Goal: Task Accomplishment & Management: Complete application form

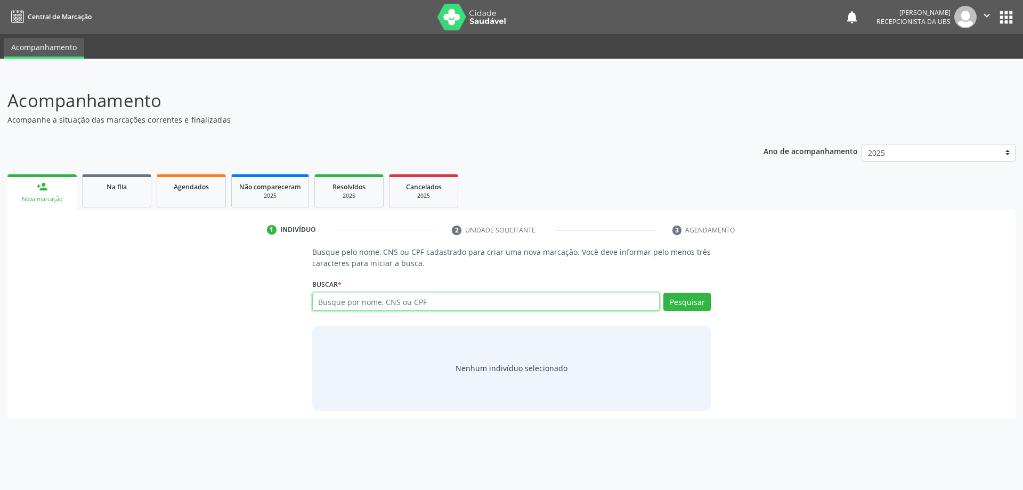
click at [416, 303] on input "text" at bounding box center [486, 302] width 348 height 18
type input "704806052307242"
click at [686, 307] on button "Pesquisar" at bounding box center [686, 302] width 47 height 18
type input "704806052307242"
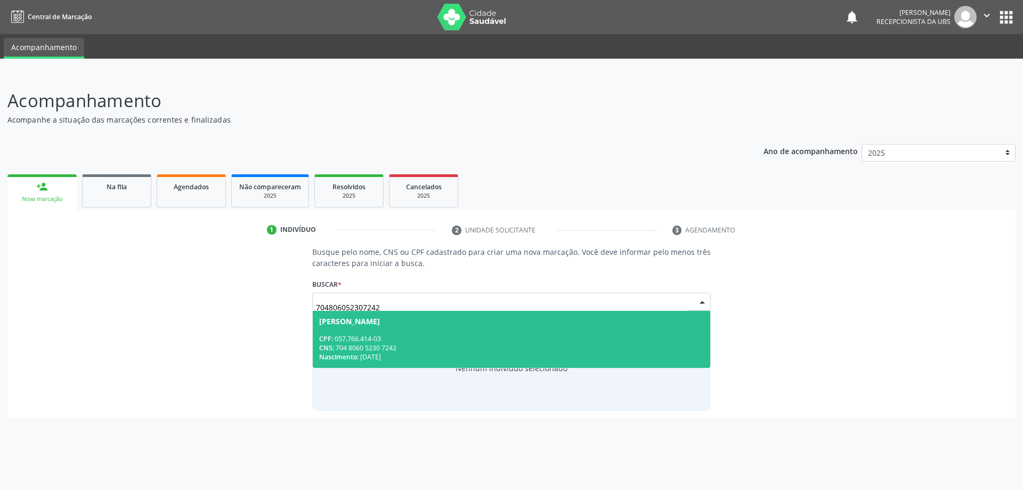
click at [462, 329] on span "[PERSON_NAME] CPF: 057.766.414-03 CNS: 704 8060 5230 7242 Nascimento: [DATE]" at bounding box center [512, 339] width 398 height 57
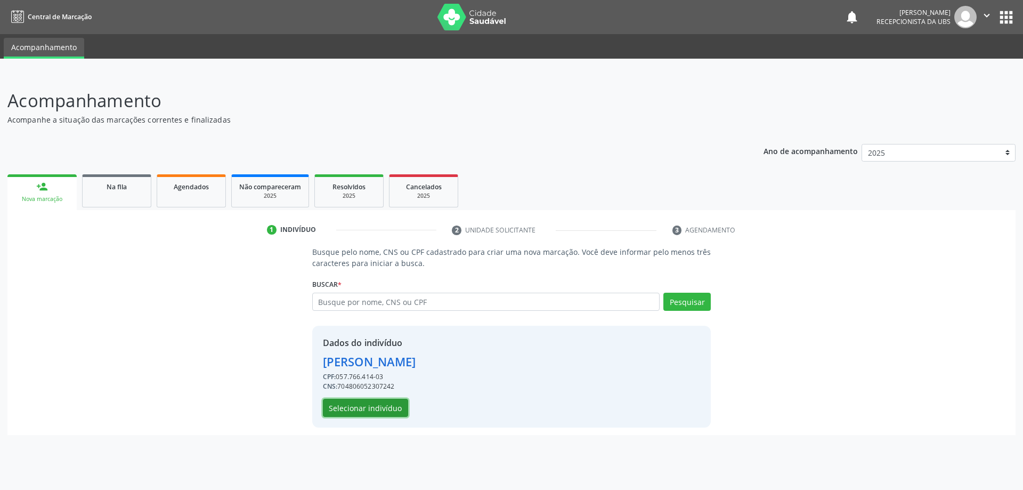
click at [369, 404] on button "Selecionar indivíduo" at bounding box center [365, 408] width 85 height 18
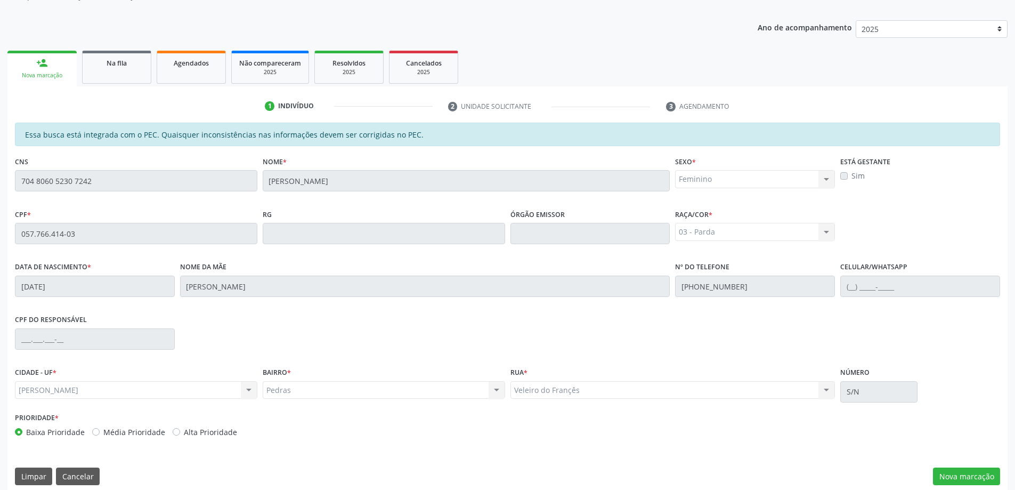
scroll to position [134, 0]
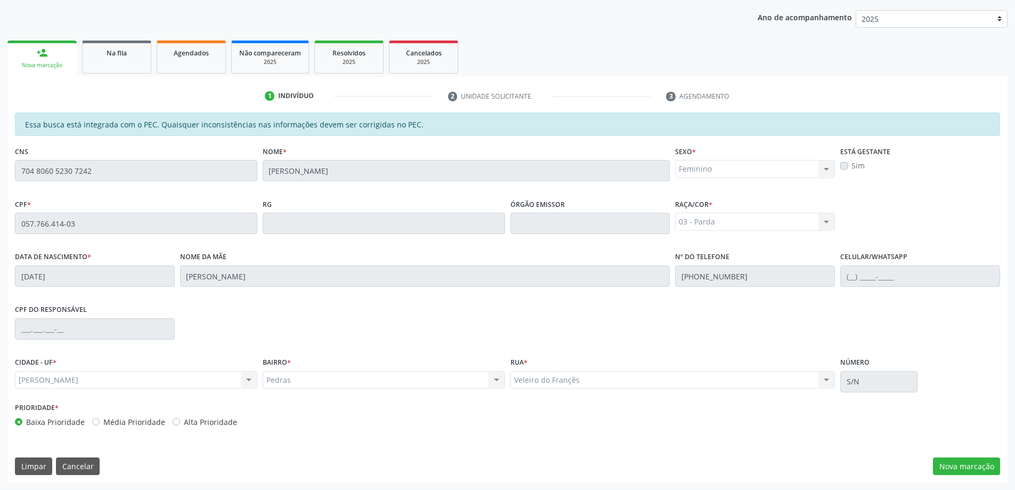
click at [700, 172] on div "Feminino Masculino Feminino Nenhum resultado encontrado para: " " Não há nenhum…" at bounding box center [755, 169] width 160 height 18
click at [968, 466] on button "Nova marcação" at bounding box center [966, 466] width 67 height 18
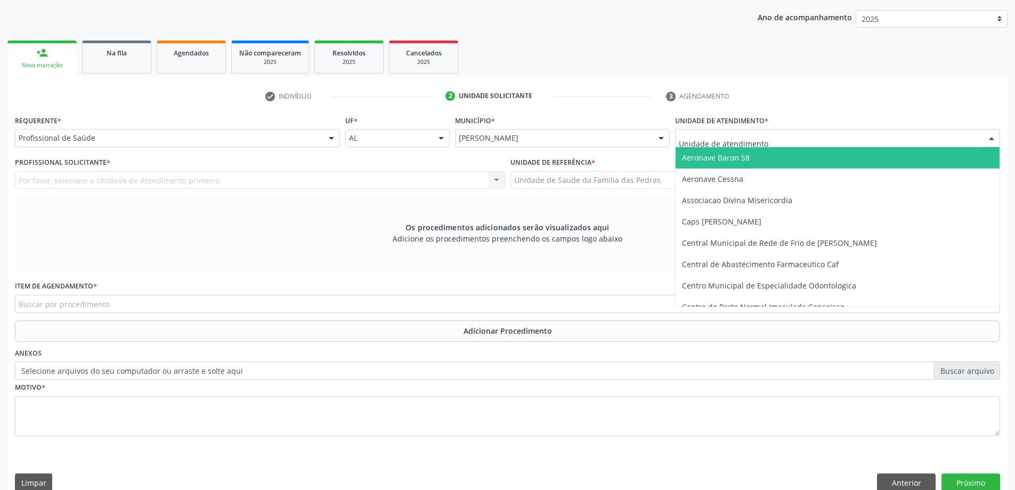
click at [767, 137] on div at bounding box center [837, 138] width 325 height 18
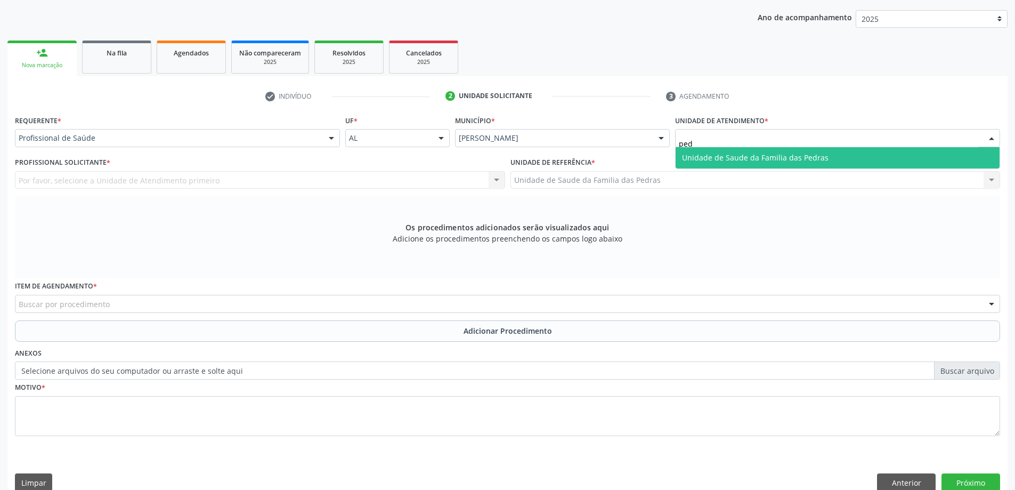
scroll to position [0, 0]
type input "pedr"
click at [792, 168] on span "Unidade de Saude da Familia das Pedras" at bounding box center [838, 157] width 324 height 21
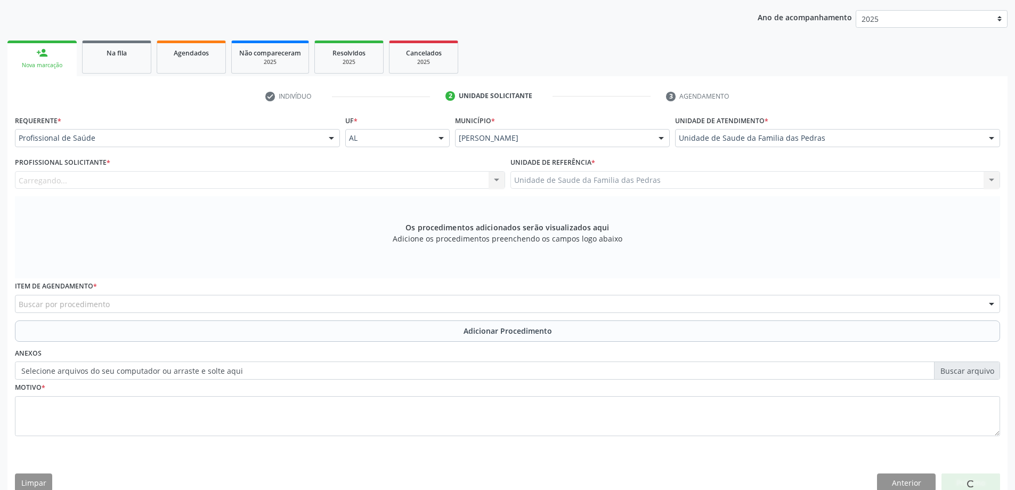
click at [64, 182] on div "Carregando... Nenhum resultado encontrado para: " " Não há nenhuma opção para s…" at bounding box center [260, 180] width 490 height 18
click at [498, 180] on div "Carregando... Nenhum resultado encontrado para: " " Não há nenhuma opção para s…" at bounding box center [260, 180] width 490 height 18
click at [447, 181] on div "Carregando... Nenhum resultado encontrado para: " " Não há nenhuma opção para s…" at bounding box center [260, 180] width 490 height 18
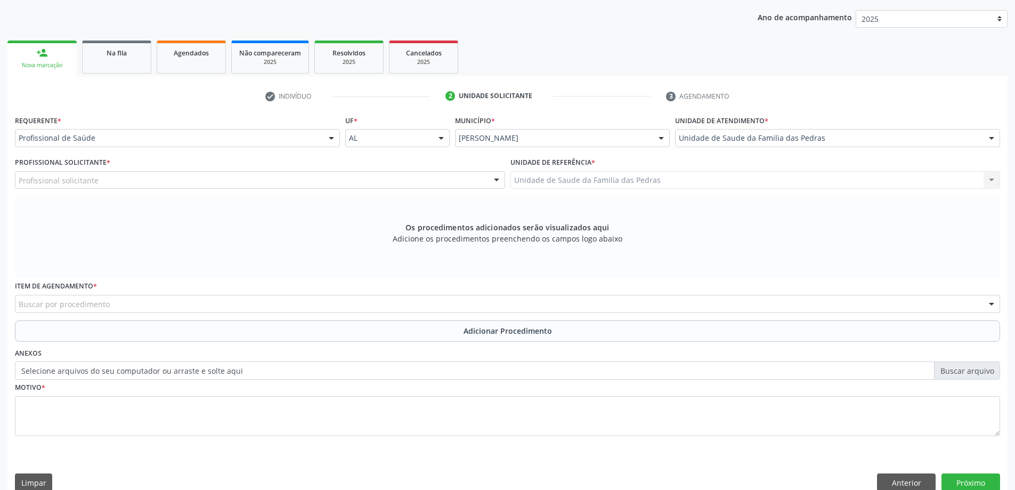
click at [428, 180] on div "Profissional solicitante" at bounding box center [260, 180] width 490 height 18
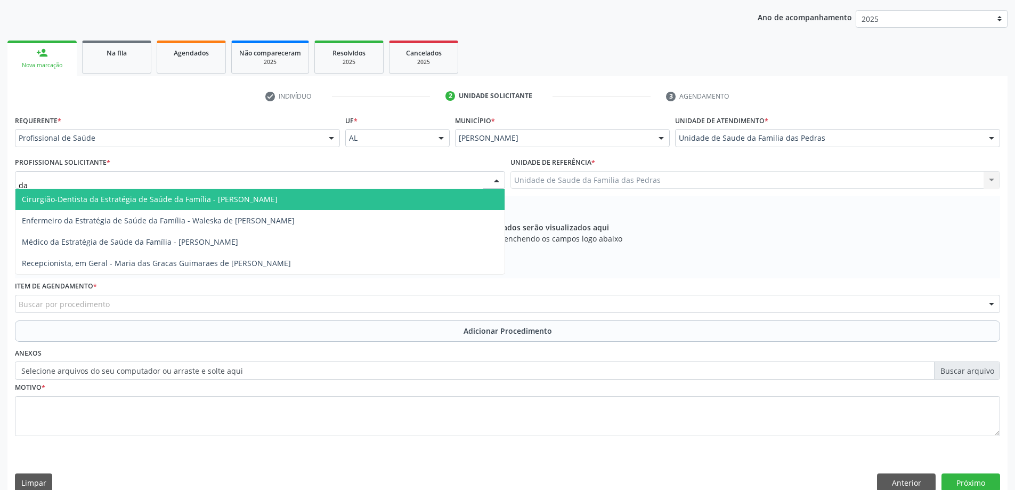
type input "dar"
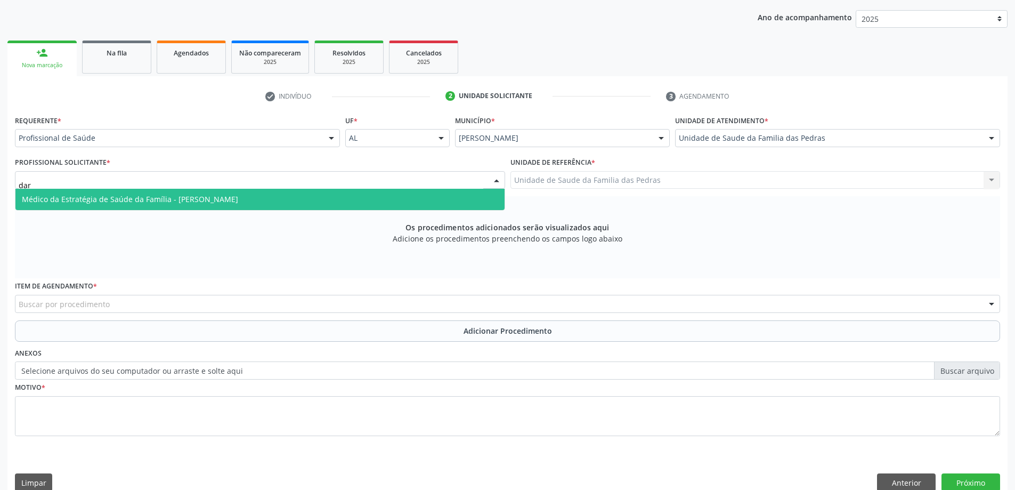
click at [286, 201] on span "Médico da Estratégia de Saúde da Família - [PERSON_NAME]" at bounding box center [259, 199] width 489 height 21
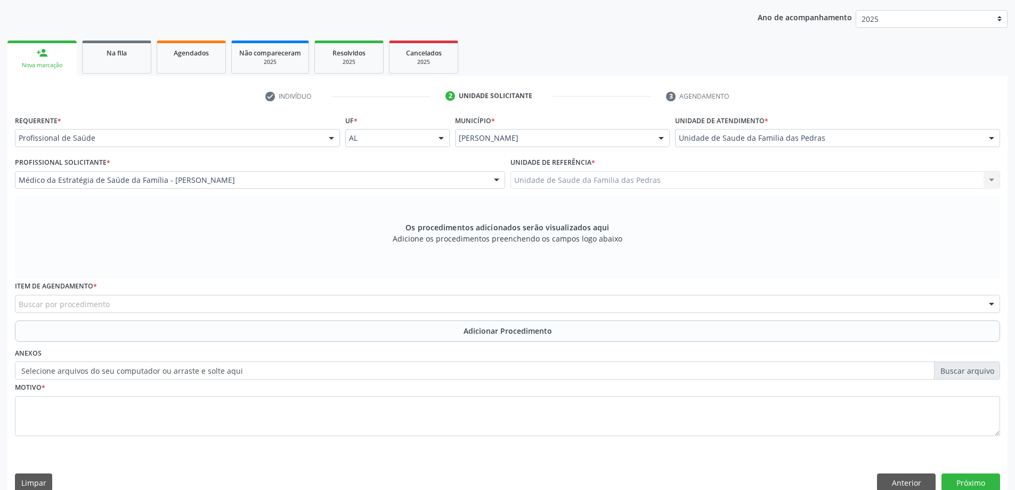
scroll to position [150, 0]
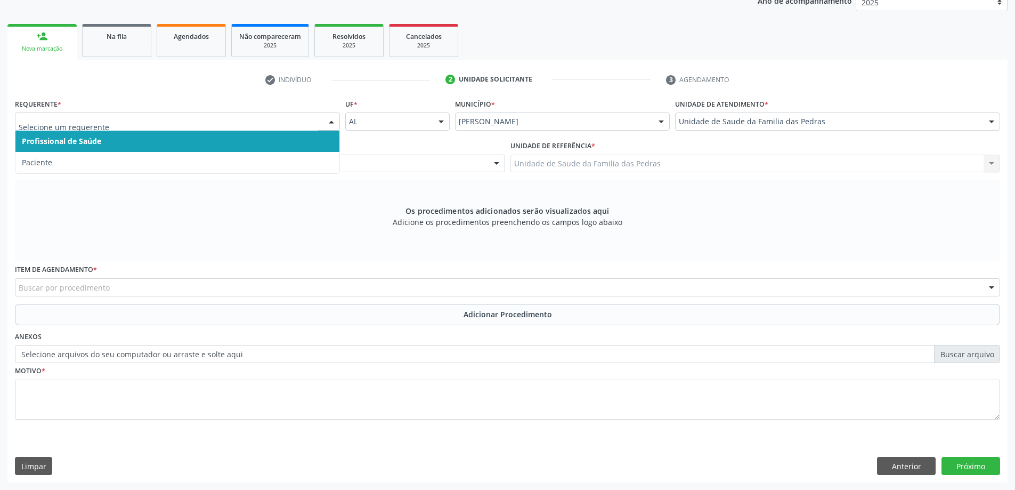
click at [335, 123] on div at bounding box center [331, 122] width 16 height 18
click at [243, 120] on input "text" at bounding box center [168, 126] width 299 height 21
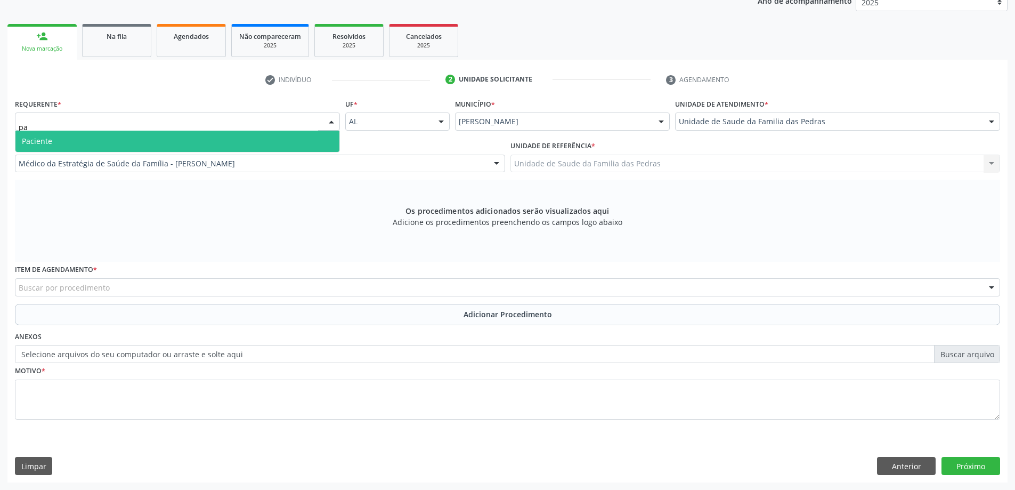
type input "pac"
click at [267, 142] on span "Paciente" at bounding box center [177, 141] width 324 height 21
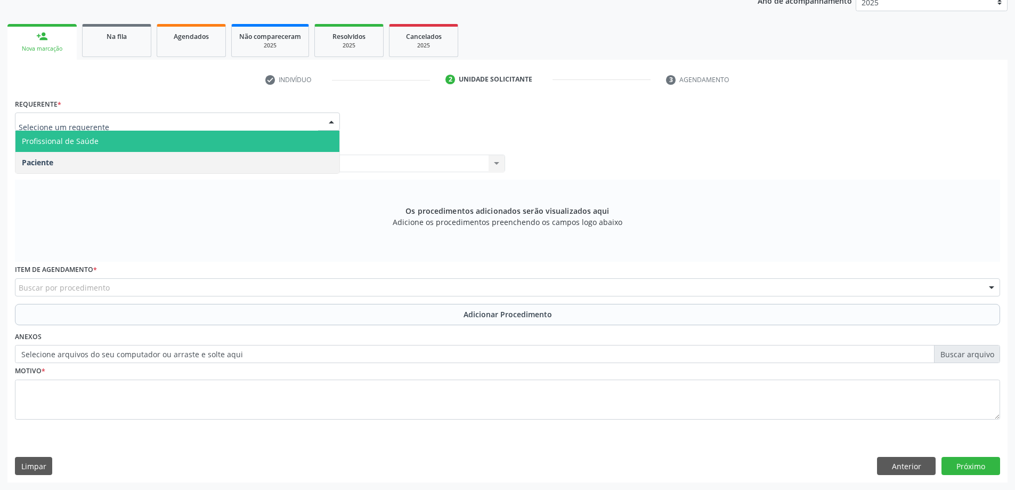
click at [323, 123] on div at bounding box center [331, 122] width 16 height 18
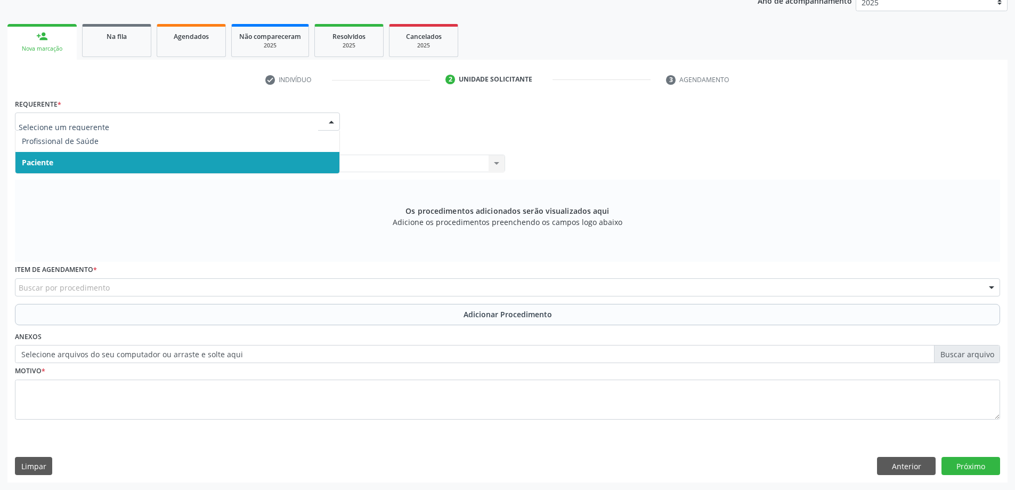
click at [271, 157] on span "Paciente" at bounding box center [177, 162] width 324 height 21
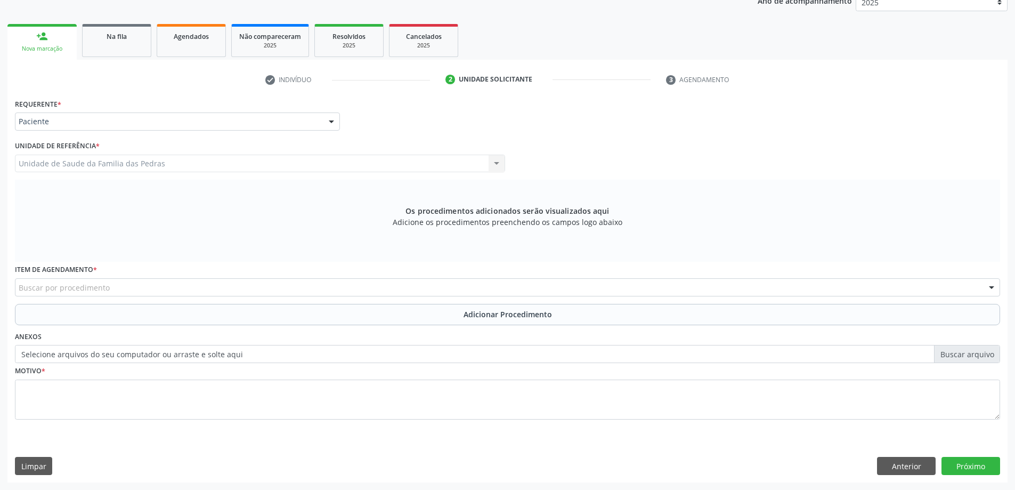
click at [334, 121] on div at bounding box center [331, 122] width 16 height 18
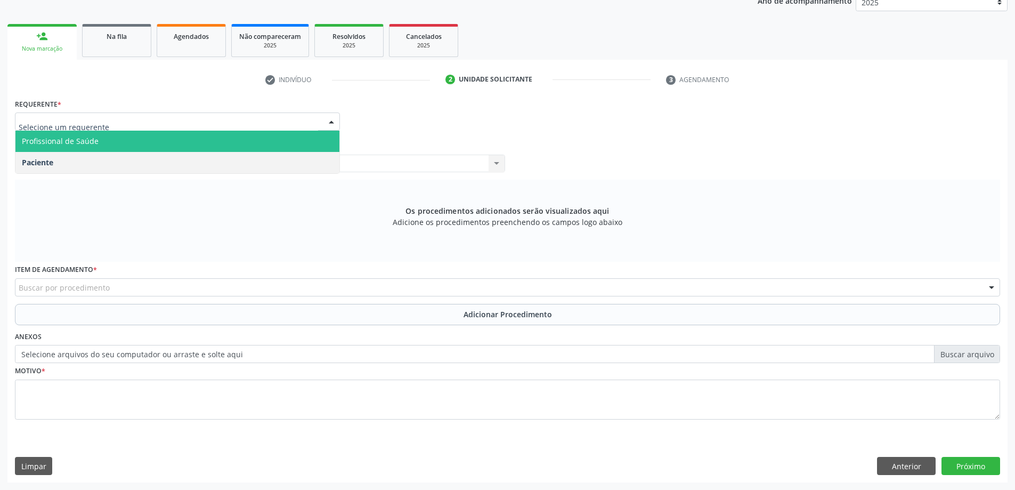
click at [296, 136] on span "Profissional de Saúde" at bounding box center [177, 141] width 324 height 21
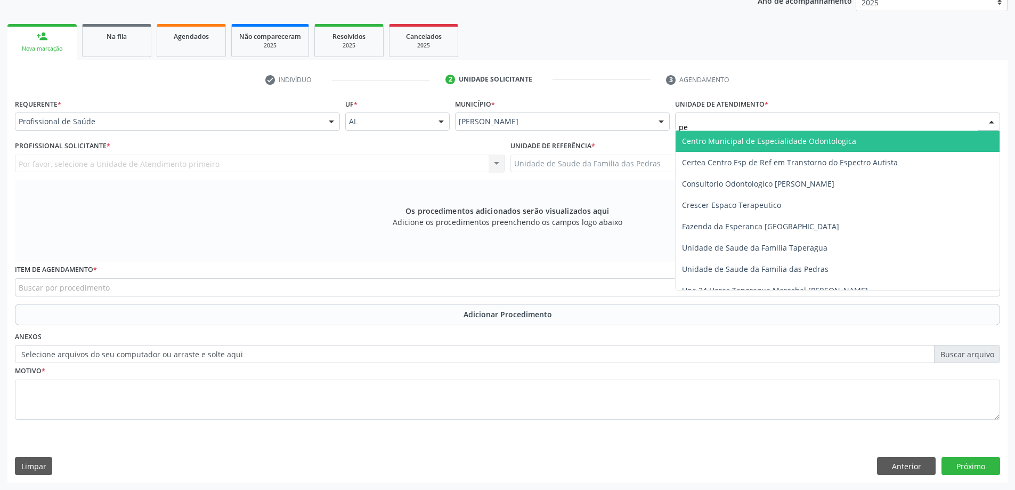
type input "ped"
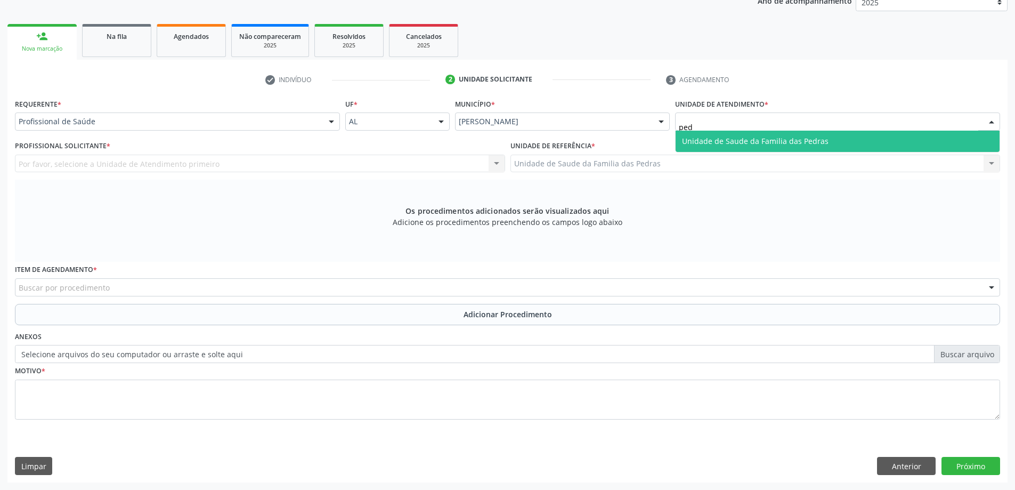
click at [731, 145] on span "Unidade de Saude da Familia das Pedras" at bounding box center [755, 141] width 147 height 10
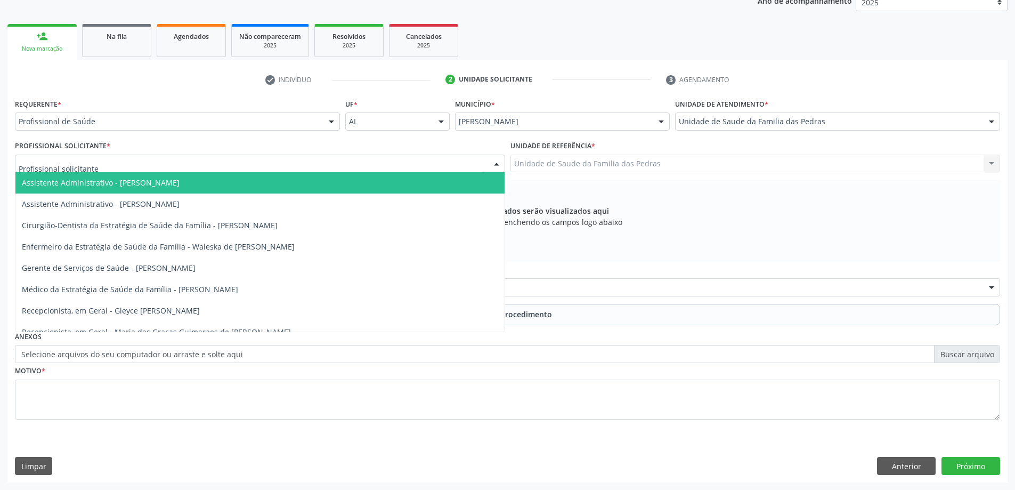
click at [215, 167] on div at bounding box center [260, 164] width 490 height 18
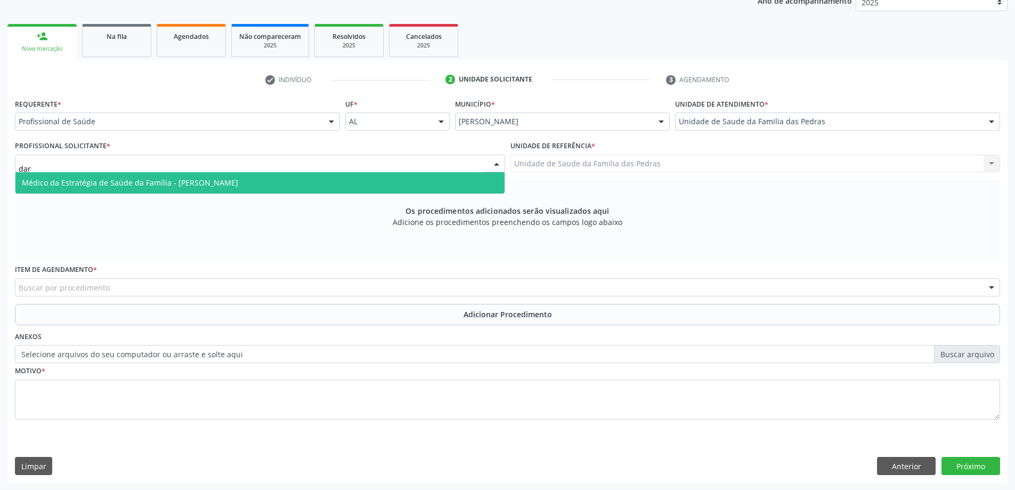
click at [223, 178] on span "Médico da Estratégia de Saúde da Família - [PERSON_NAME]" at bounding box center [130, 182] width 216 height 10
click at [223, 178] on span "Médico da Estratégia de Saúde da Família - [PERSON_NAME]" at bounding box center [259, 182] width 489 height 21
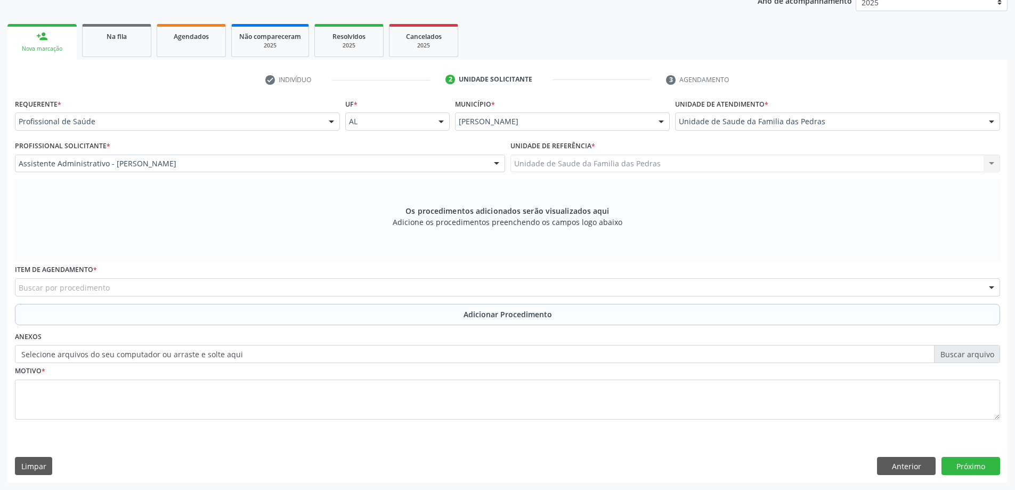
click at [142, 289] on div "Buscar por procedimento" at bounding box center [507, 287] width 985 height 18
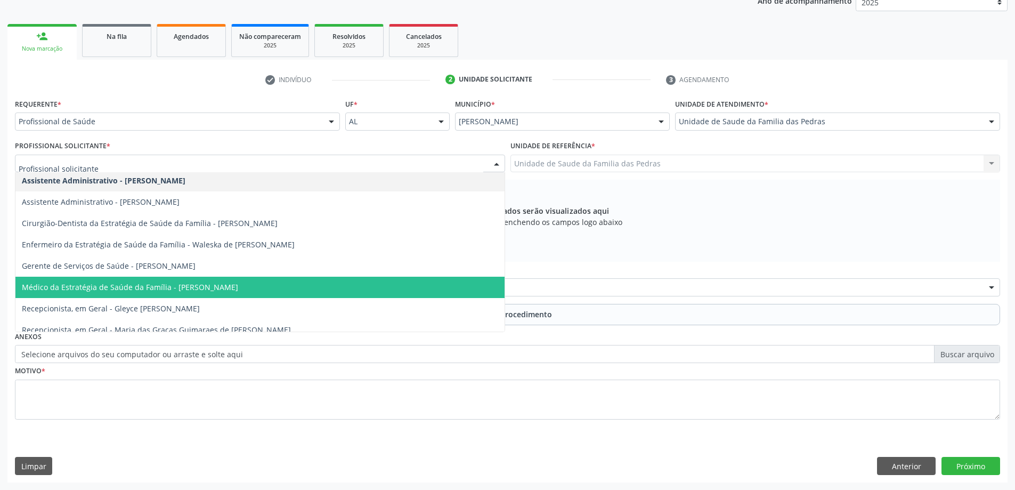
scroll to position [0, 0]
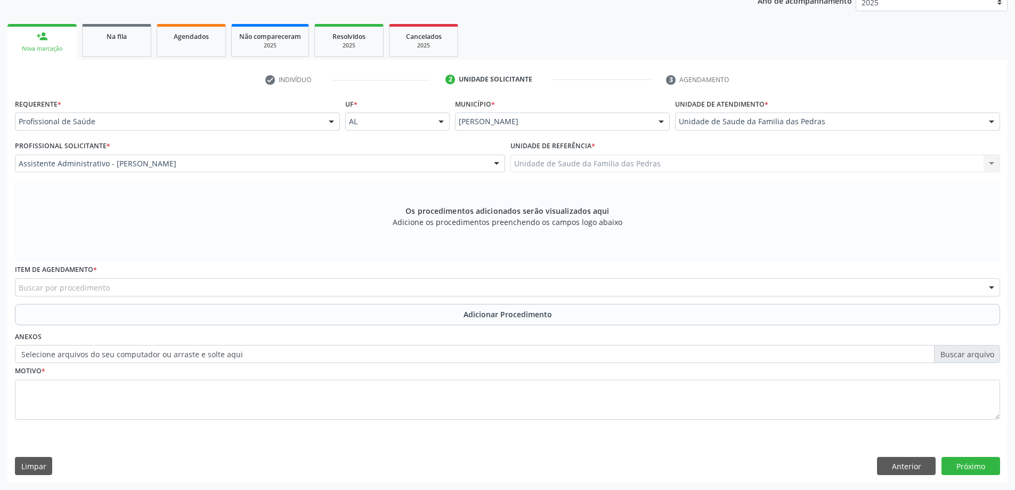
click at [875, 242] on div "Os procedimentos adicionados serão visualizados aqui Adicione os procedimentos …" at bounding box center [507, 221] width 985 height 82
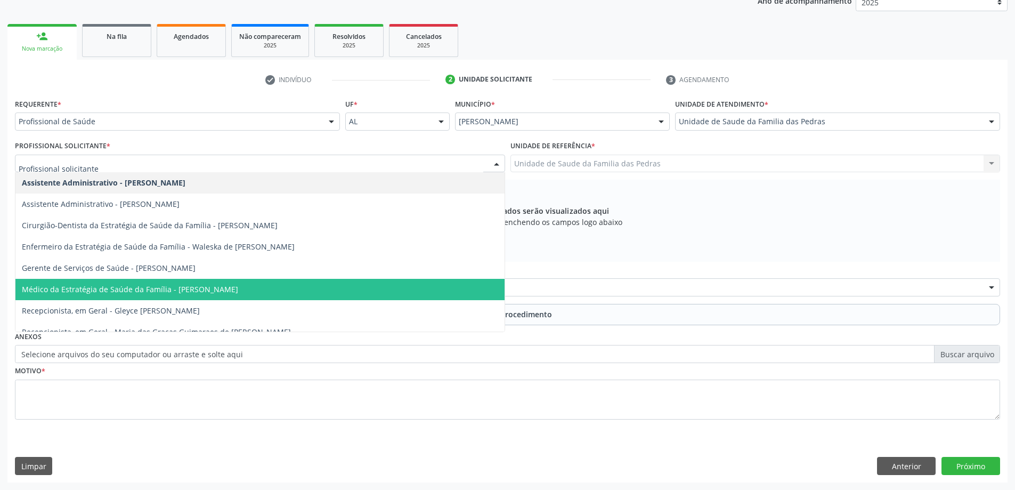
click at [492, 162] on div at bounding box center [497, 164] width 16 height 18
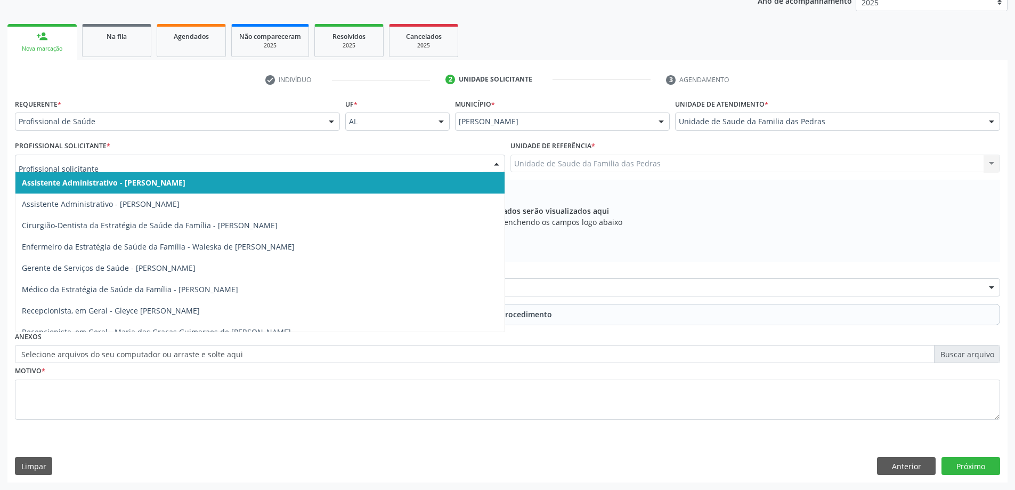
type input "d"
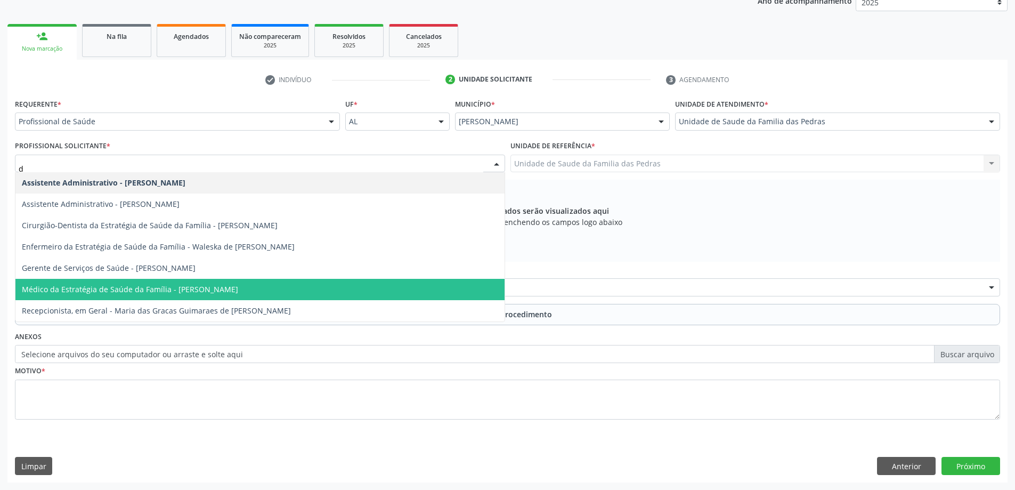
click at [175, 290] on span "Médico da Estratégia de Saúde da Família - [PERSON_NAME]" at bounding box center [130, 289] width 216 height 10
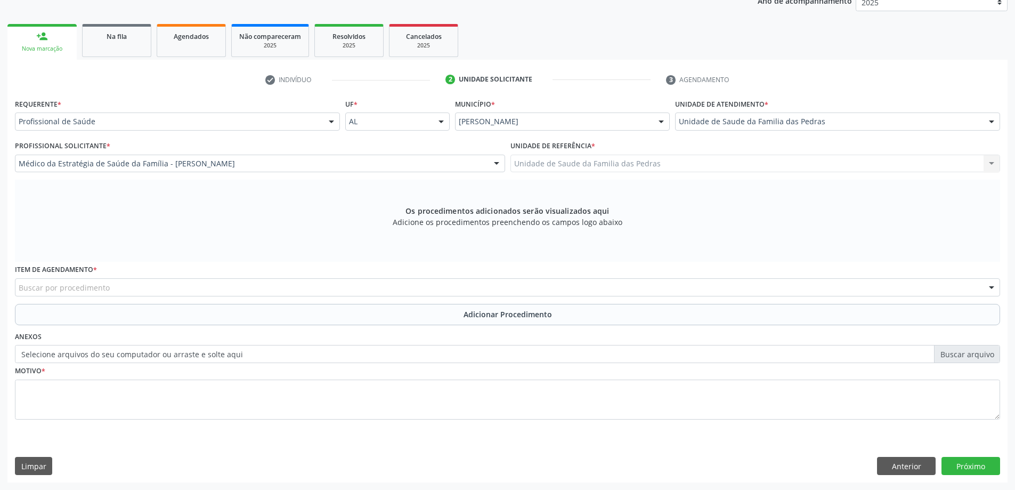
click at [223, 291] on div "Buscar por procedimento" at bounding box center [507, 287] width 985 height 18
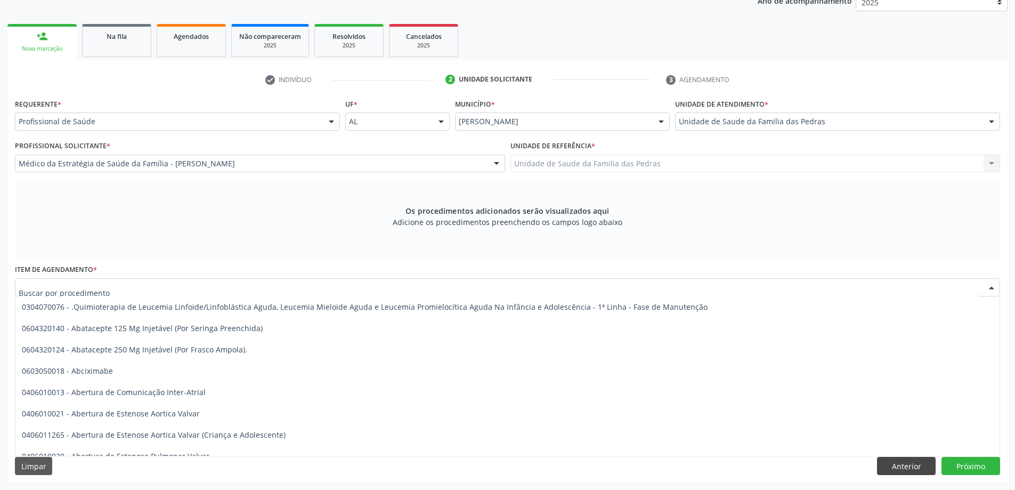
scroll to position [160, 0]
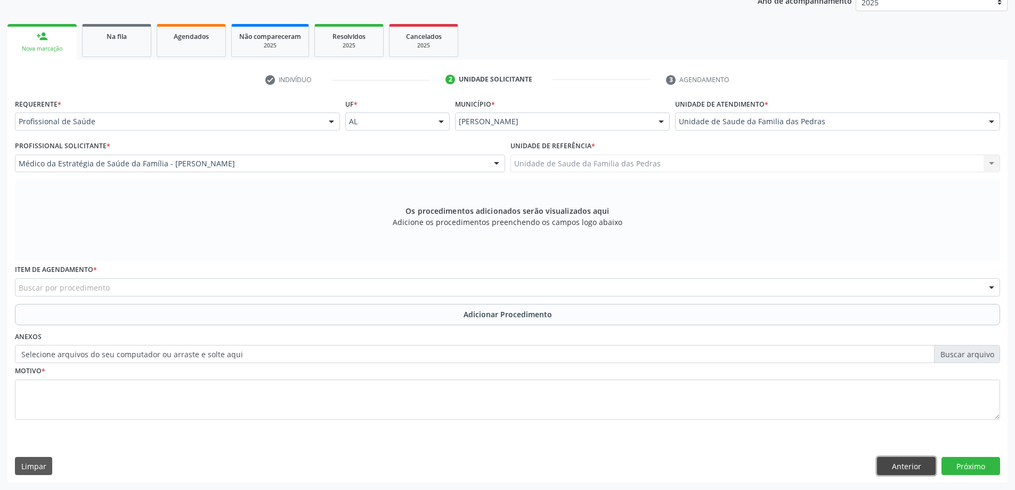
click at [905, 469] on button "Anterior" at bounding box center [906, 466] width 59 height 18
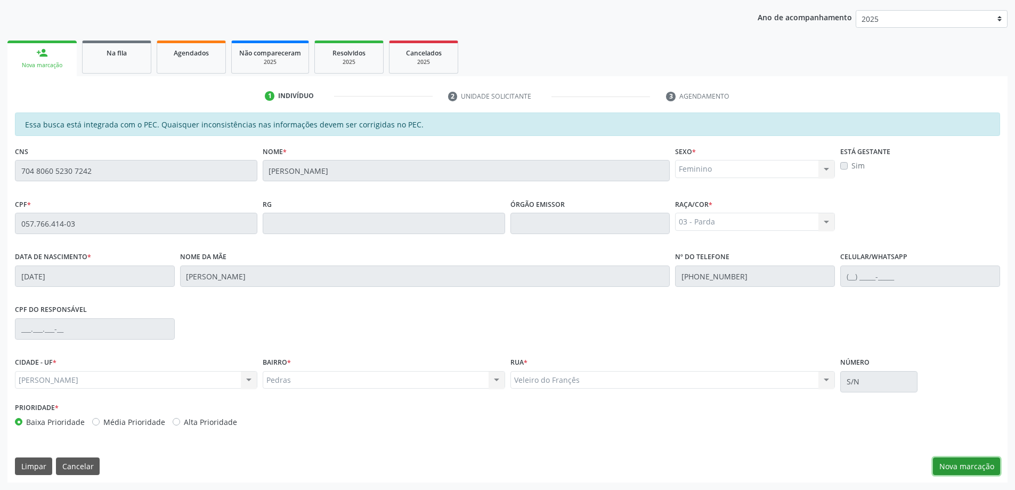
click at [951, 470] on button "Nova marcação" at bounding box center [966, 466] width 67 height 18
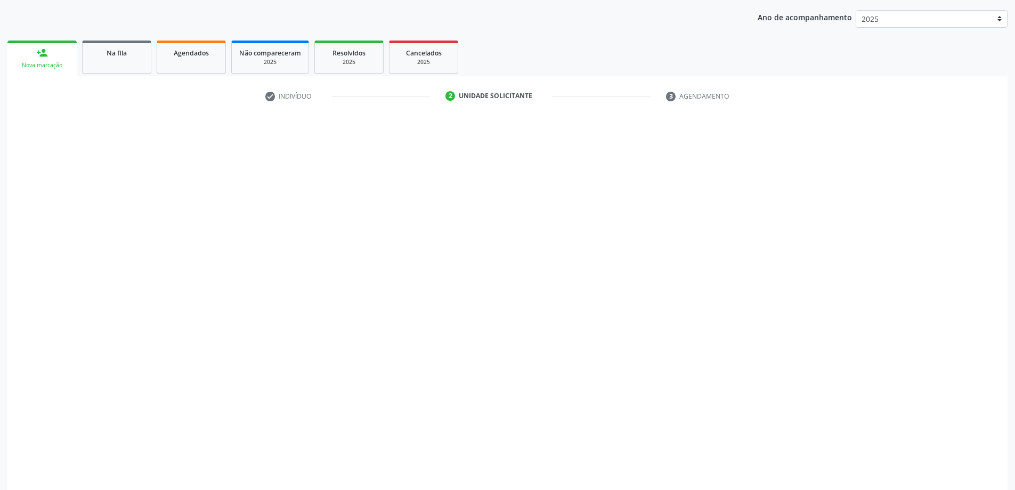
click at [951, 470] on div "Requerente * Profissional de Saúde Profissional de Saúde Paciente Nenhum result…" at bounding box center [507, 305] width 1000 height 386
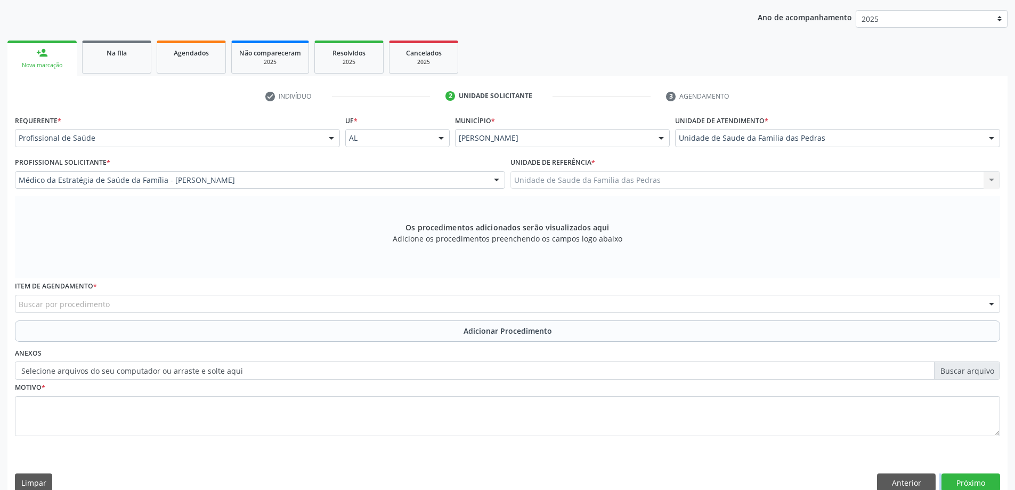
scroll to position [150, 0]
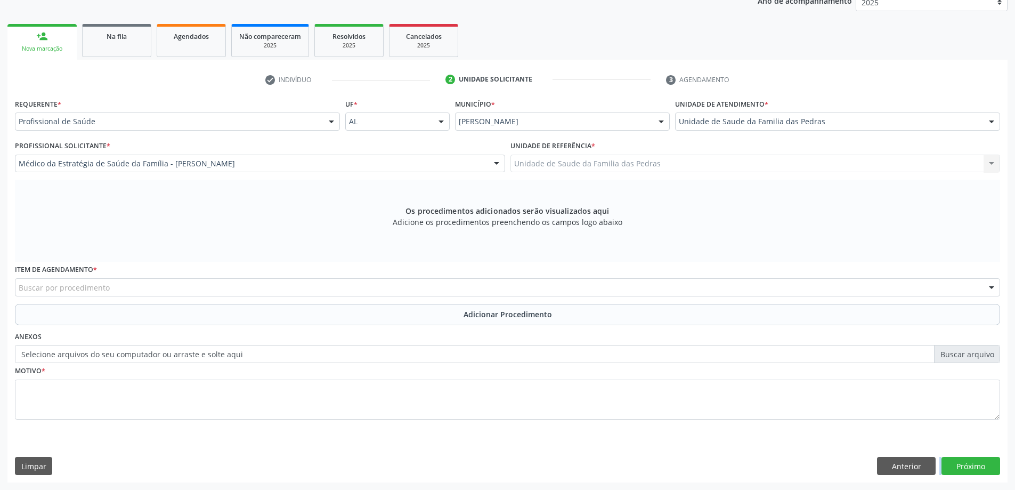
click at [278, 288] on div "Buscar por procedimento" at bounding box center [507, 287] width 985 height 18
click at [45, 466] on button "Limpar" at bounding box center [33, 466] width 37 height 18
click at [119, 40] on span "Na fila" at bounding box center [117, 36] width 20 height 9
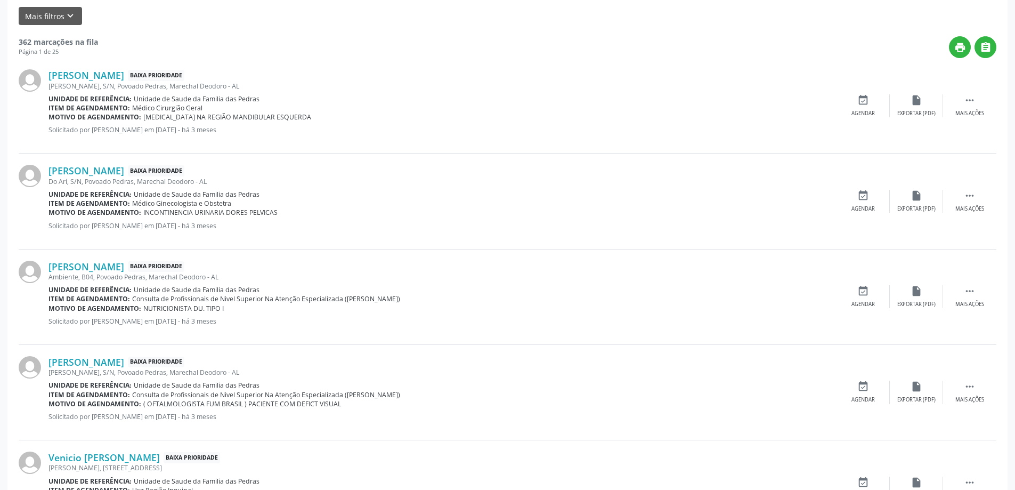
scroll to position [160, 0]
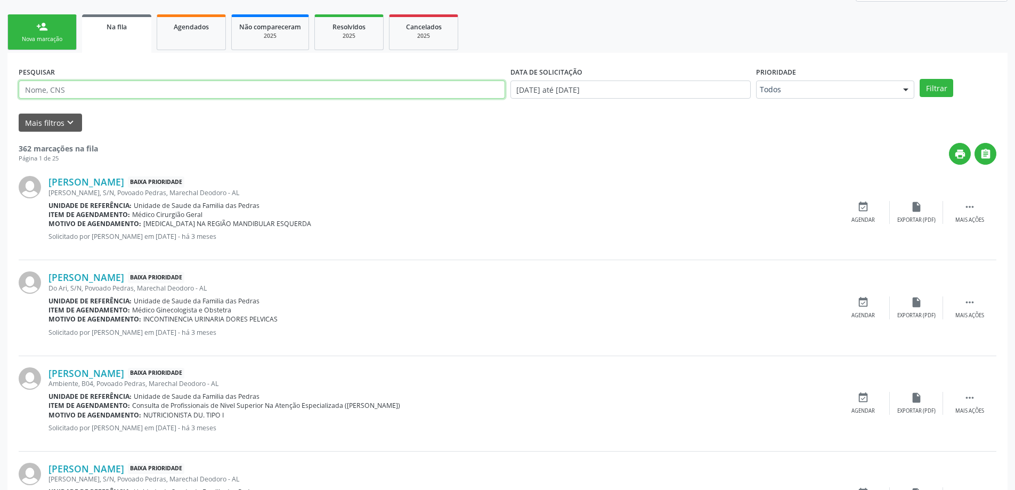
click at [136, 95] on input "text" at bounding box center [262, 89] width 486 height 18
type input "cosme valeria"
click at [941, 86] on button "Filtrar" at bounding box center [937, 88] width 34 height 18
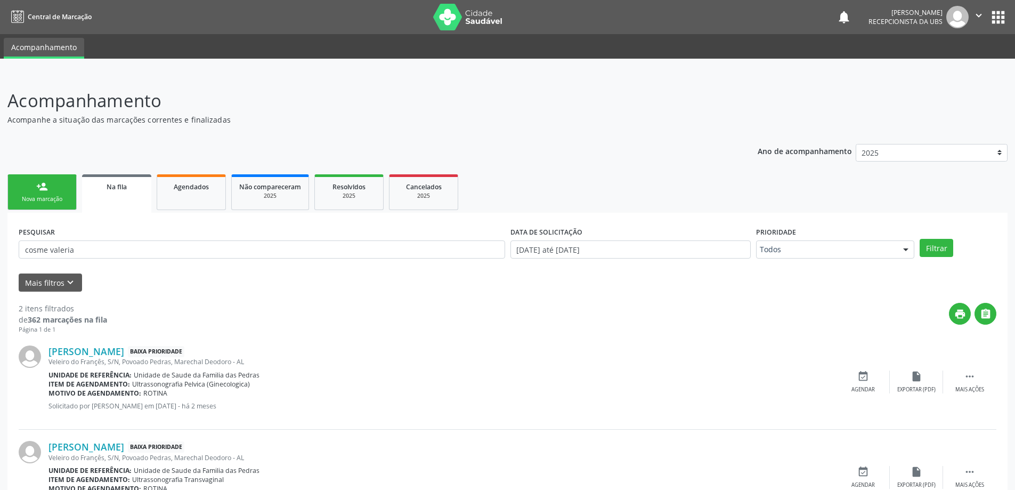
scroll to position [53, 0]
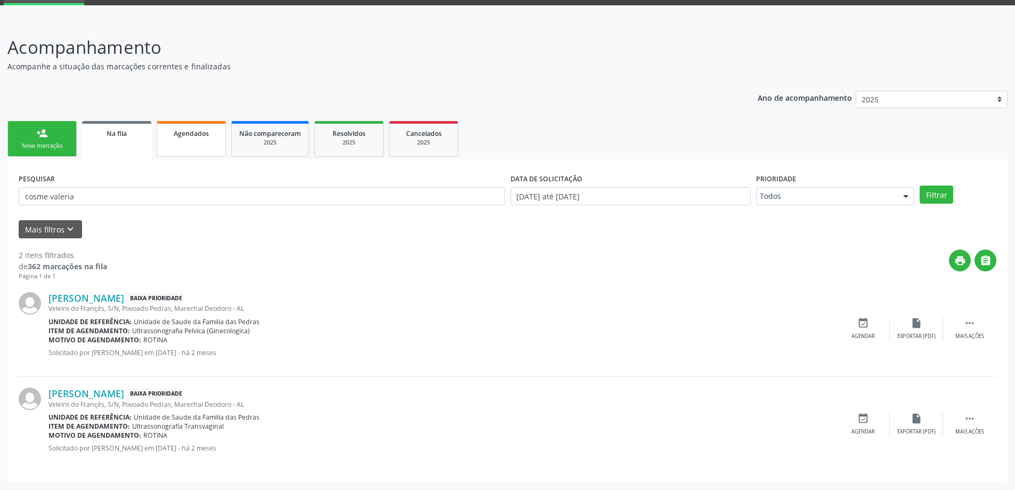
click at [210, 128] on div "Agendados" at bounding box center [191, 132] width 53 height 11
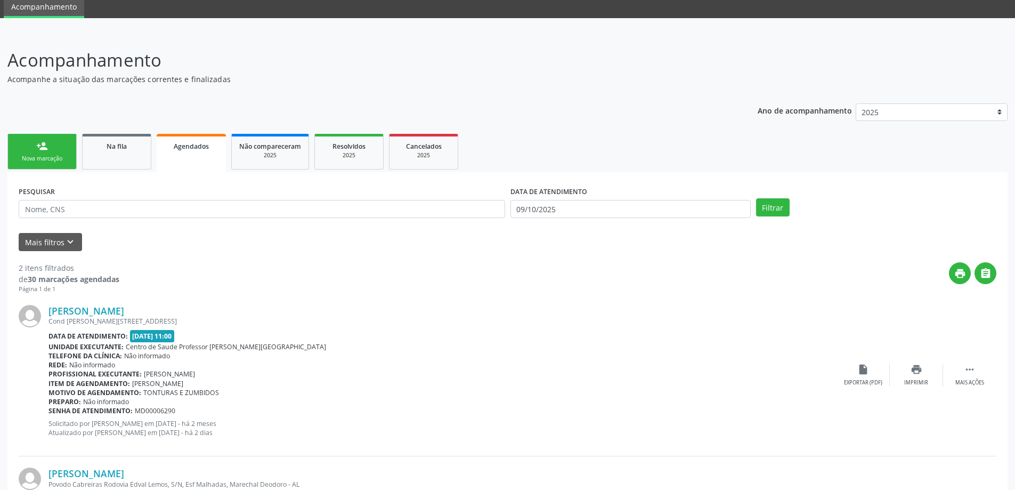
scroll to position [188, 0]
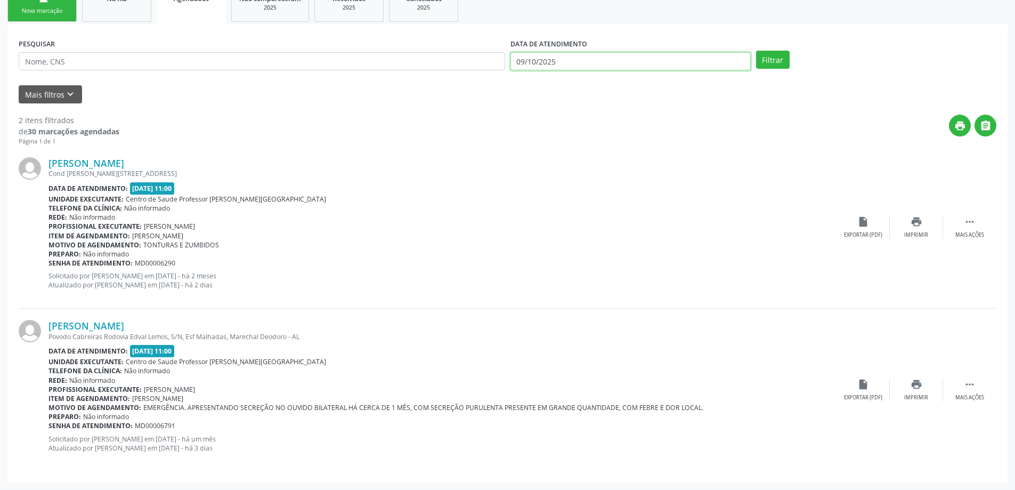
click at [598, 63] on body "Central de Marcação notifications Carla Daniela da Costa Recepcionista da UBS …" at bounding box center [507, 57] width 1015 height 490
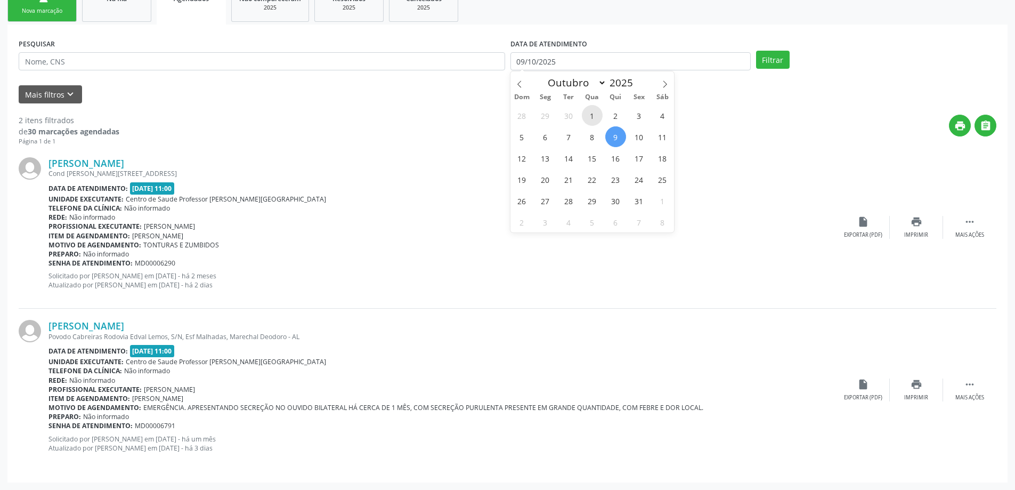
click at [595, 119] on span "1" at bounding box center [592, 115] width 21 height 21
type input "01/10/2025"
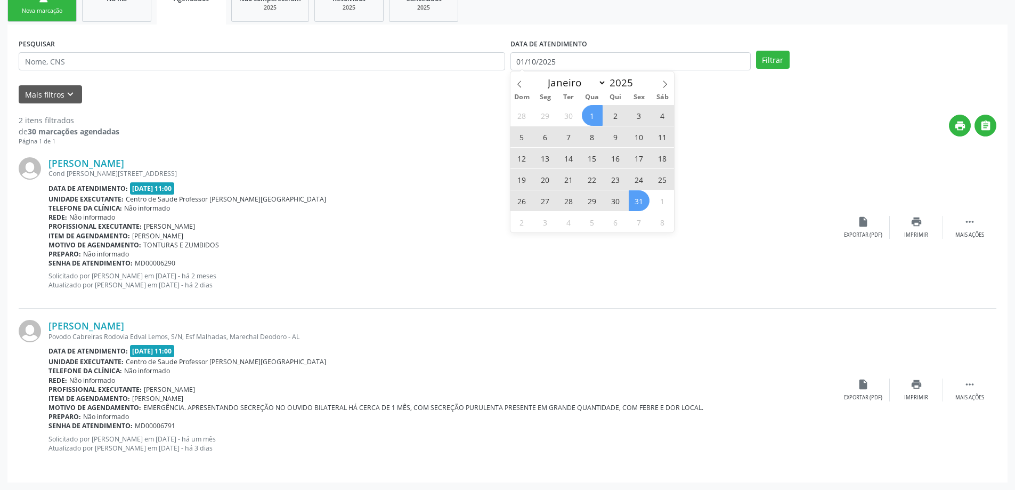
click at [644, 193] on span "31" at bounding box center [639, 200] width 21 height 21
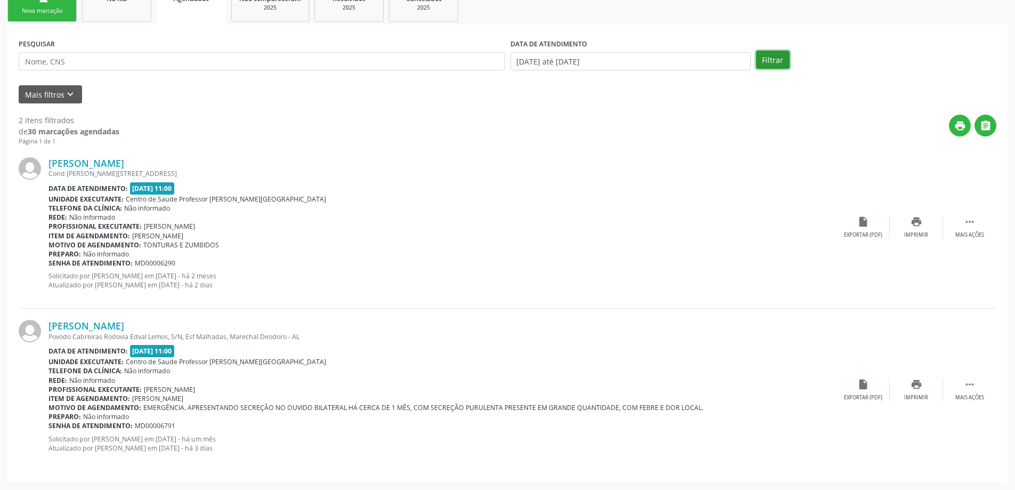
click at [777, 65] on button "Filtrar" at bounding box center [773, 60] width 34 height 18
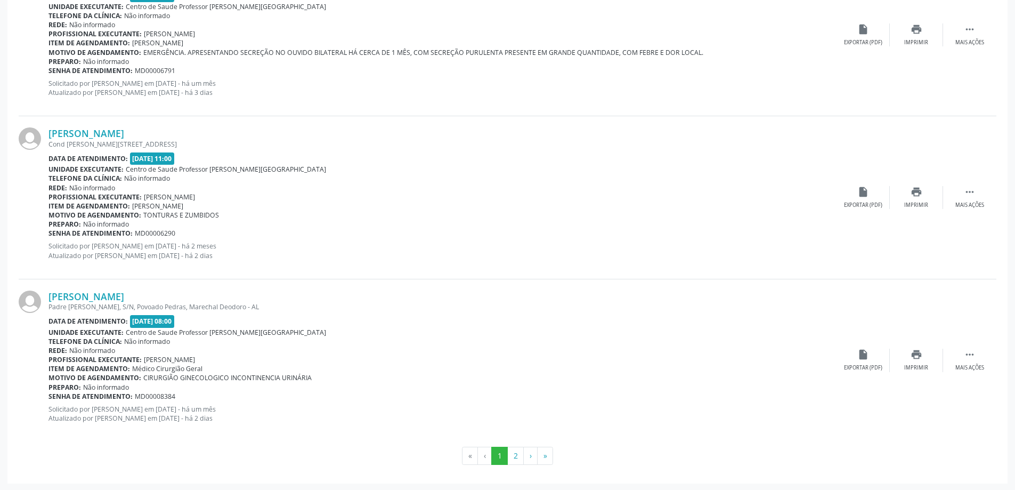
scroll to position [2334, 0]
click at [518, 452] on button "2" at bounding box center [515, 454] width 17 height 18
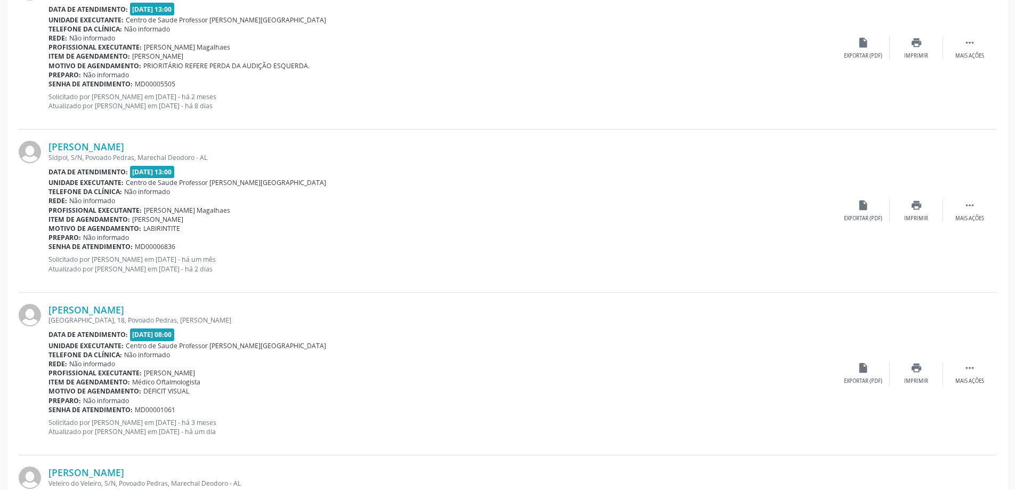
scroll to position [1683, 0]
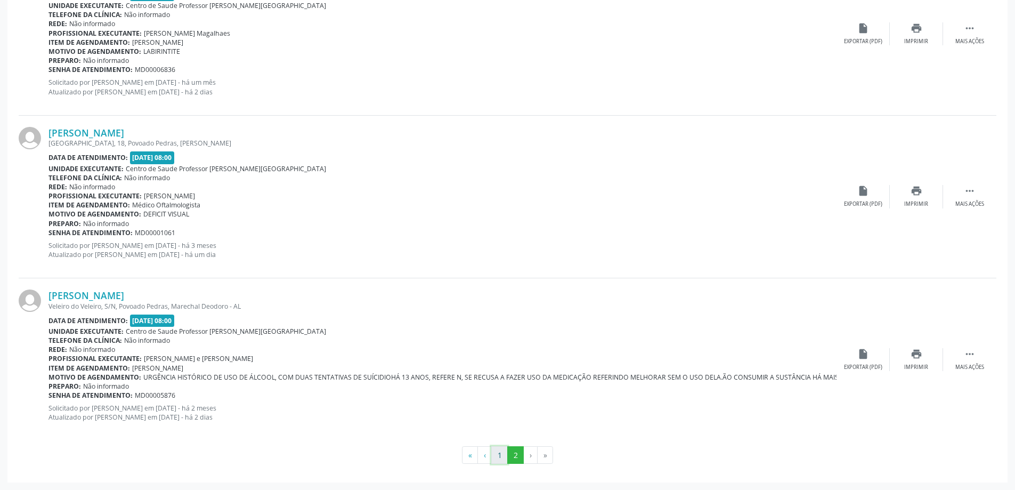
click at [499, 449] on button "1" at bounding box center [499, 455] width 17 height 18
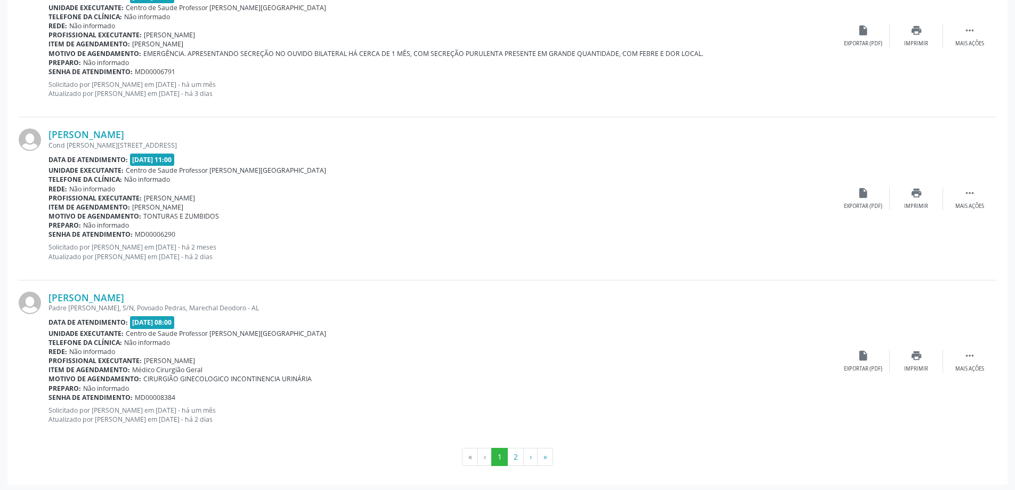
scroll to position [2334, 0]
click at [914, 358] on icon "print" at bounding box center [917, 353] width 12 height 12
click at [516, 452] on button "2" at bounding box center [515, 454] width 17 height 18
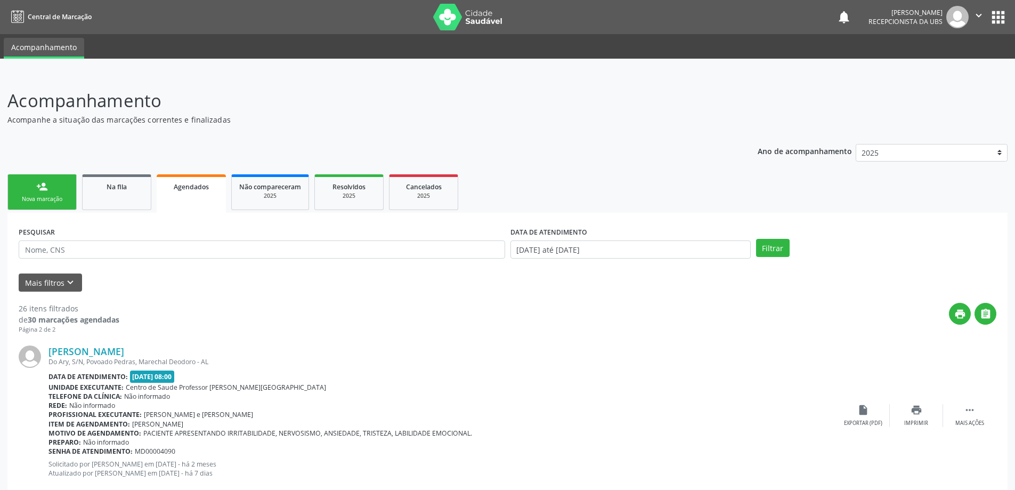
scroll to position [53, 0]
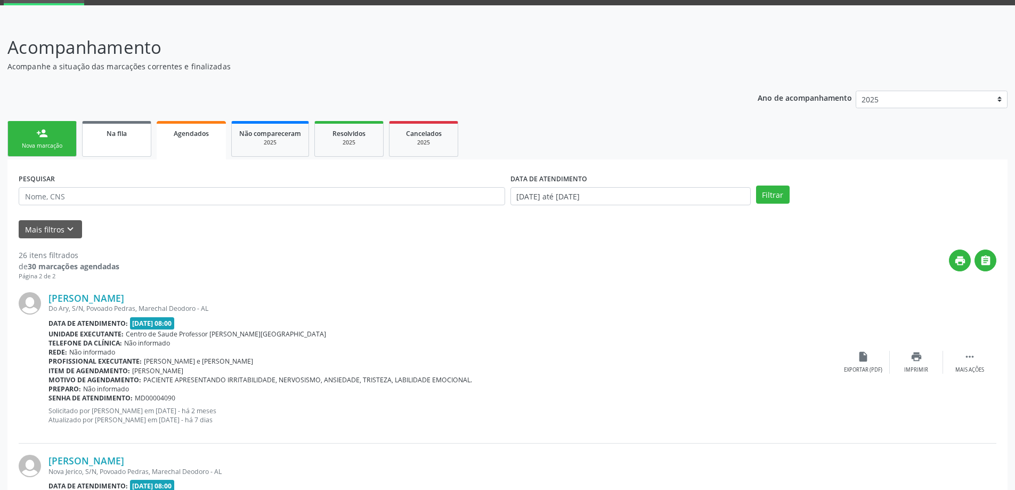
click at [112, 131] on span "Na fila" at bounding box center [117, 133] width 20 height 9
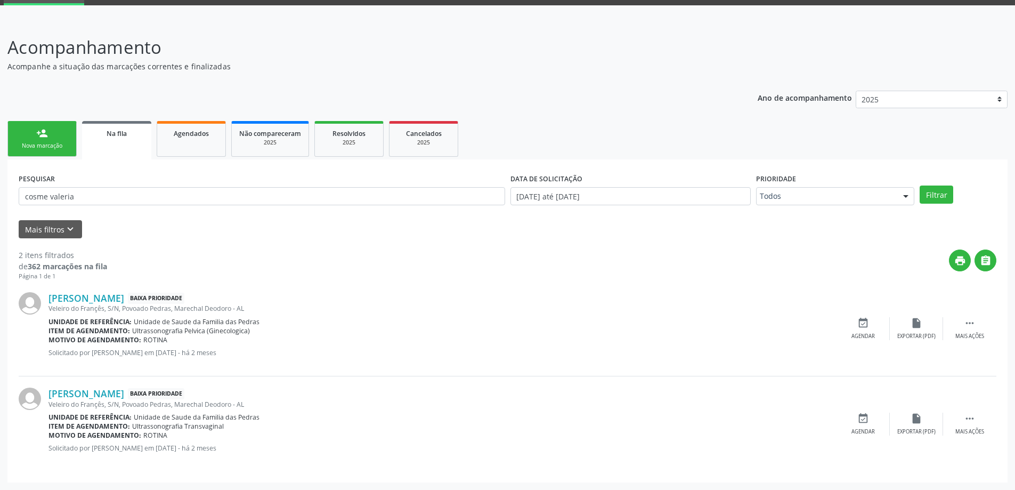
click at [40, 136] on div "person_add" at bounding box center [42, 133] width 12 height 12
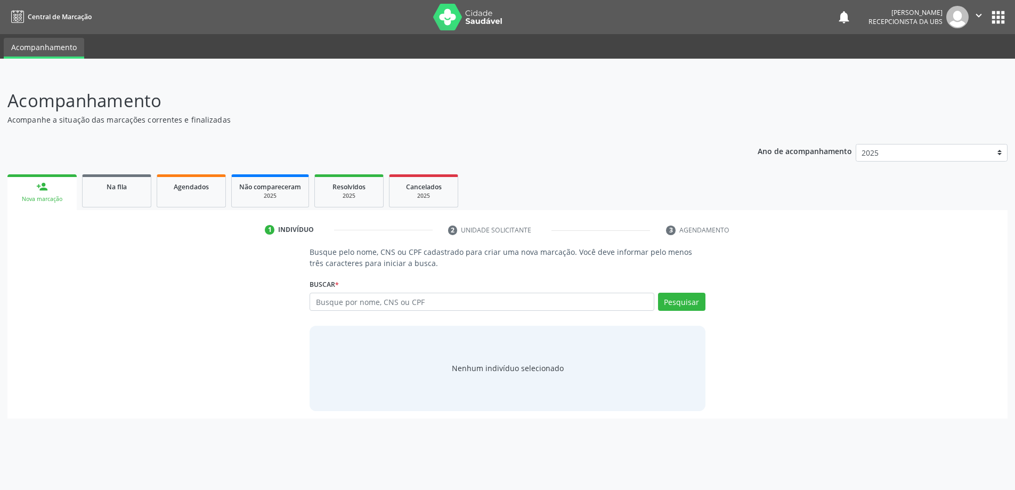
scroll to position [0, 0]
click at [342, 299] on input "text" at bounding box center [486, 302] width 348 height 18
click at [107, 183] on span "Na fila" at bounding box center [117, 186] width 20 height 9
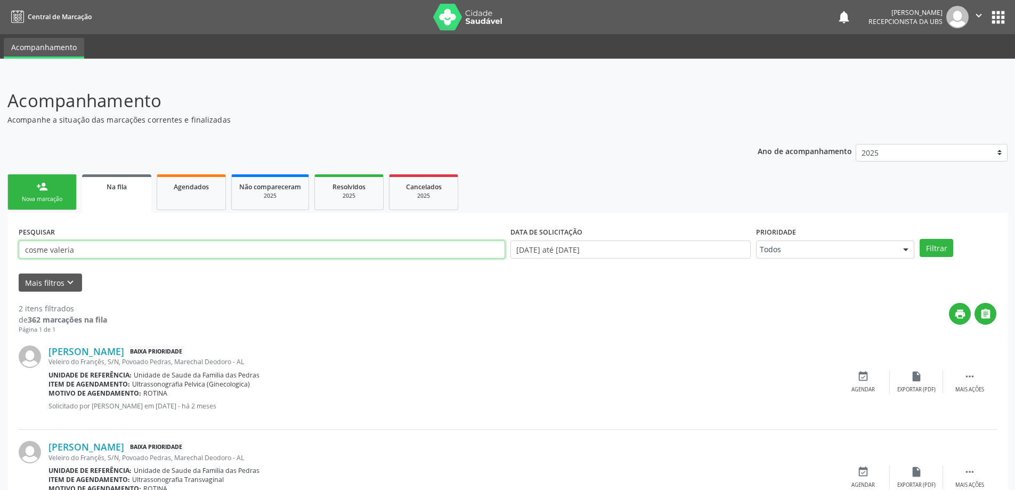
click at [105, 244] on input "cosme valeria" at bounding box center [262, 249] width 486 height 18
type input "702907555212573"
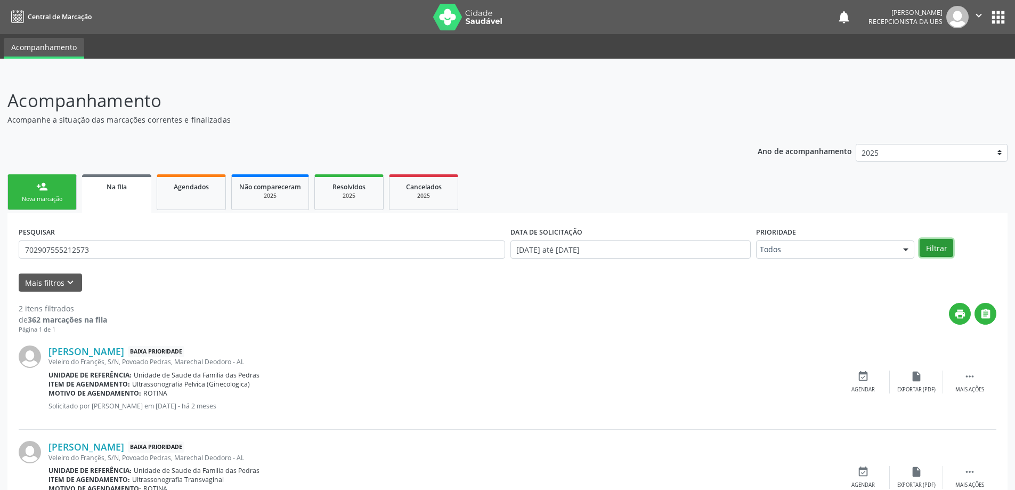
click at [930, 249] on button "Filtrar" at bounding box center [937, 248] width 34 height 18
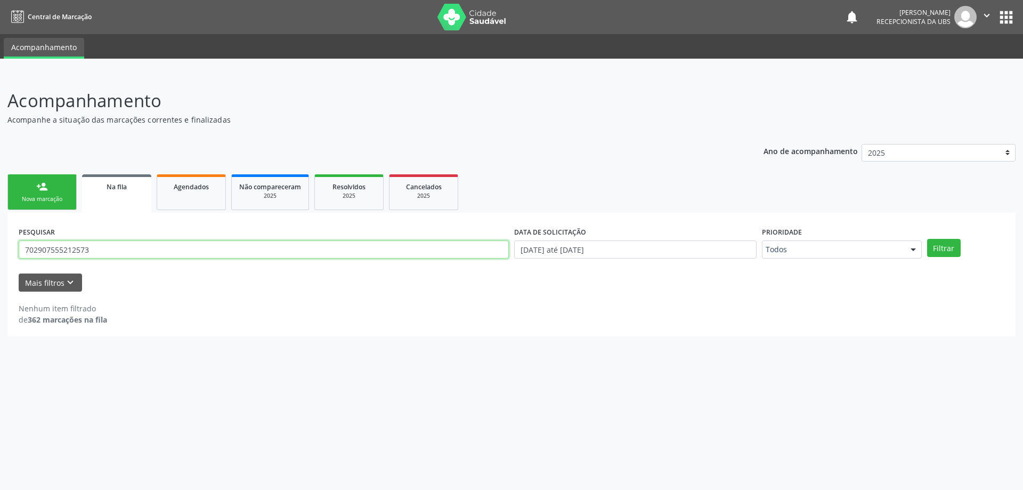
click at [95, 254] on input "702907555212573" at bounding box center [264, 249] width 490 height 18
type input "arthur pietro"
click at [953, 248] on button "Filtrar" at bounding box center [944, 248] width 34 height 18
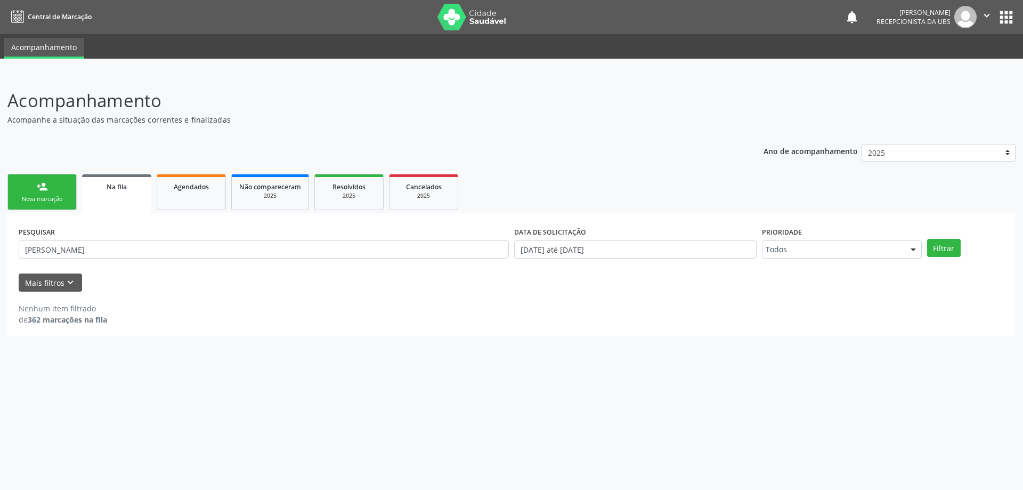
click at [39, 192] on div "person_add" at bounding box center [42, 187] width 12 height 12
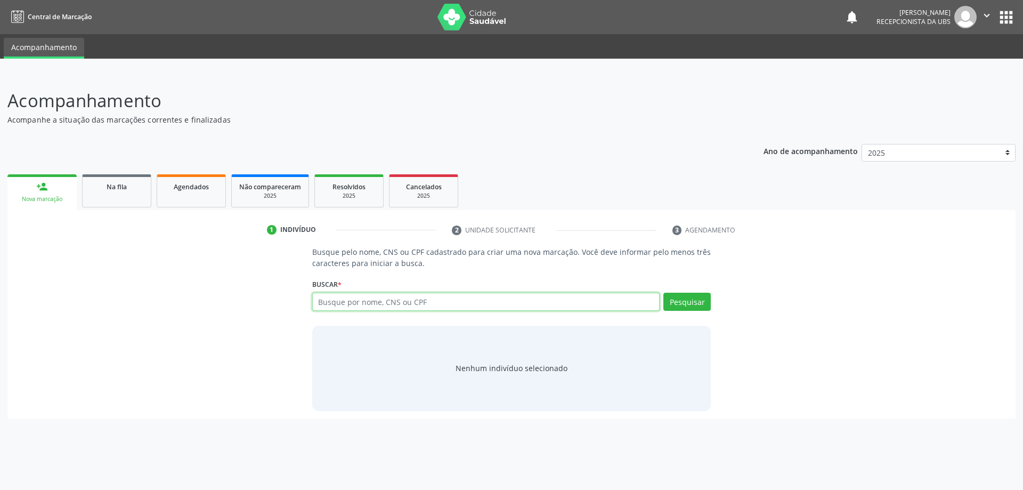
click at [381, 302] on input "text" at bounding box center [486, 302] width 348 height 18
type input "702907555212573"
click at [703, 304] on button "Pesquisar" at bounding box center [686, 302] width 47 height 18
click at [359, 305] on input "702907555212573" at bounding box center [486, 302] width 348 height 18
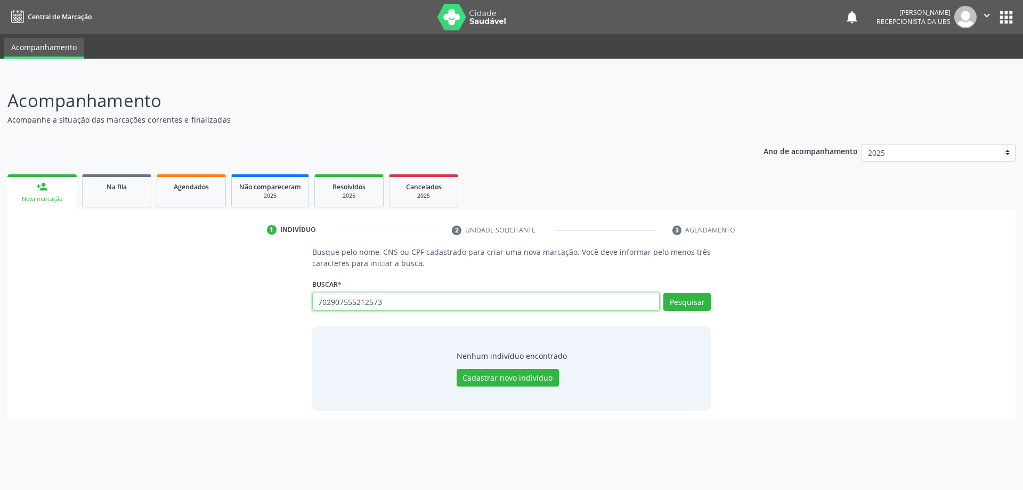
drag, startPoint x: 359, startPoint y: 305, endPoint x: 375, endPoint y: 332, distance: 31.8
click at [439, 304] on input "702907555212573" at bounding box center [486, 302] width 348 height 18
paste input "702907555217573"
type input "702907555217573"
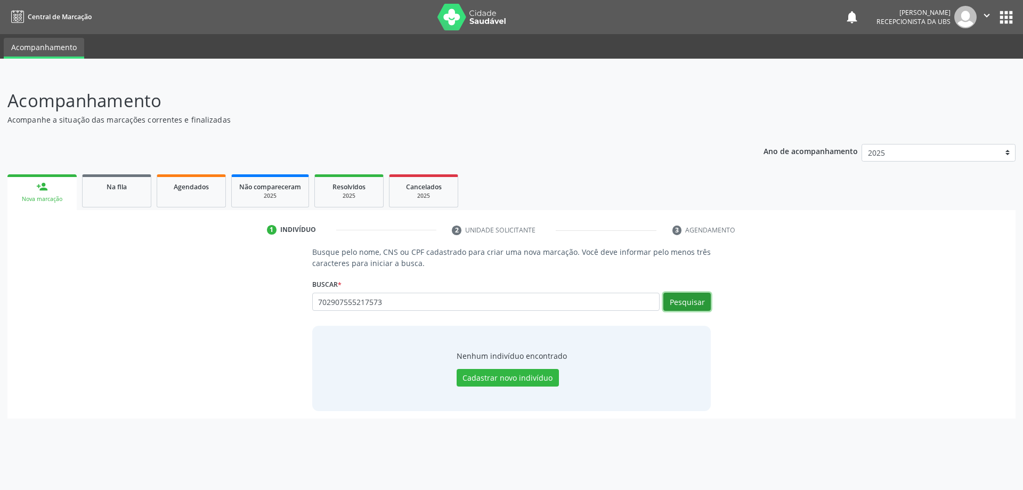
click at [692, 302] on button "Pesquisar" at bounding box center [686, 302] width 47 height 18
type input "702907555217573"
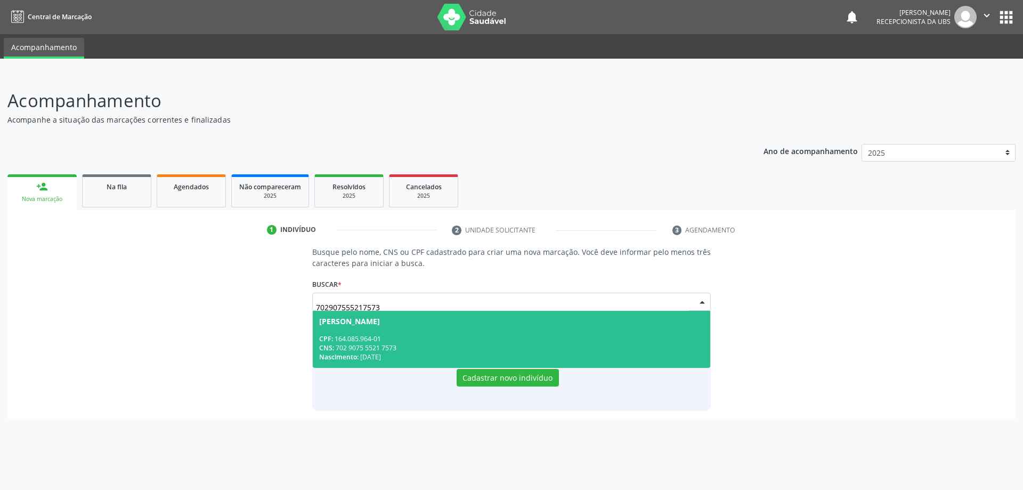
click at [440, 340] on div "CPF: 164.085.964-01" at bounding box center [511, 338] width 385 height 9
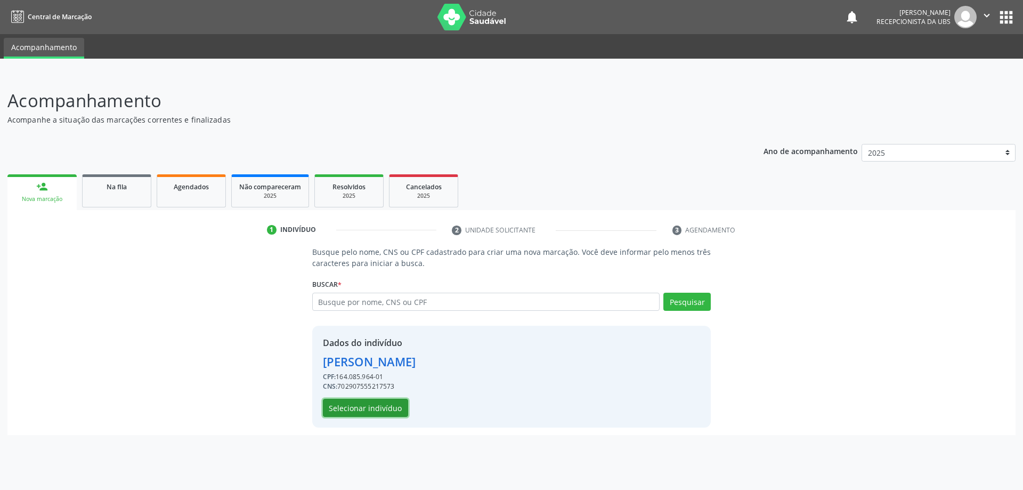
click at [381, 404] on button "Selecionar indivíduo" at bounding box center [365, 408] width 85 height 18
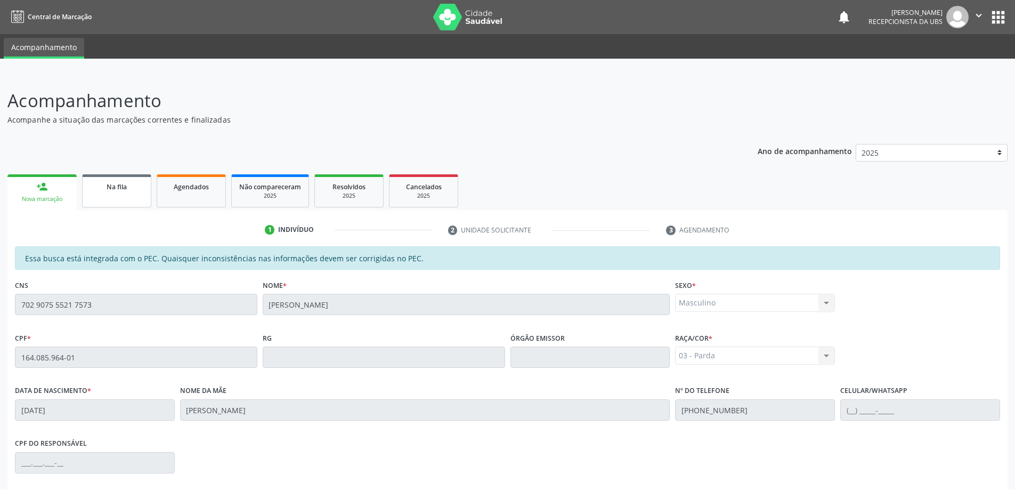
click at [103, 198] on link "Na fila" at bounding box center [116, 190] width 69 height 33
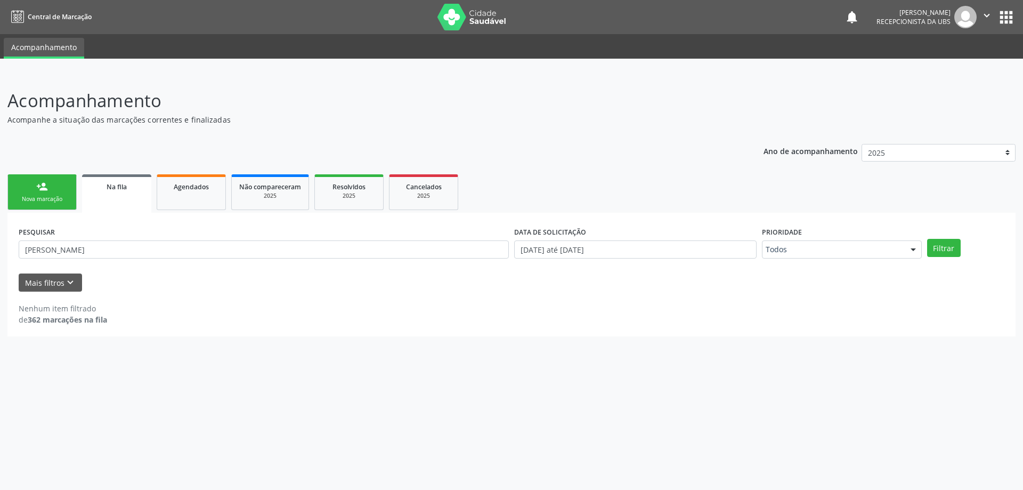
click at [137, 191] on div "Na fila" at bounding box center [117, 186] width 54 height 11
click at [98, 253] on input "arthur pietro" at bounding box center [264, 249] width 490 height 18
click at [98, 255] on input "arthur pietro" at bounding box center [264, 249] width 490 height 18
click at [98, 256] on input "arthur pietro" at bounding box center [264, 249] width 490 height 18
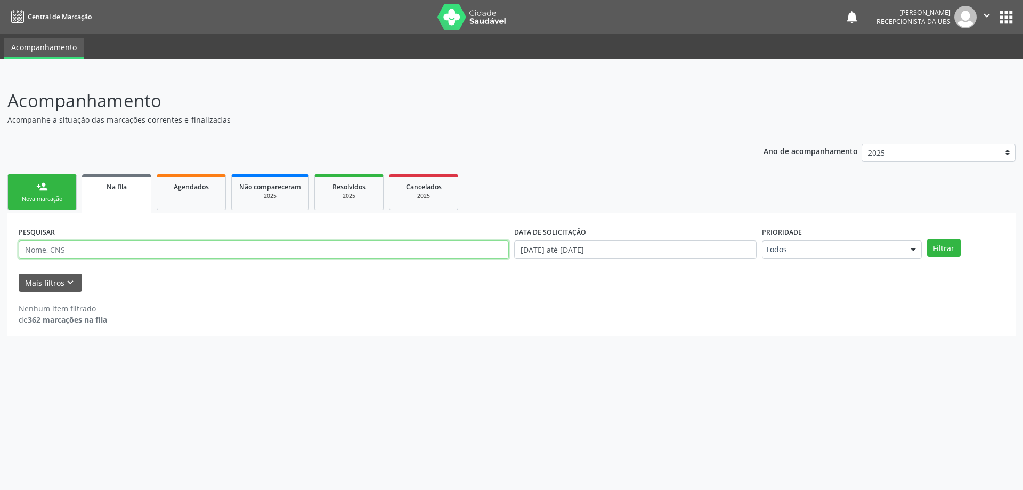
click at [98, 256] on input "text" at bounding box center [264, 249] width 490 height 18
drag, startPoint x: 43, startPoint y: 183, endPoint x: 43, endPoint y: 190, distance: 6.9
click at [43, 183] on div "person_add" at bounding box center [42, 187] width 12 height 12
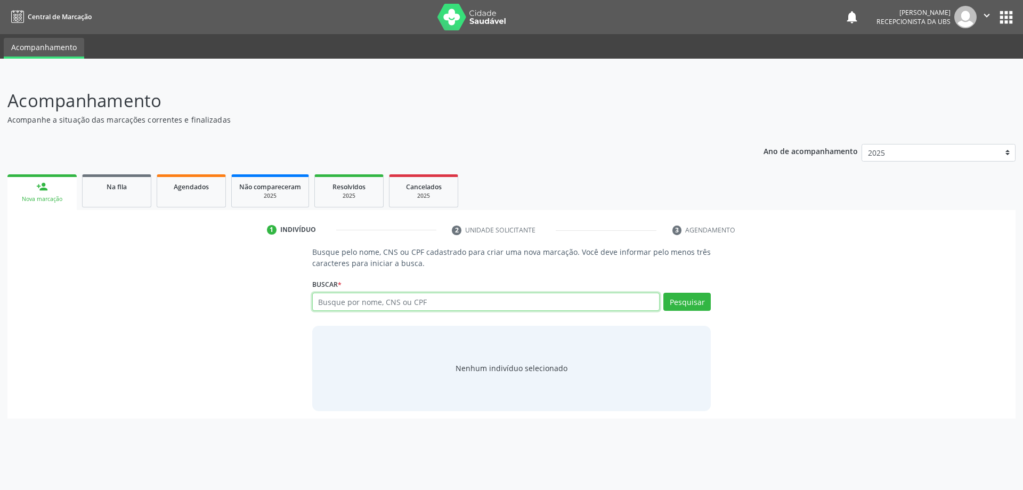
click at [385, 305] on input "text" at bounding box center [486, 302] width 348 height 18
type input "10857355406"
click at [681, 305] on button "Pesquisar" at bounding box center [686, 302] width 47 height 18
type input "10857355406"
click at [386, 304] on input "text" at bounding box center [486, 302] width 348 height 18
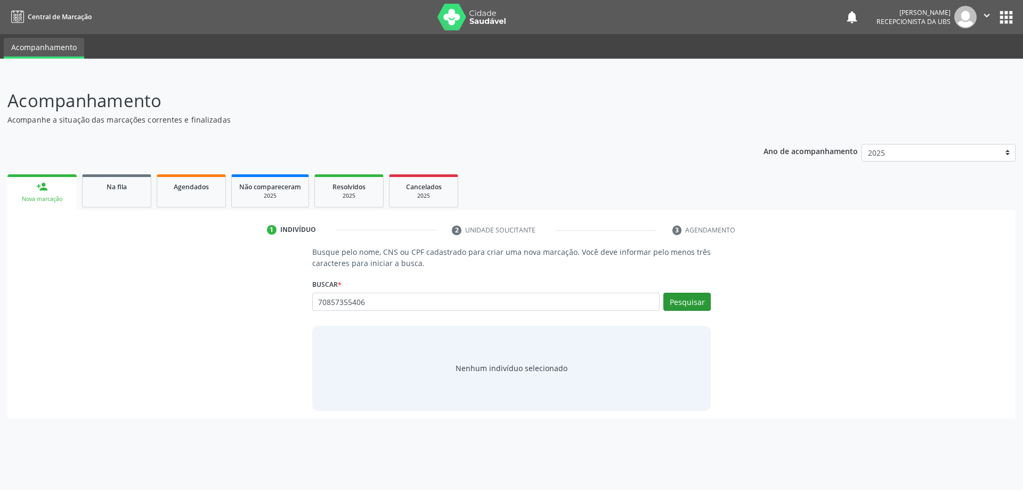
type input "70857355406"
click at [702, 308] on button "Pesquisar" at bounding box center [686, 302] width 47 height 18
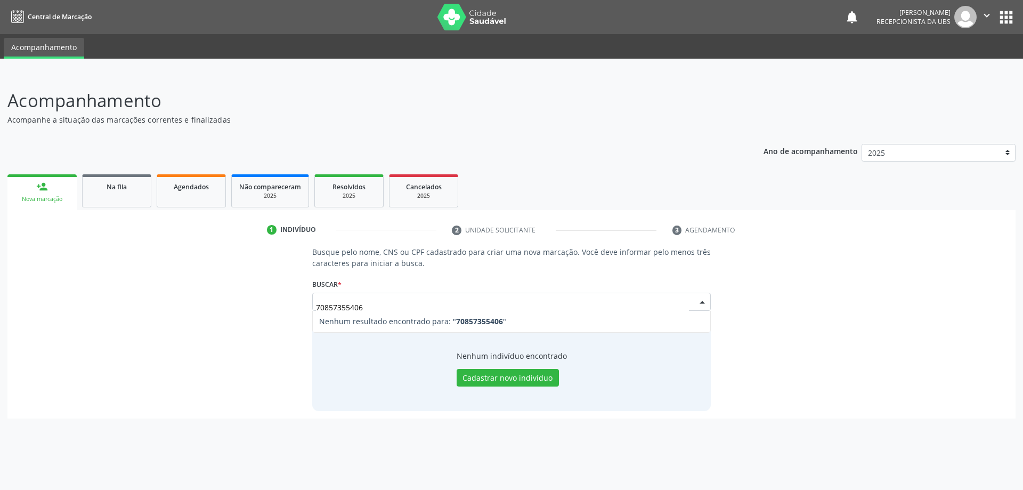
click at [321, 306] on input "70857355406" at bounding box center [503, 306] width 374 height 21
type input "08573554061"
click at [703, 304] on button "Pesquisar" at bounding box center [686, 302] width 47 height 18
click at [318, 300] on input "08573554061" at bounding box center [486, 302] width 348 height 18
click at [320, 303] on input "0857355406" at bounding box center [486, 302] width 348 height 18
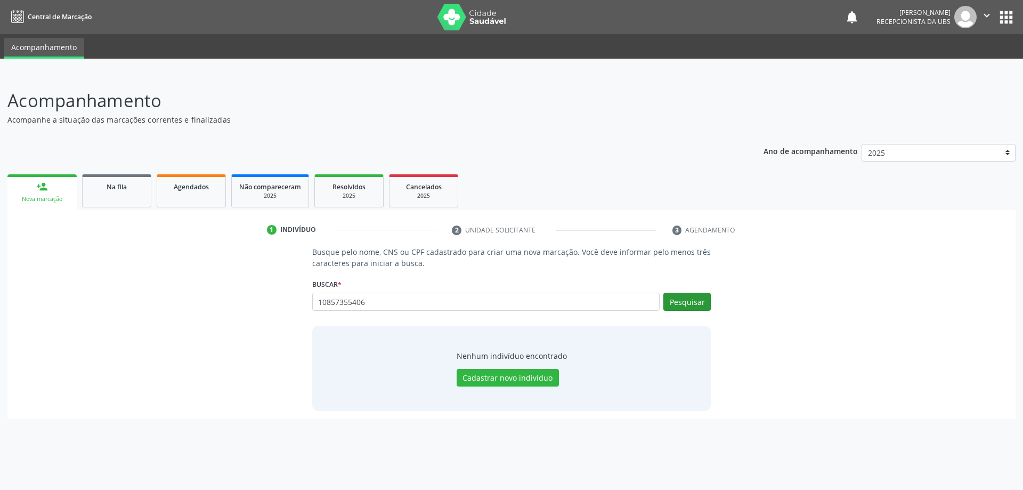
type input "10857355406"
click at [680, 303] on button "Pesquisar" at bounding box center [686, 302] width 47 height 18
type input "10857355406"
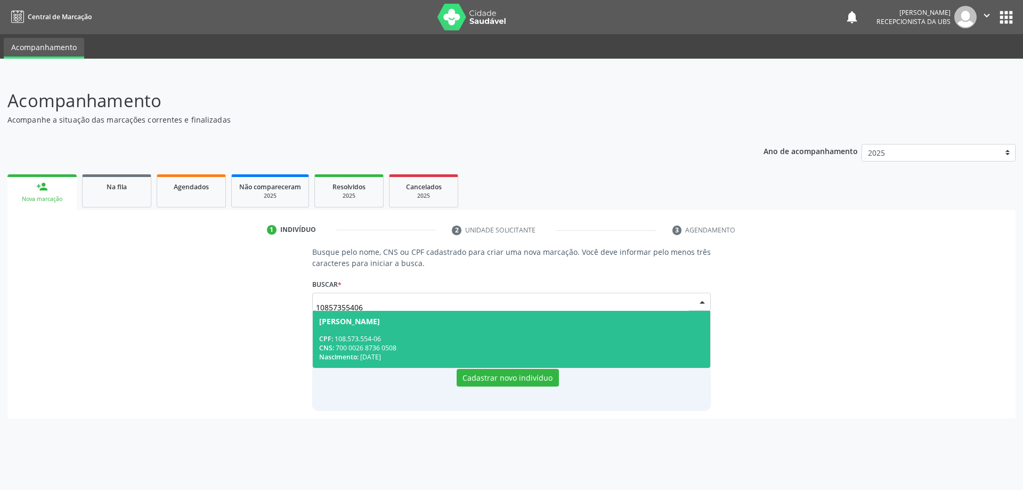
click at [432, 342] on div "CPF: 108.573.554-06" at bounding box center [511, 338] width 385 height 9
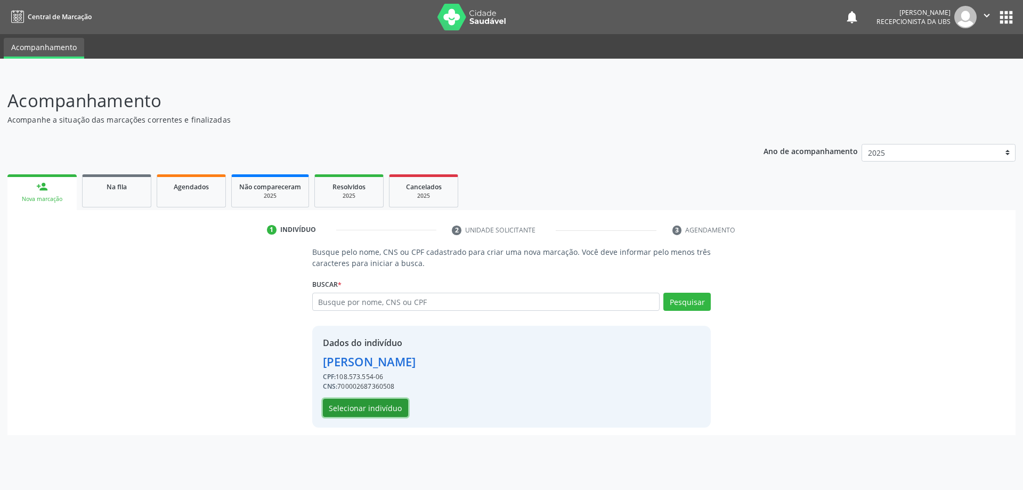
click at [394, 405] on button "Selecionar indivíduo" at bounding box center [365, 408] width 85 height 18
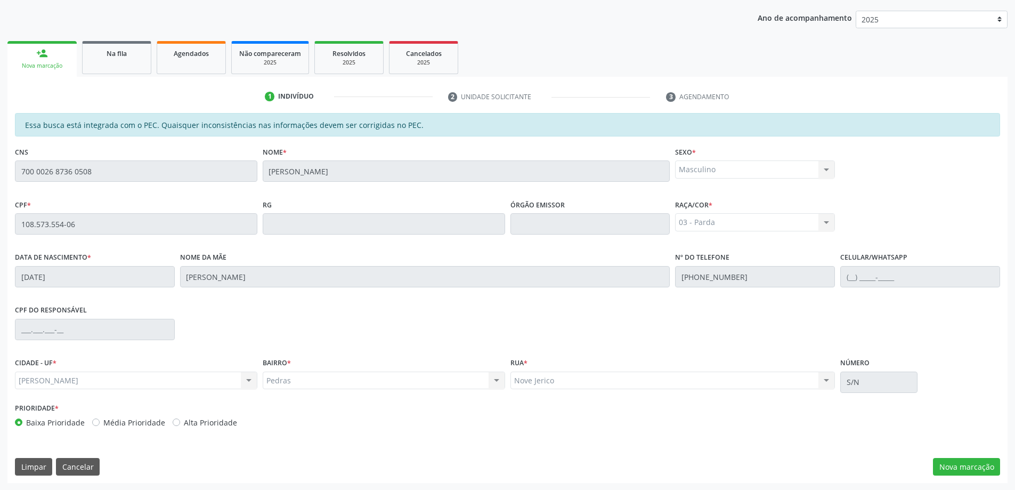
scroll to position [134, 0]
click at [972, 465] on button "Nova marcação" at bounding box center [966, 466] width 67 height 18
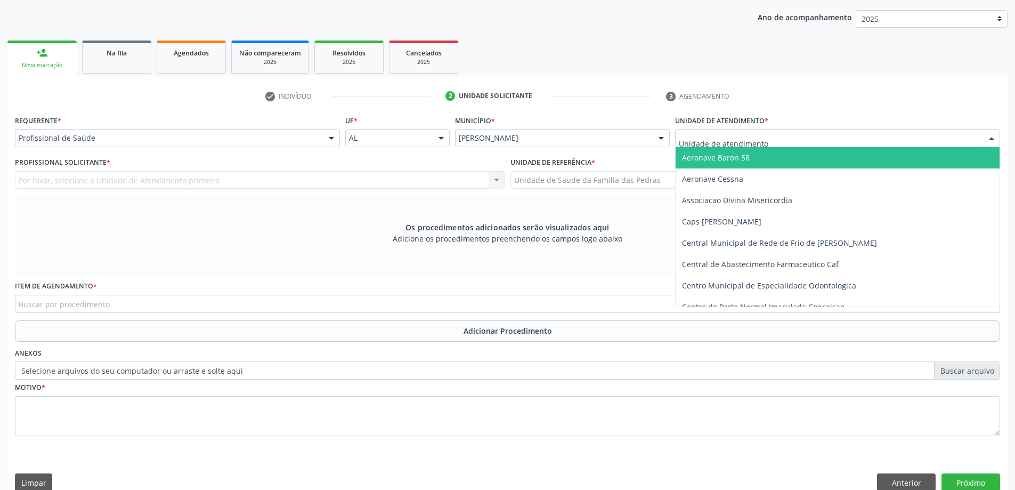
click at [786, 138] on div at bounding box center [837, 138] width 325 height 18
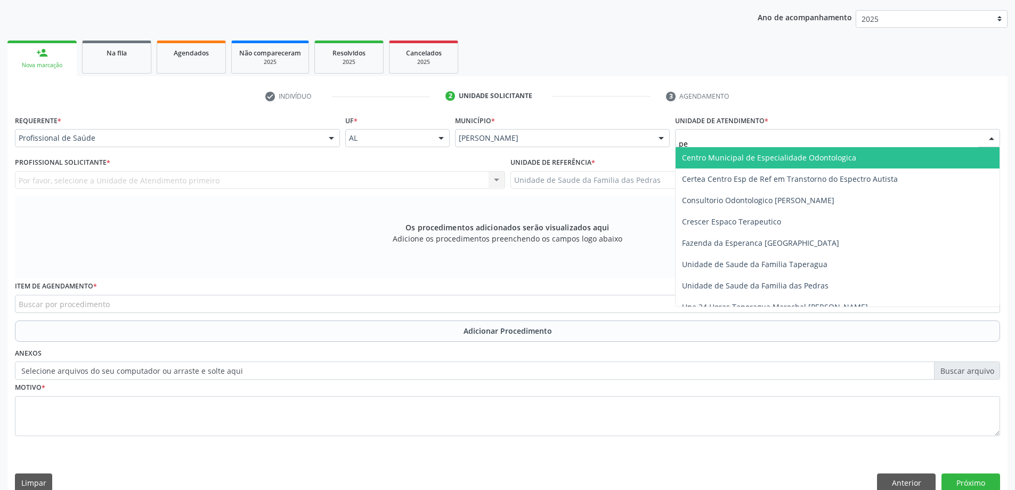
type input "ped"
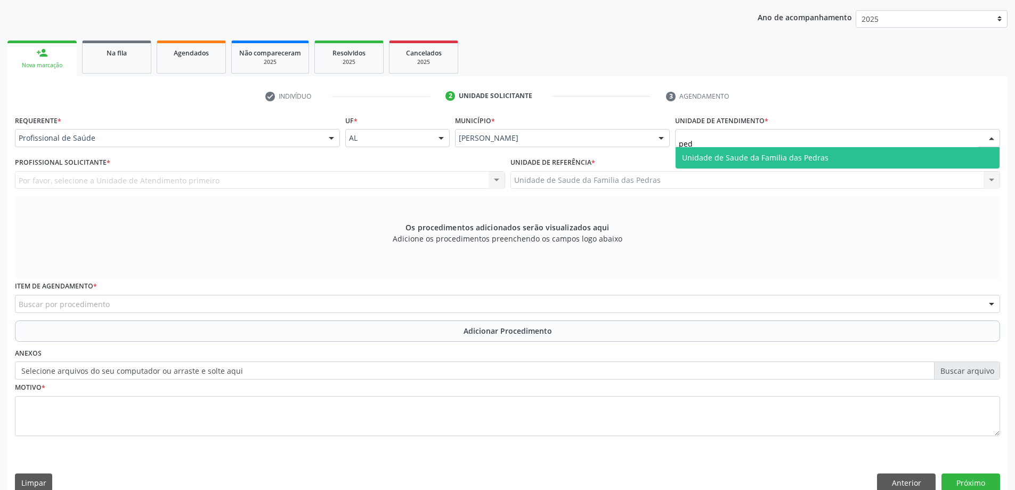
click at [767, 156] on span "Unidade de Saude da Familia das Pedras" at bounding box center [755, 157] width 147 height 10
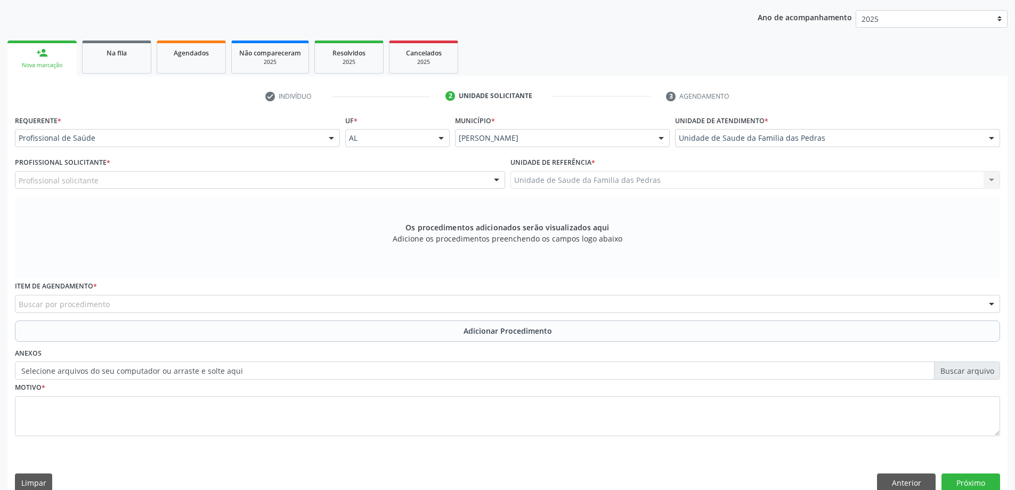
click at [162, 180] on div "Profissional solicitante" at bounding box center [260, 180] width 490 height 18
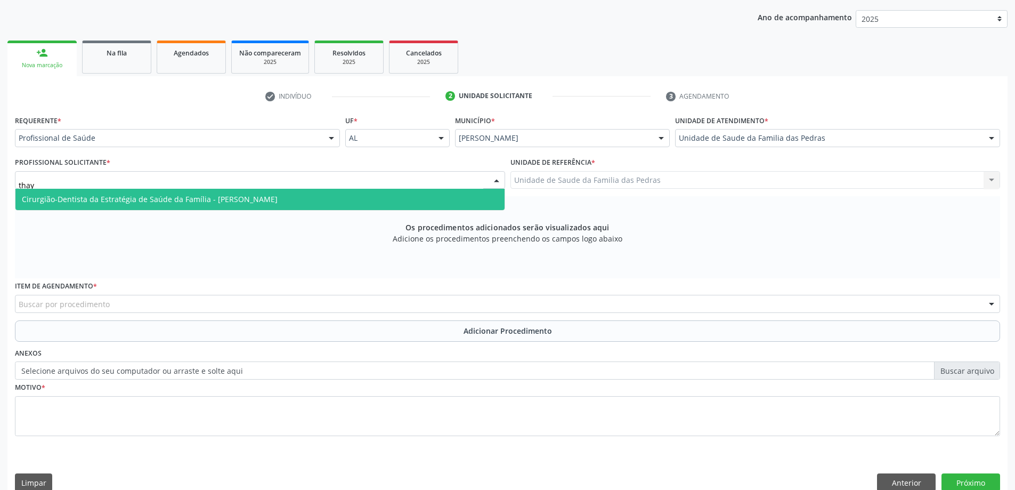
type input "thayl"
click at [175, 192] on span "Cirurgião-Dentista da Estratégia de Saúde da Família - [PERSON_NAME]" at bounding box center [259, 199] width 489 height 21
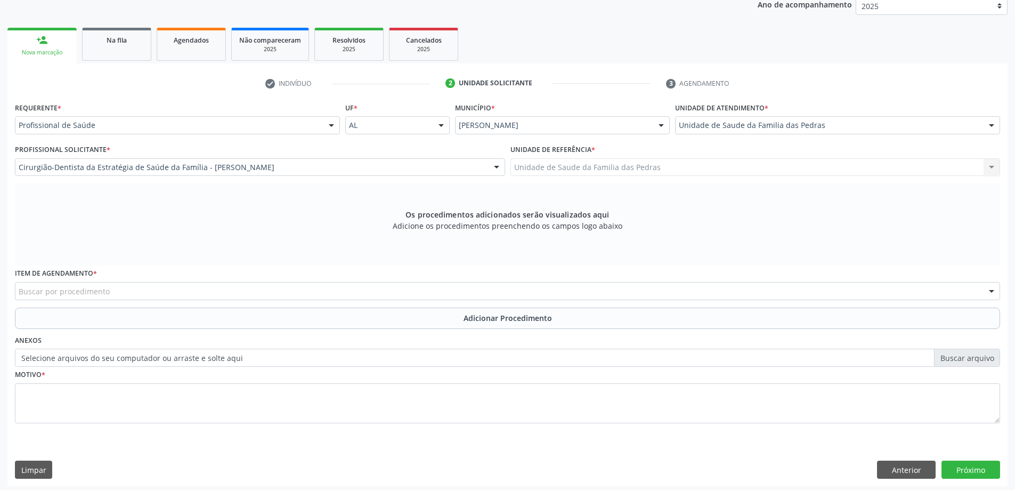
scroll to position [150, 0]
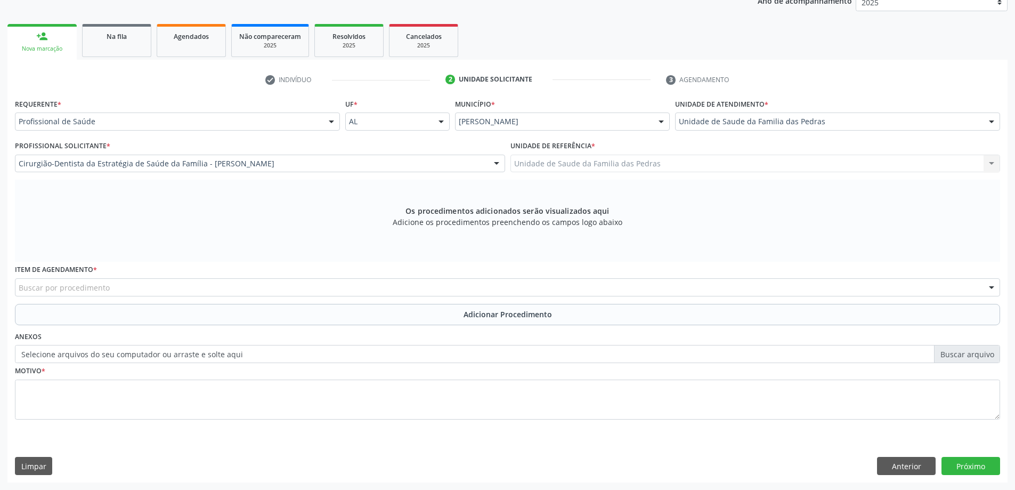
click at [259, 287] on div "Buscar por procedimento" at bounding box center [507, 287] width 985 height 18
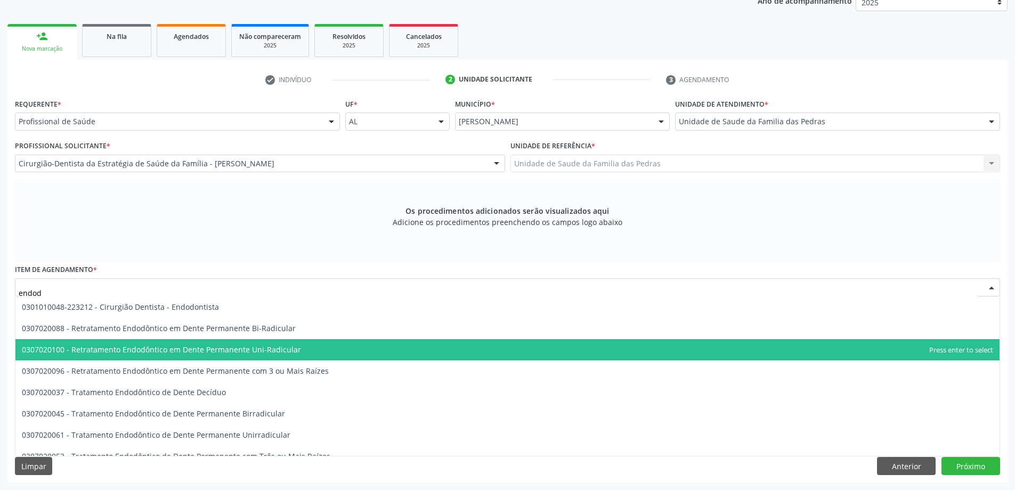
type input "endodo"
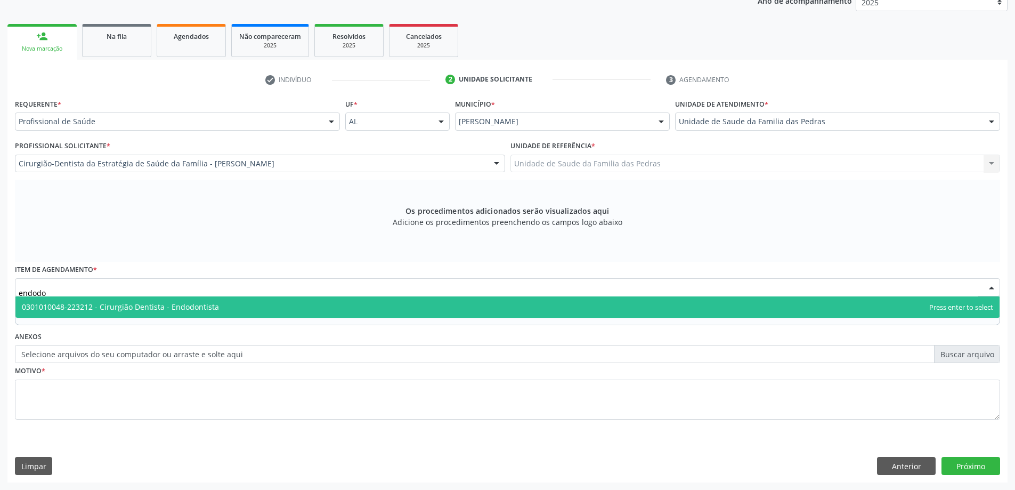
click at [206, 311] on span "0301010048-223212 - Cirurgião Dentista - Endodontista" at bounding box center [120, 307] width 197 height 10
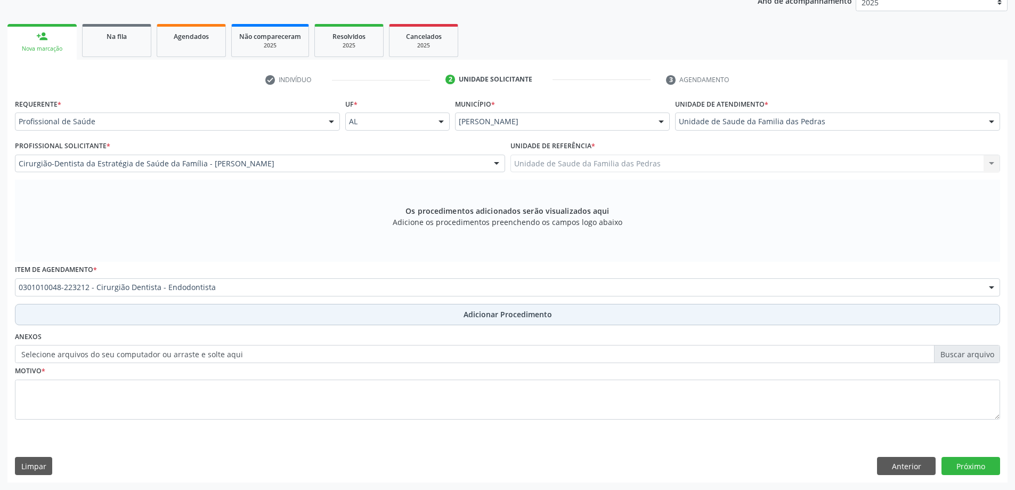
click at [501, 317] on span "Adicionar Procedimento" at bounding box center [508, 314] width 88 height 11
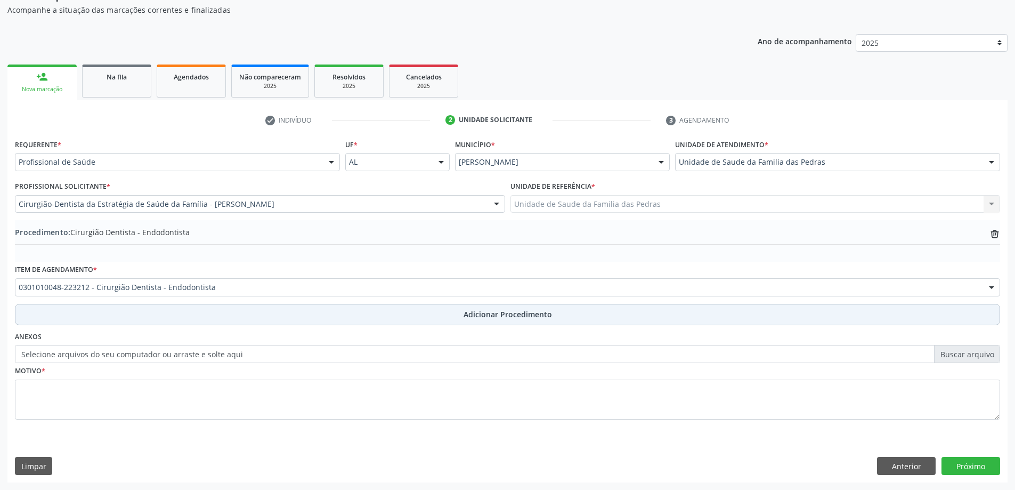
scroll to position [110, 0]
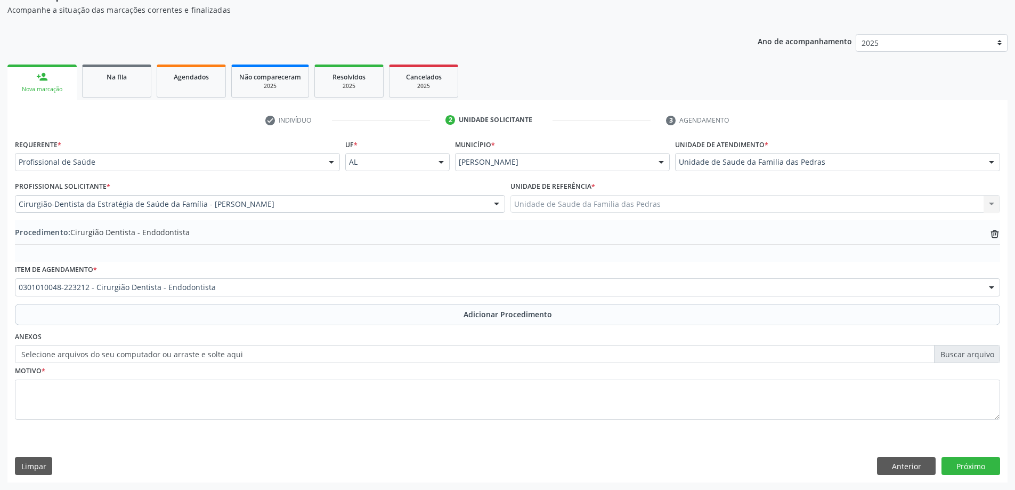
click at [205, 354] on label "Selecione arquivos do seu computador ou arraste e solte aqui" at bounding box center [507, 354] width 985 height 18
click at [205, 354] on input "Selecione arquivos do seu computador ou arraste e solte aqui" at bounding box center [507, 354] width 985 height 18
click at [229, 354] on label "Selecione arquivos do seu computador ou arraste e solte aqui" at bounding box center [507, 354] width 985 height 18
click at [229, 354] on input "Selecione arquivos do seu computador ou arraste e solte aqui" at bounding box center [507, 354] width 985 height 18
click at [377, 347] on label "Selecione arquivos do seu computador ou arraste e solte aqui" at bounding box center [507, 354] width 985 height 18
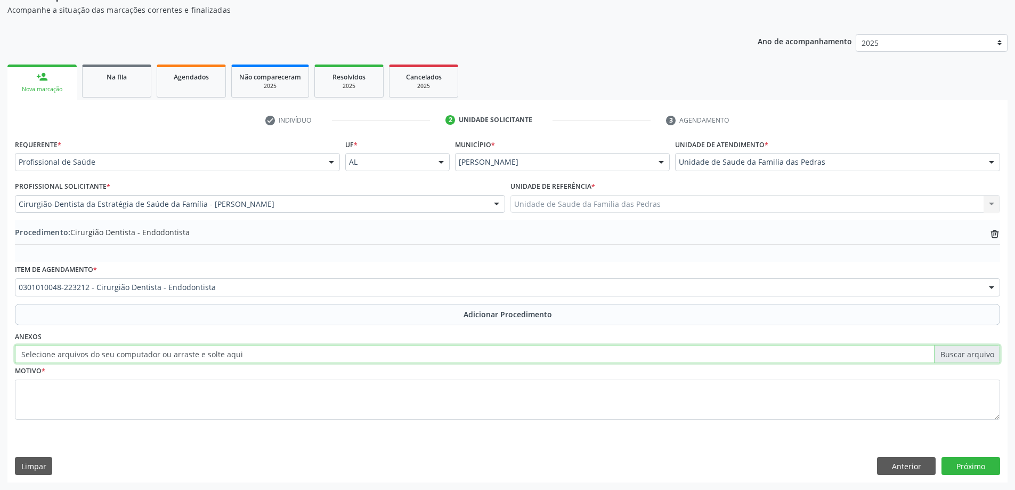
click at [377, 347] on input "Selecione arquivos do seu computador ou arraste e solte aqui" at bounding box center [507, 354] width 985 height 18
click at [218, 358] on label "Selecione arquivos do seu computador ou arraste e solte aqui" at bounding box center [507, 354] width 985 height 18
click at [218, 358] on input "Selecione arquivos do seu computador ou arraste e solte aqui" at bounding box center [507, 354] width 985 height 18
type input "C:\fakepath\20251009_104944.jpg"
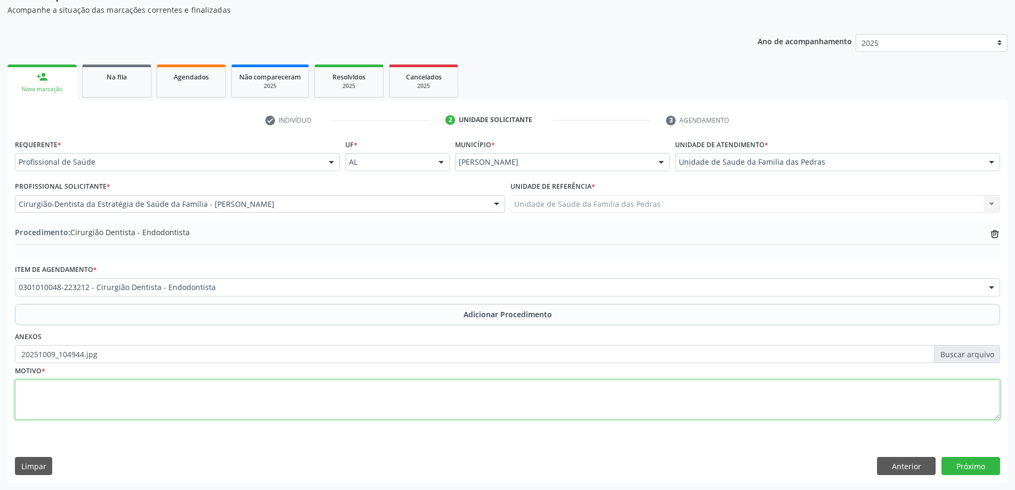
click at [89, 388] on textarea at bounding box center [507, 399] width 985 height 40
type textarea "solicito radiografia e tratamento endodontico no dente 14, já realizado acesso."
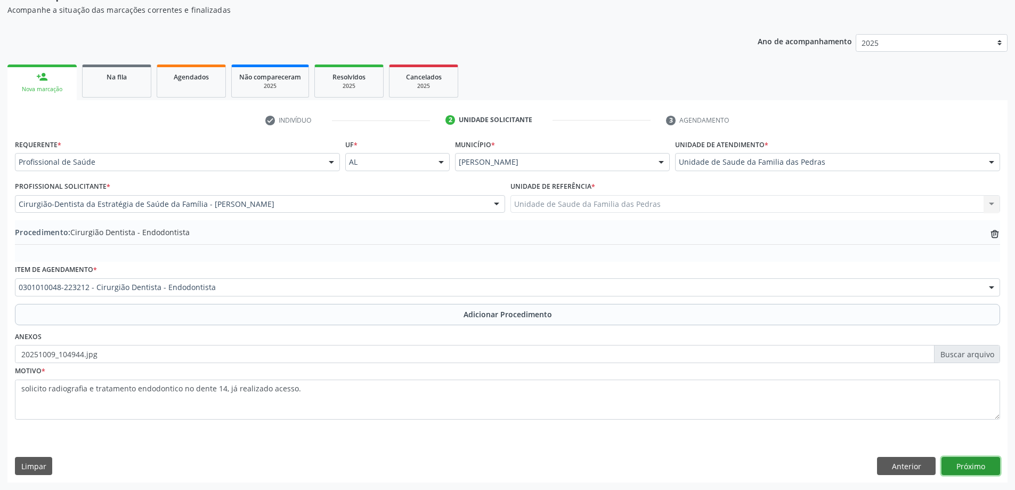
click at [970, 467] on button "Próximo" at bounding box center [970, 466] width 59 height 18
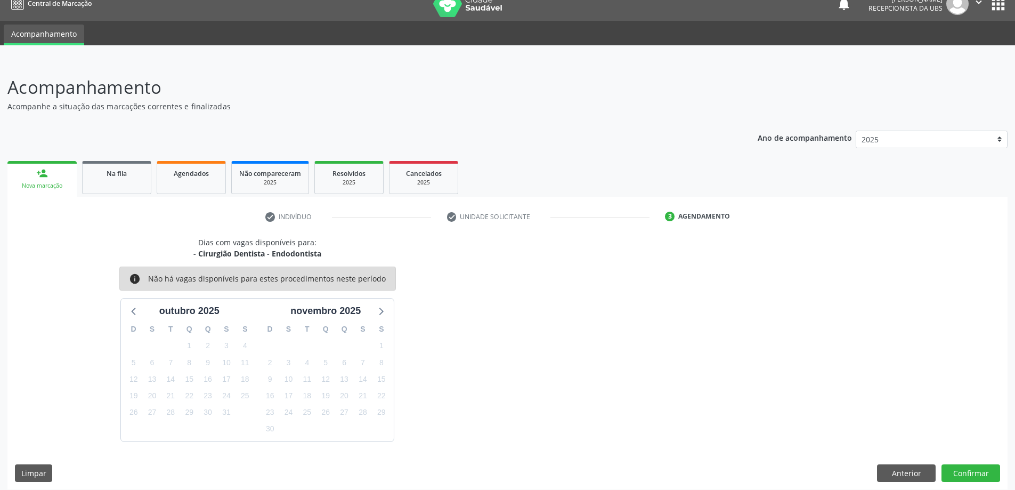
scroll to position [20, 0]
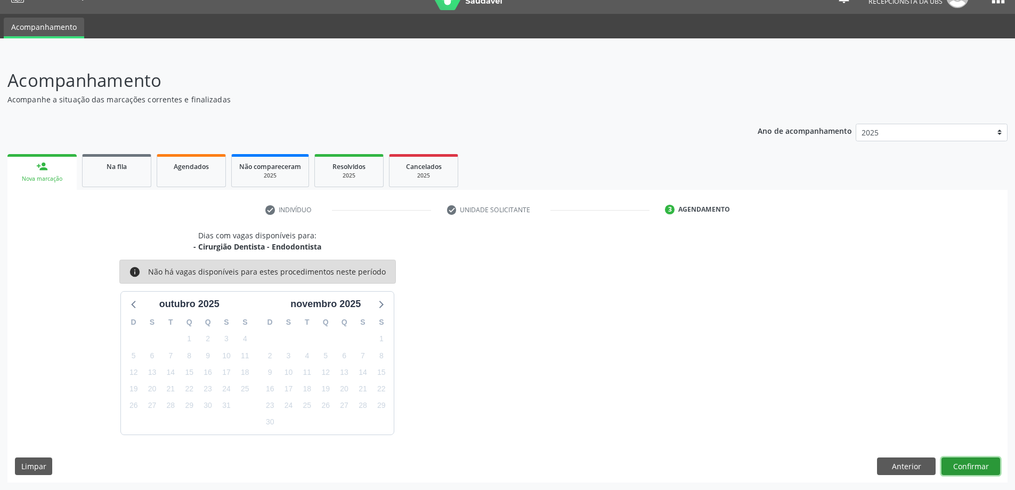
click at [973, 470] on button "Confirmar" at bounding box center [970, 466] width 59 height 18
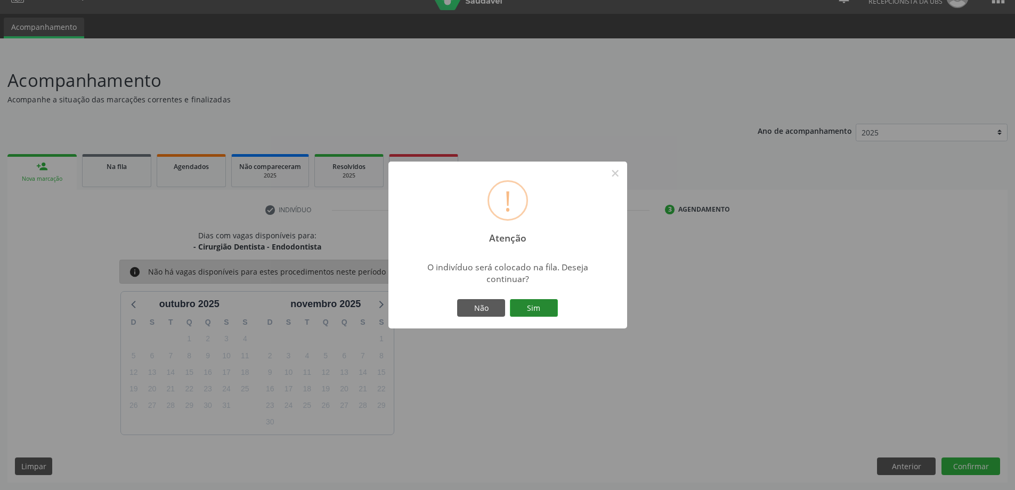
click at [528, 306] on button "Sim" at bounding box center [534, 308] width 48 height 18
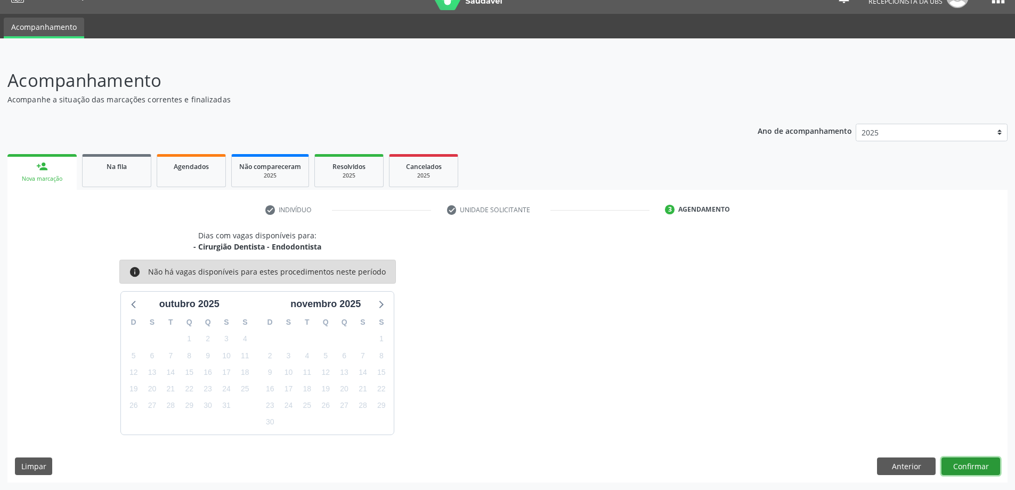
click at [972, 464] on button "Confirmar" at bounding box center [970, 466] width 59 height 18
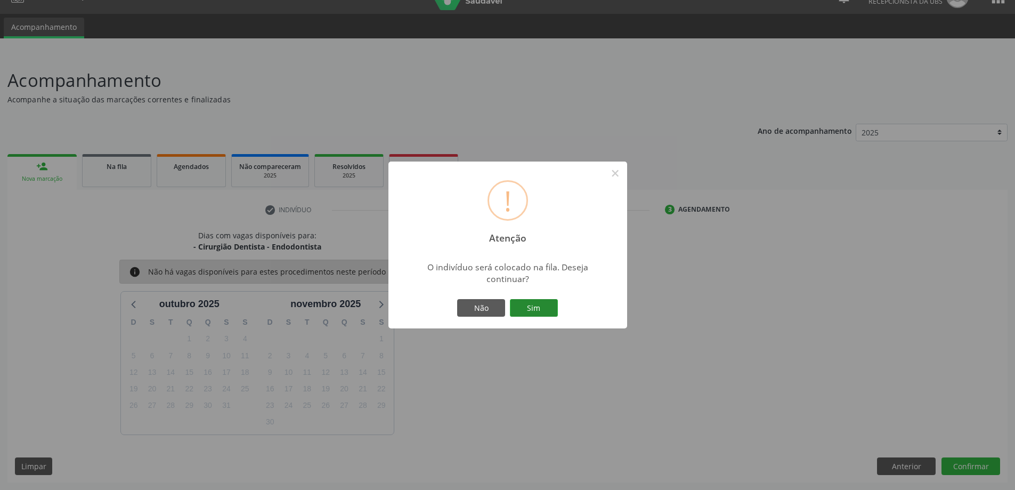
click at [531, 304] on button "Sim" at bounding box center [534, 308] width 48 height 18
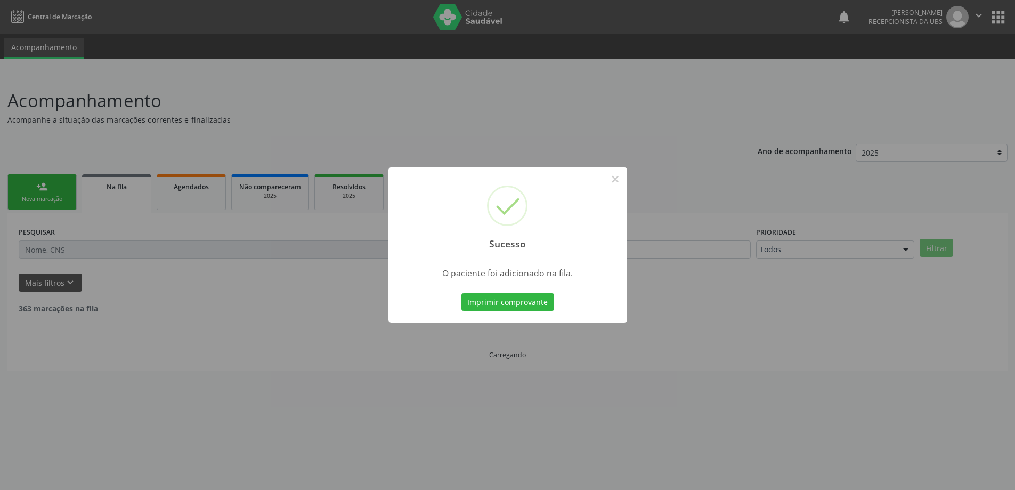
scroll to position [0, 0]
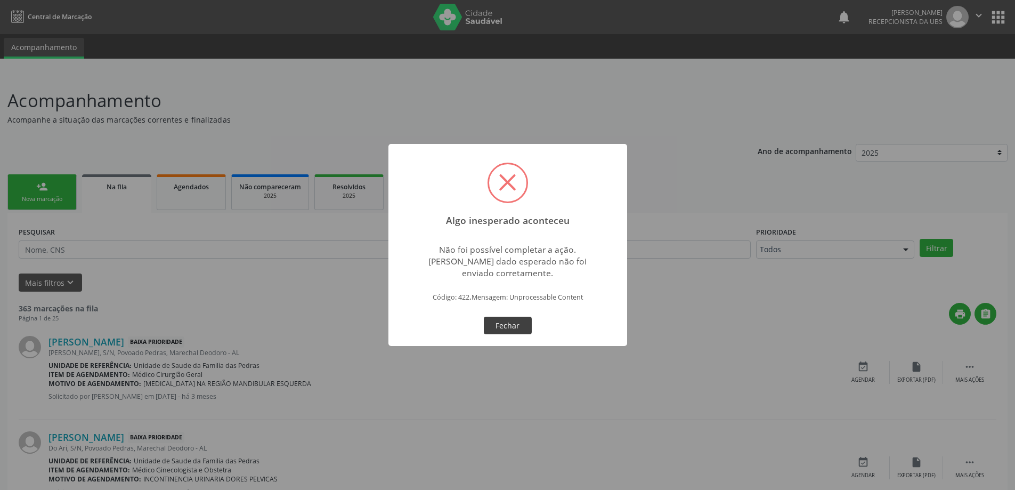
click at [509, 327] on button "Fechar" at bounding box center [508, 325] width 48 height 18
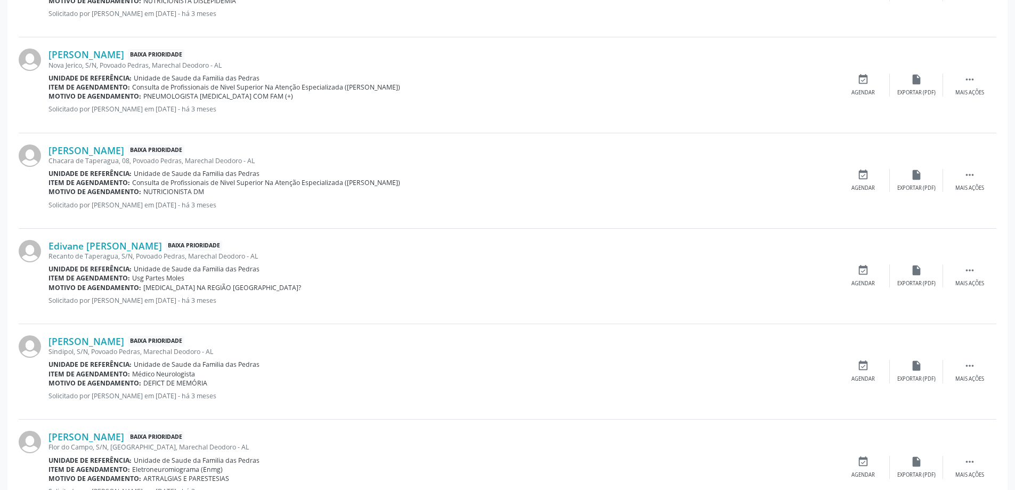
scroll to position [1325, 0]
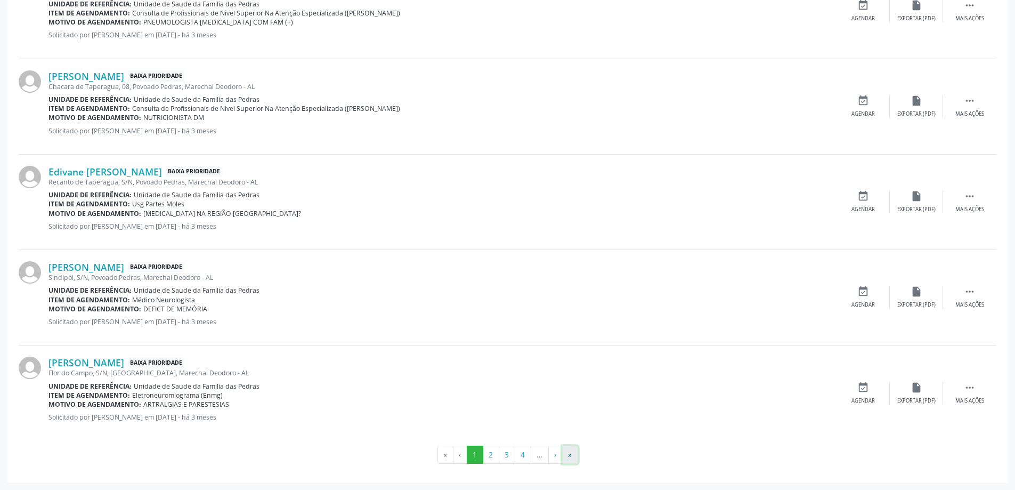
click at [572, 454] on button "»" at bounding box center [570, 454] width 16 height 18
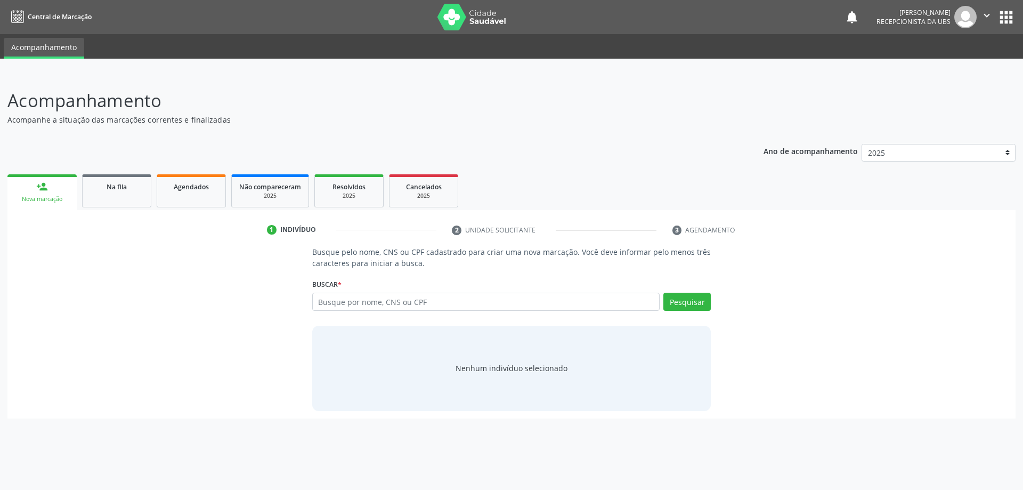
click at [368, 305] on input "text" at bounding box center [486, 302] width 348 height 18
click at [111, 183] on span "Na fila" at bounding box center [117, 186] width 20 height 9
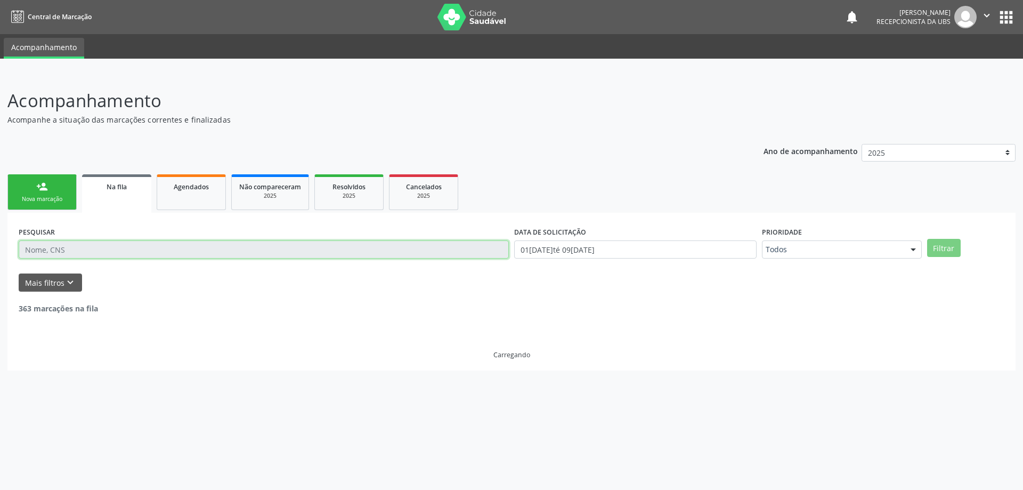
click at [201, 250] on input "text" at bounding box center [264, 249] width 490 height 18
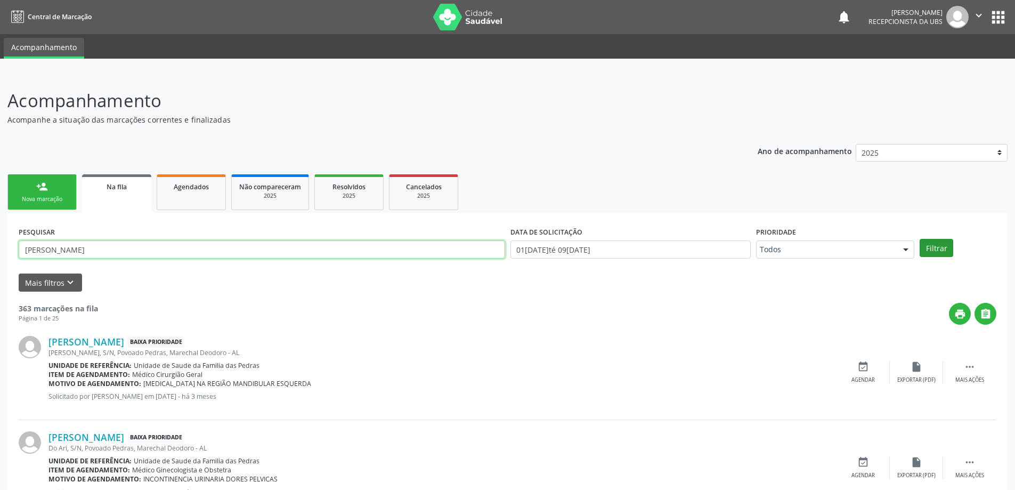
type input "luiz felipe"
click at [925, 251] on button "Filtrar" at bounding box center [937, 248] width 34 height 18
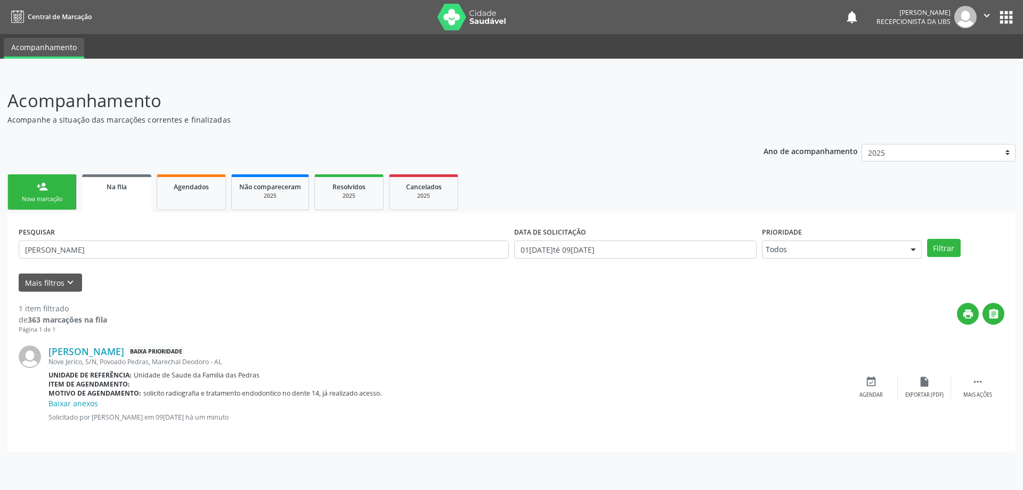
click at [48, 197] on div "Nova marcação" at bounding box center [41, 199] width 53 height 8
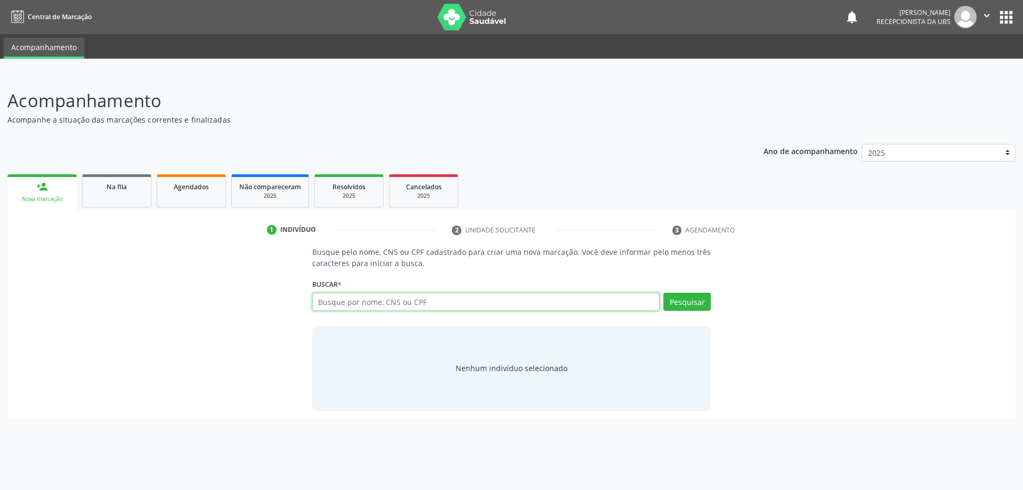
click at [436, 304] on input "text" at bounding box center [486, 302] width 348 height 18
type input "71713445456"
click at [681, 310] on button "Pesquisar" at bounding box center [686, 302] width 47 height 18
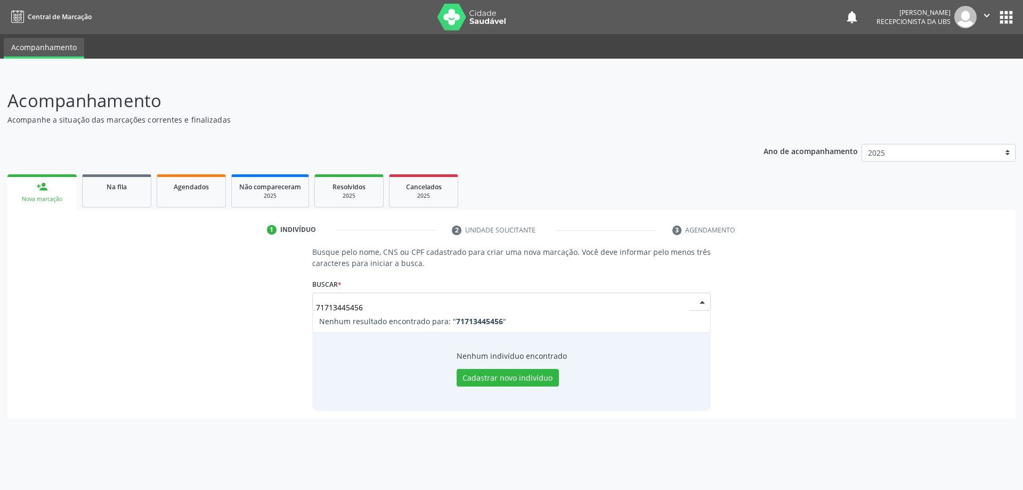
click at [342, 306] on input "71713445456" at bounding box center [503, 306] width 374 height 21
click at [336, 300] on input "7171345456" at bounding box center [486, 302] width 348 height 18
click at [338, 301] on input "7171345456" at bounding box center [486, 302] width 348 height 18
type input "71713145456"
click at [694, 301] on button "Pesquisar" at bounding box center [686, 302] width 47 height 18
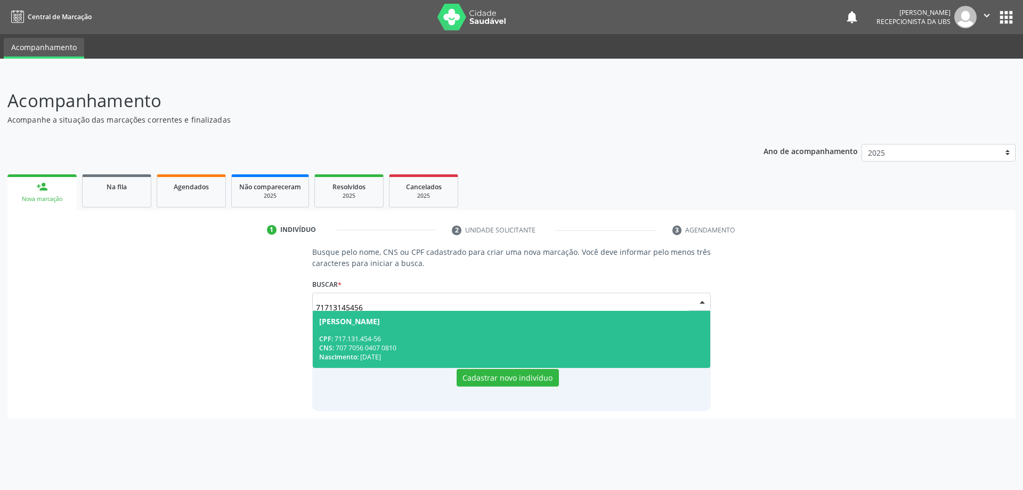
click at [501, 344] on div "CNS: 707 7056 0407 0810" at bounding box center [511, 347] width 385 height 9
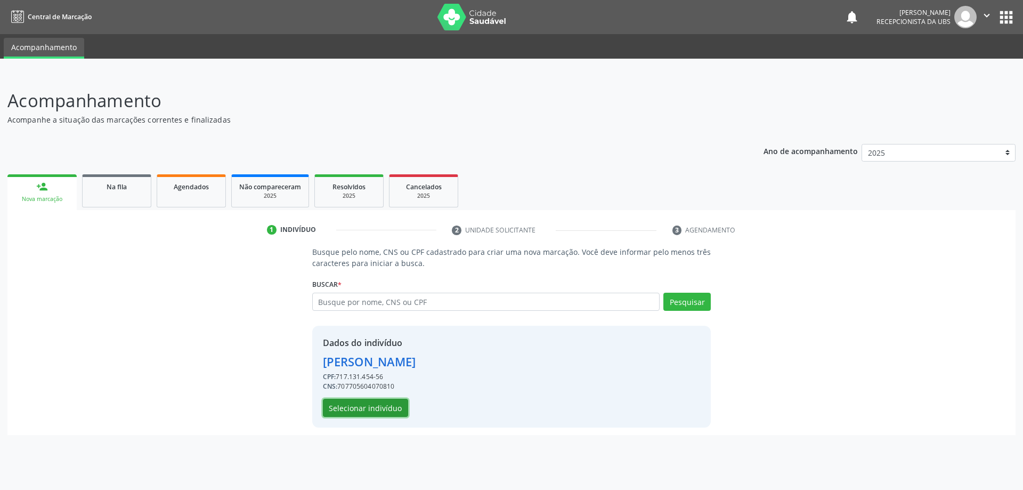
click at [393, 404] on button "Selecionar indivíduo" at bounding box center [365, 408] width 85 height 18
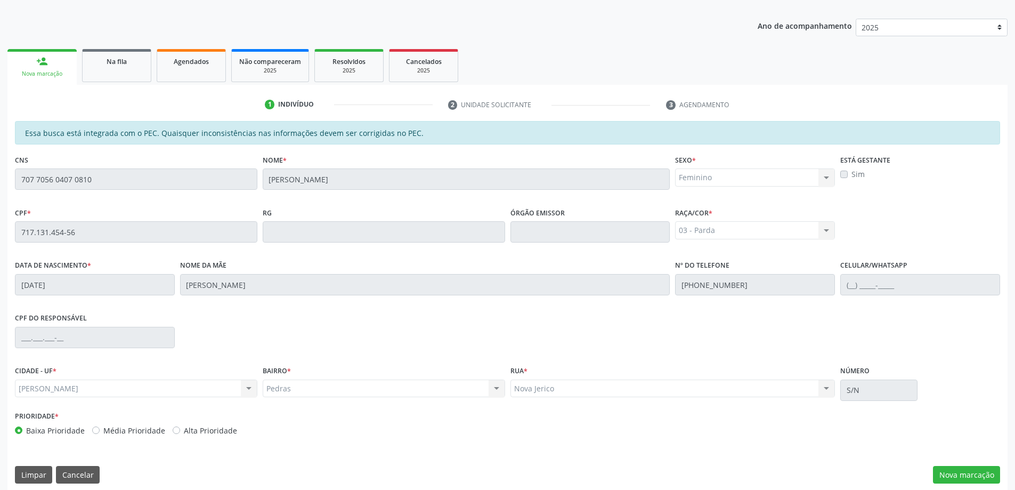
scroll to position [134, 0]
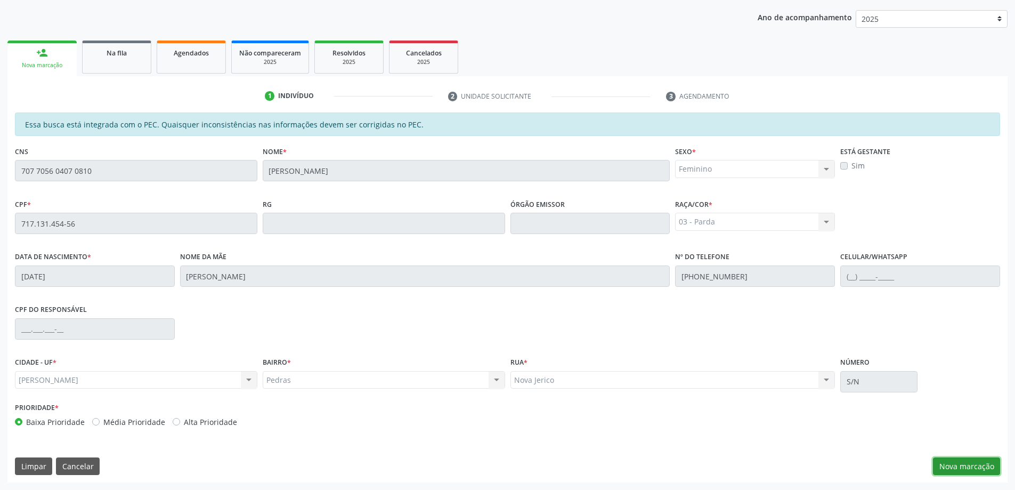
click at [978, 461] on button "Nova marcação" at bounding box center [966, 466] width 67 height 18
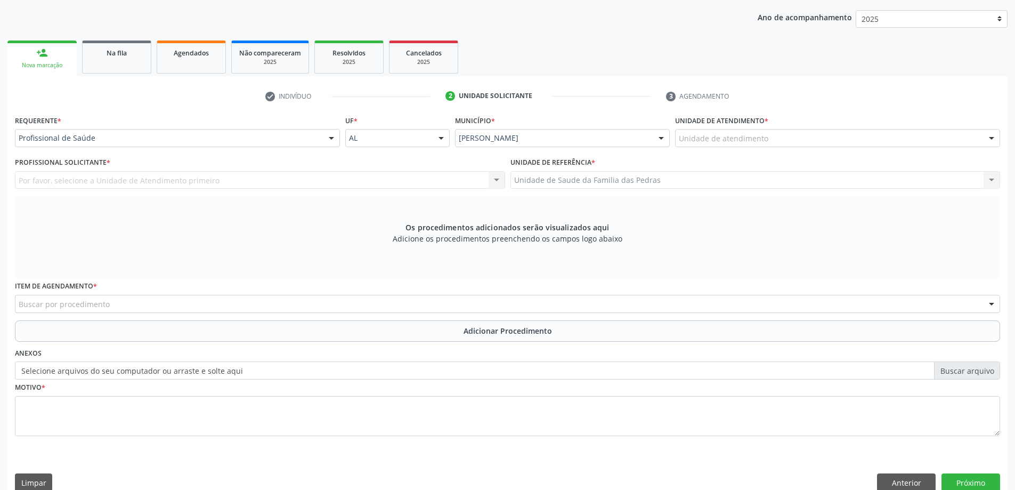
scroll to position [150, 0]
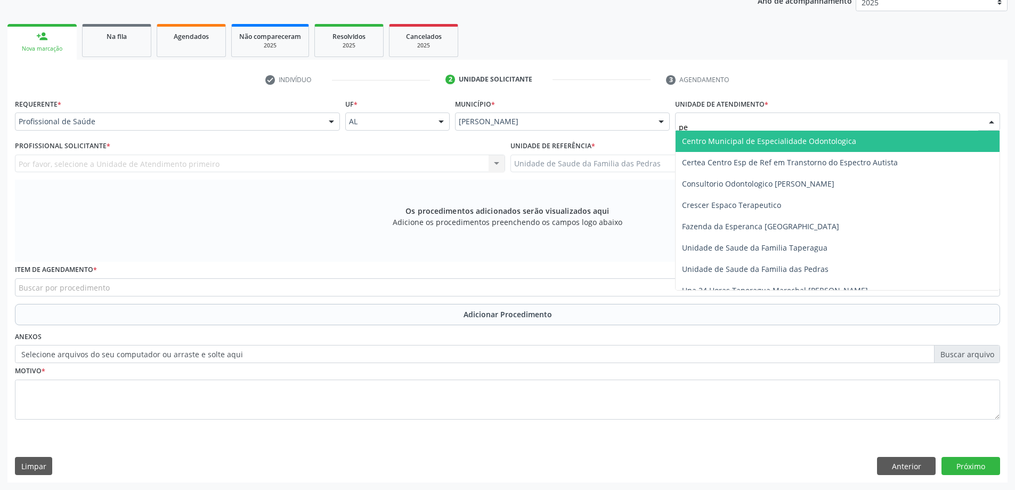
type input "ped"
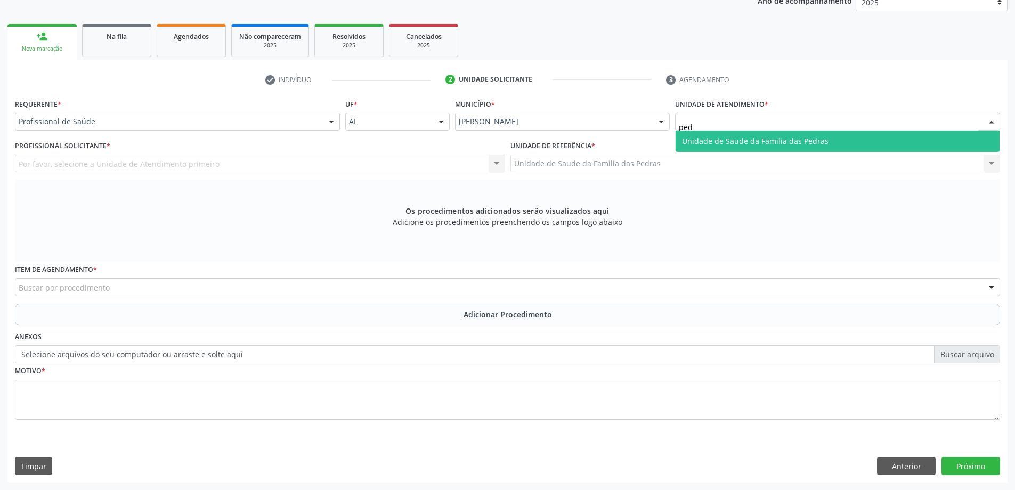
click at [775, 148] on span "Unidade de Saude da Familia das Pedras" at bounding box center [838, 141] width 324 height 21
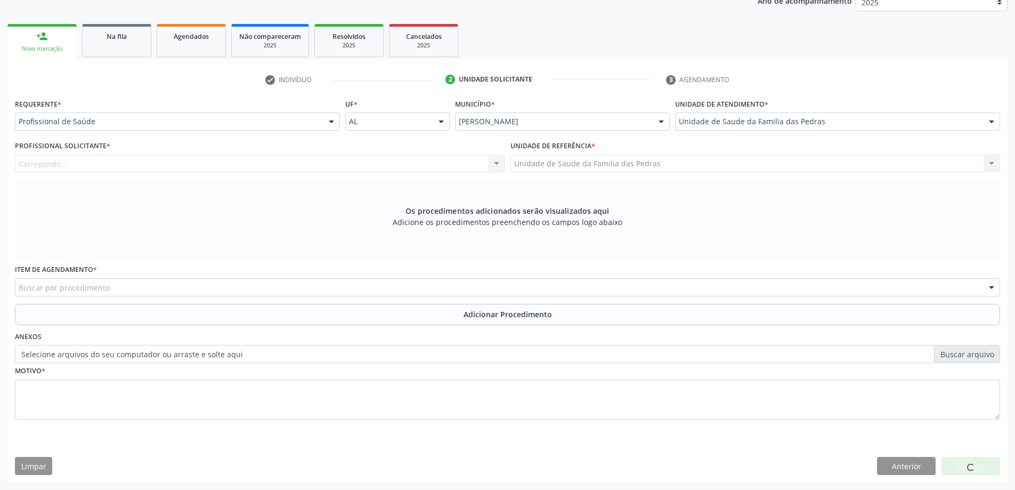
click at [271, 163] on div "Carregando... Nenhum resultado encontrado para: " " Não há nenhuma opção para s…" at bounding box center [260, 164] width 490 height 18
click at [203, 169] on div "Profissional solicitante" at bounding box center [260, 164] width 490 height 18
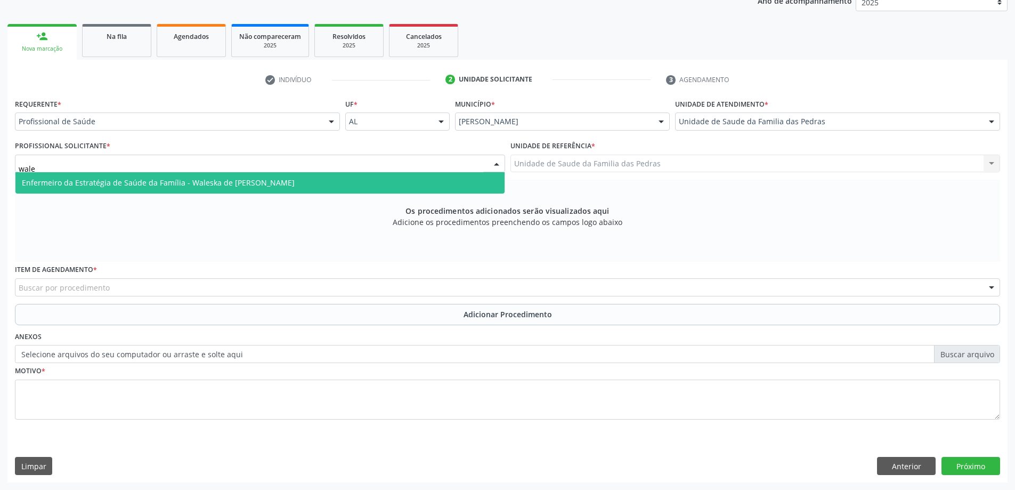
type input "wales"
click at [187, 186] on span "Enfermeiro da Estratégia de Saúde da Família - Waleska de [PERSON_NAME]" at bounding box center [158, 182] width 273 height 10
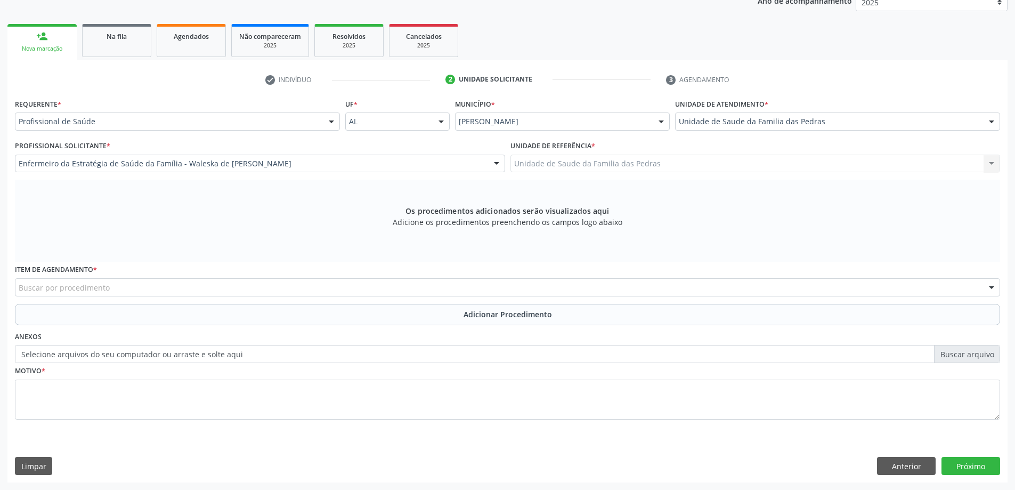
click at [167, 289] on div "Buscar por procedimento" at bounding box center [507, 287] width 985 height 18
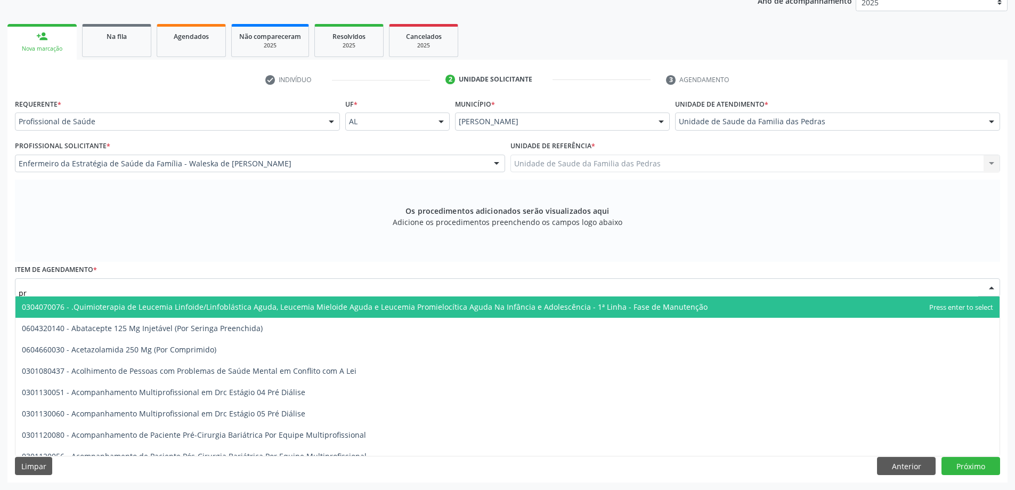
type input "p"
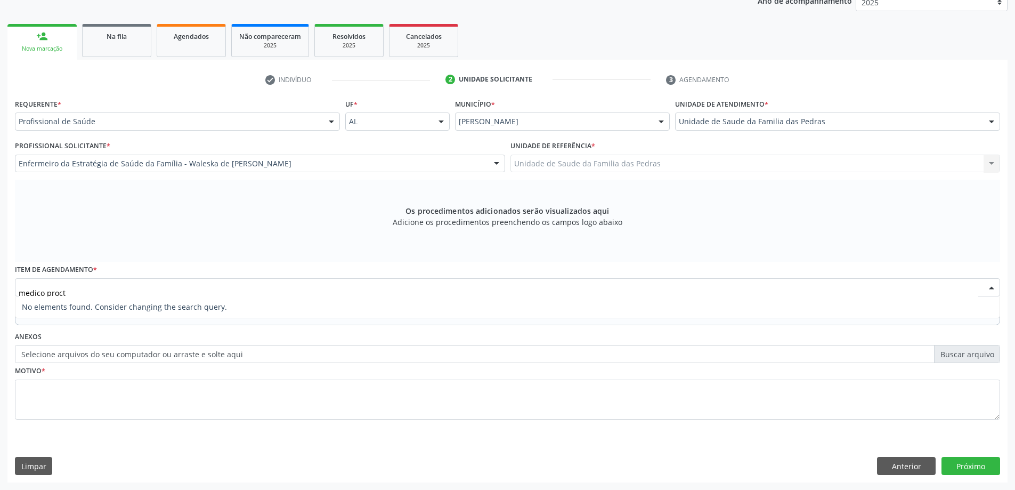
click at [29, 290] on input "medico proct" at bounding box center [499, 292] width 960 height 21
click at [94, 291] on input "médico proct" at bounding box center [499, 292] width 960 height 21
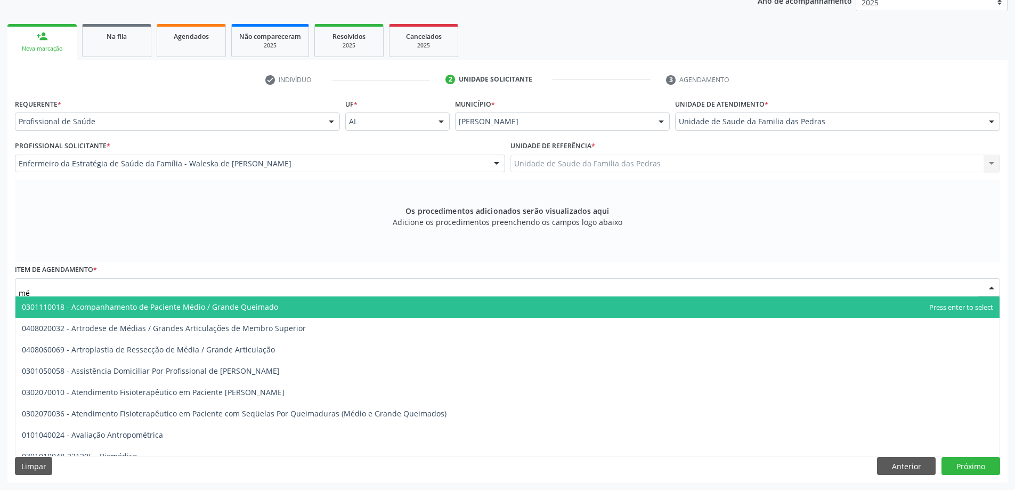
type input "m"
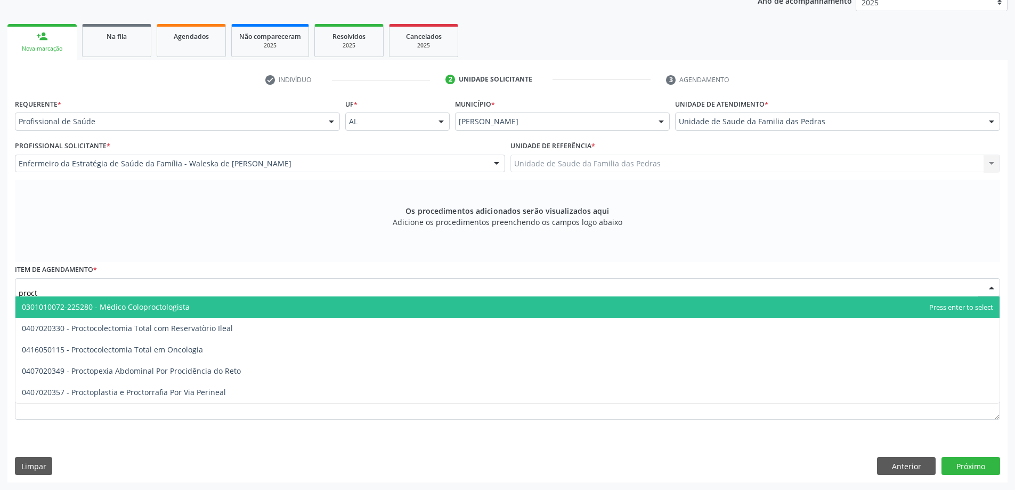
type input "proct"
click at [18, 285] on div "proct" at bounding box center [507, 287] width 985 height 18
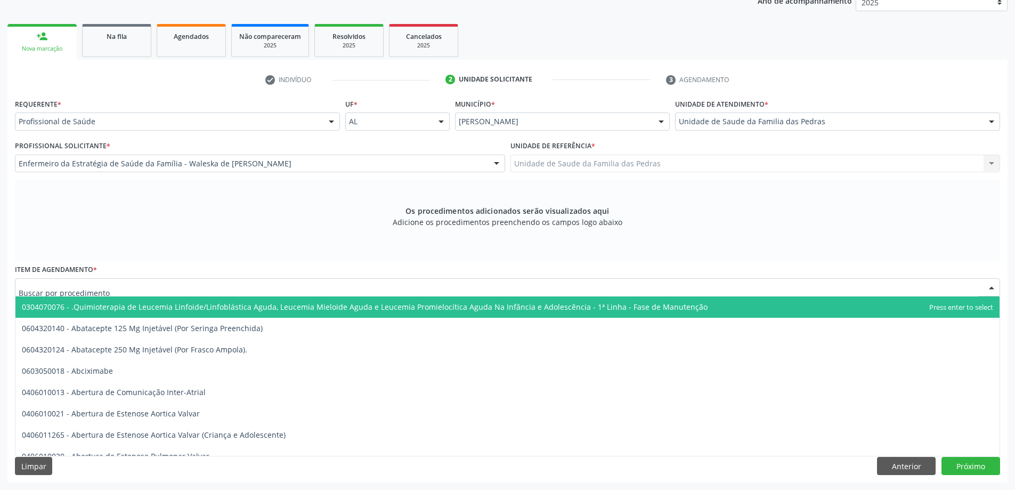
click at [18, 288] on div at bounding box center [507, 287] width 985 height 18
click at [27, 285] on input "text" at bounding box center [499, 292] width 960 height 21
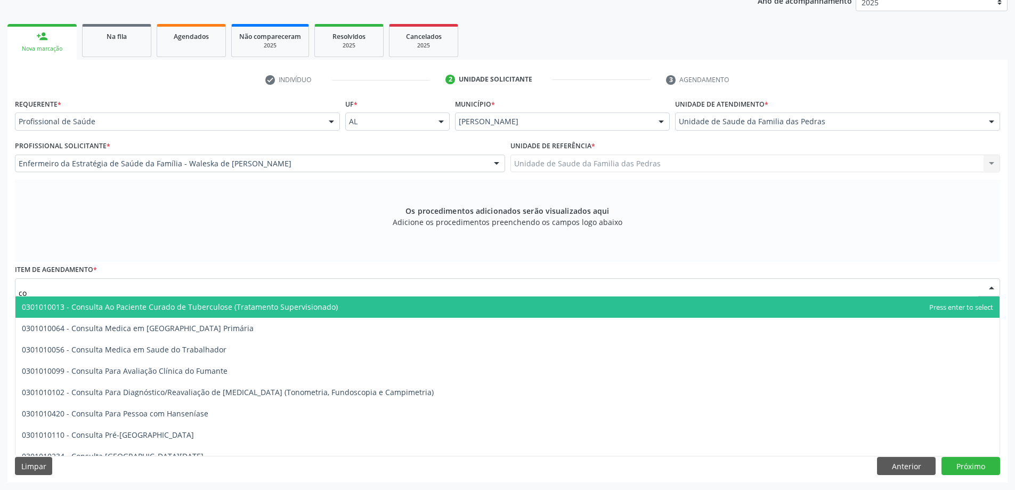
type input "c"
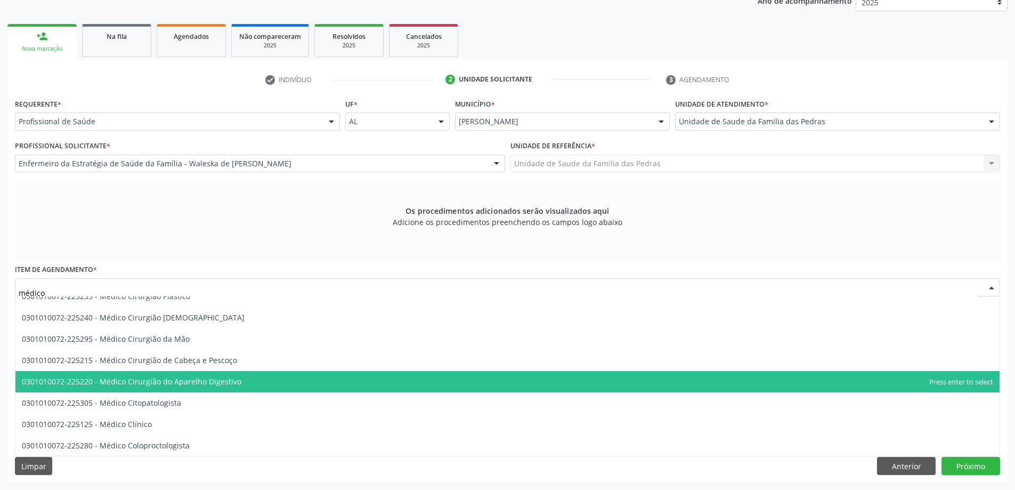
scroll to position [426, 0]
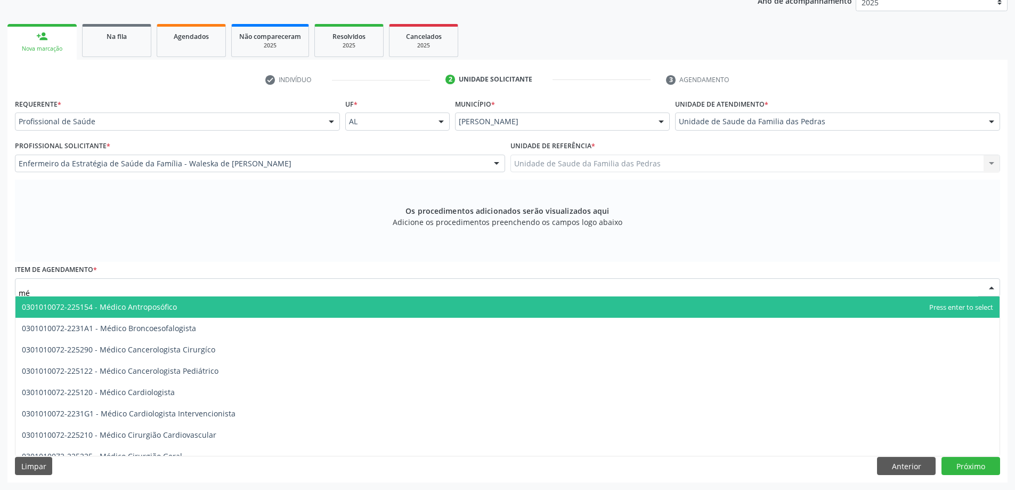
type input "m"
type input "0301010072"
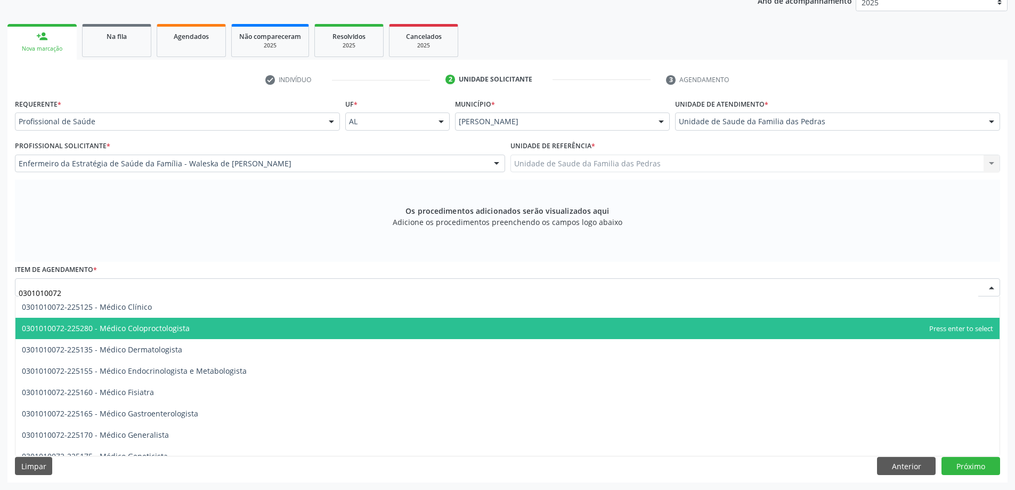
click at [198, 329] on span "0301010072-225280 - Médico Coloproctologista" at bounding box center [507, 328] width 984 height 21
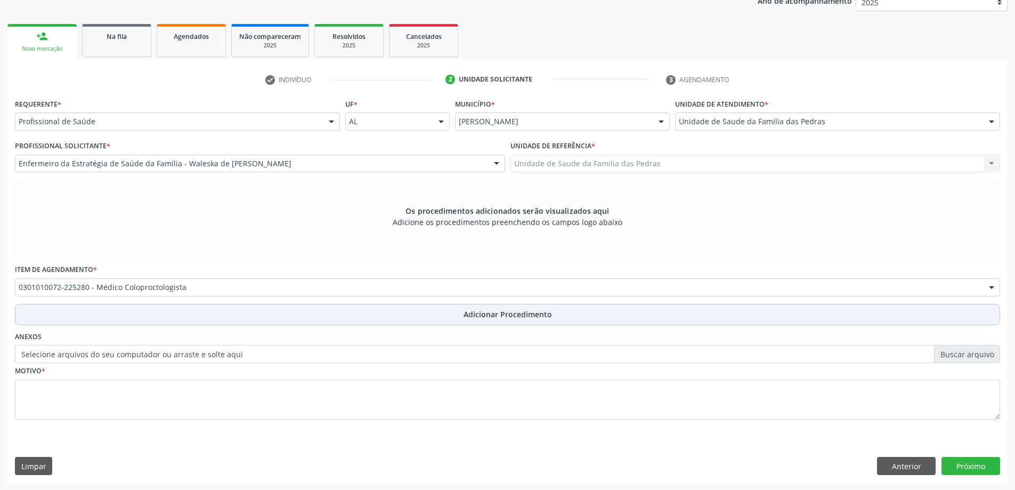
click at [519, 316] on span "Adicionar Procedimento" at bounding box center [508, 314] width 88 height 11
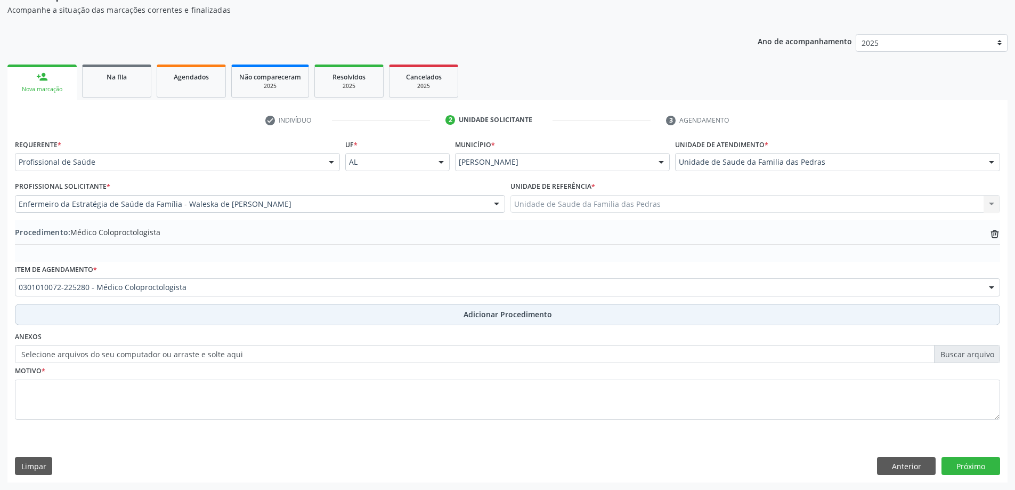
scroll to position [110, 0]
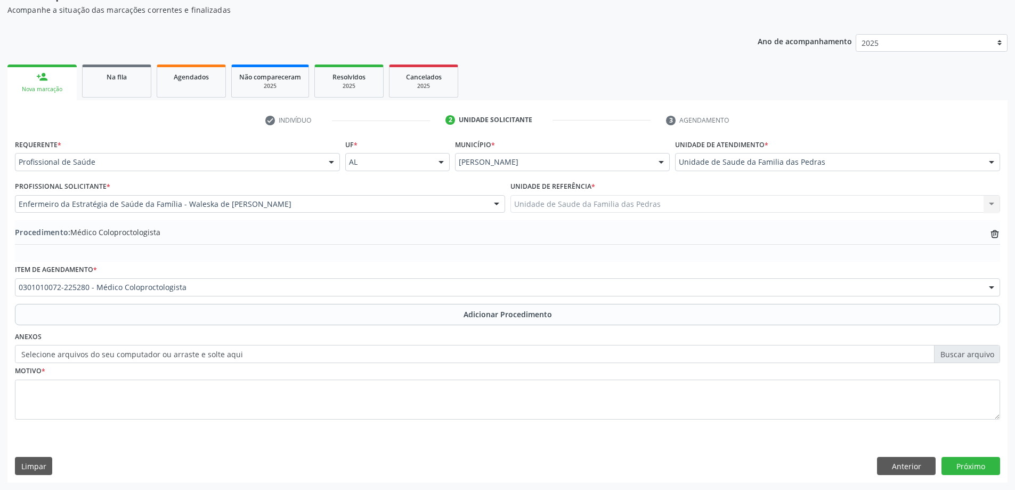
click at [216, 352] on label "Selecione arquivos do seu computador ou arraste e solte aqui" at bounding box center [507, 354] width 985 height 18
click at [216, 352] on input "Selecione arquivos do seu computador ou arraste e solte aqui" at bounding box center [507, 354] width 985 height 18
click at [525, 356] on label "Selecione arquivos do seu computador ou arraste e solte aqui" at bounding box center [507, 354] width 985 height 18
click at [525, 356] on input "Selecione arquivos do seu computador ou arraste e solte aqui" at bounding box center [507, 354] width 985 height 18
type input "C:\fakepath\20251009_110651.jpg"
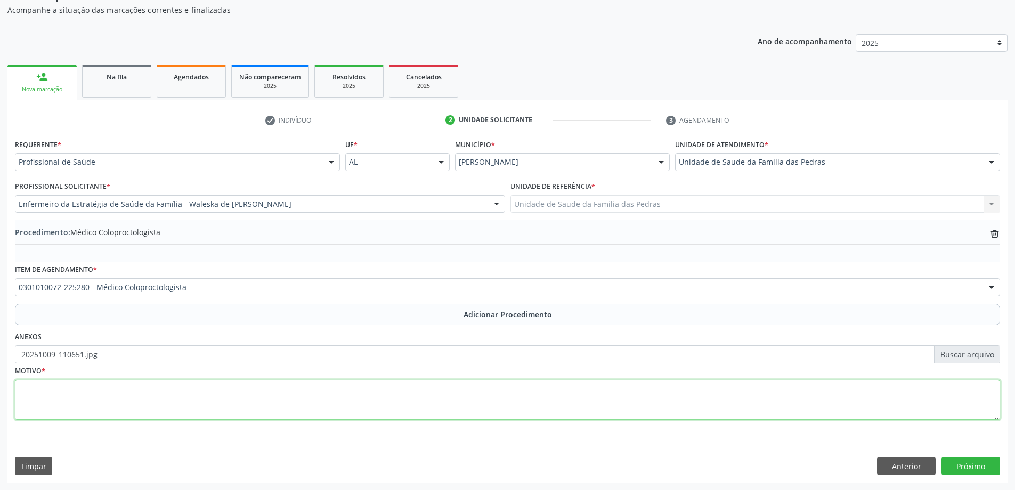
drag, startPoint x: 610, startPoint y: 418, endPoint x: 607, endPoint y: 411, distance: 7.9
click at [610, 418] on textarea at bounding box center [507, 399] width 985 height 40
type textarea "sem motivo na guia"
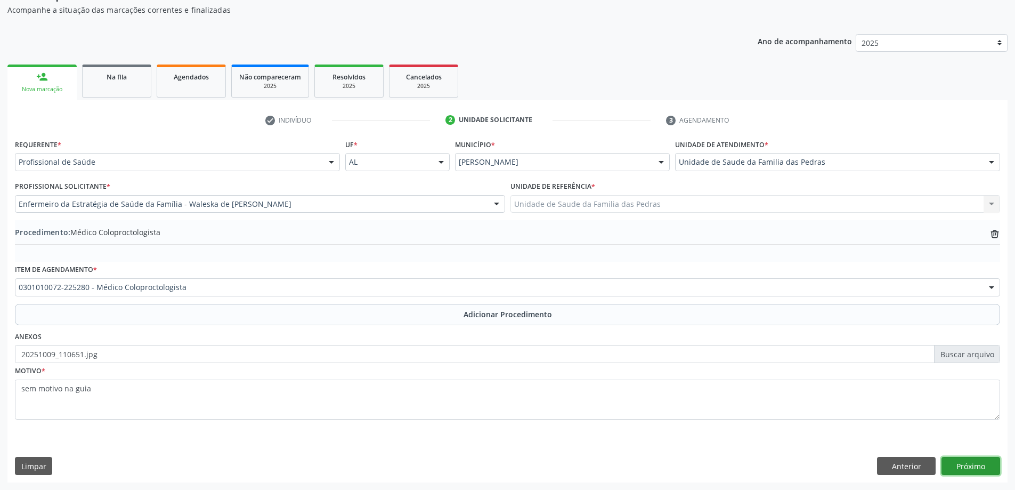
click at [977, 466] on button "Próximo" at bounding box center [970, 466] width 59 height 18
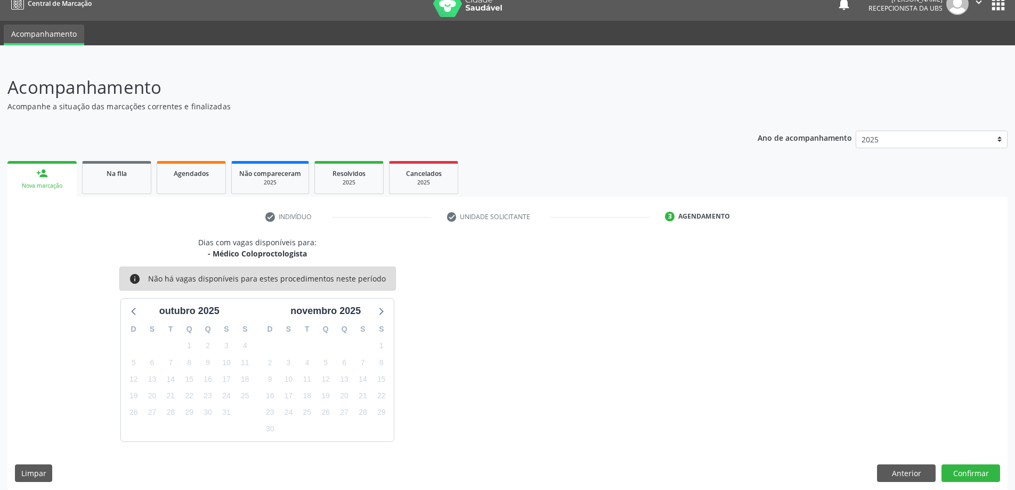
scroll to position [20, 0]
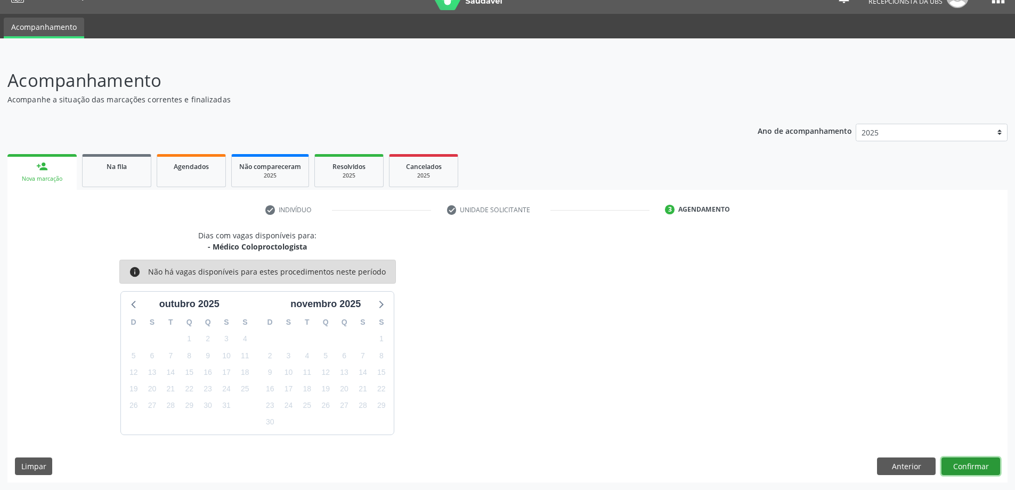
click at [967, 465] on button "Confirmar" at bounding box center [970, 466] width 59 height 18
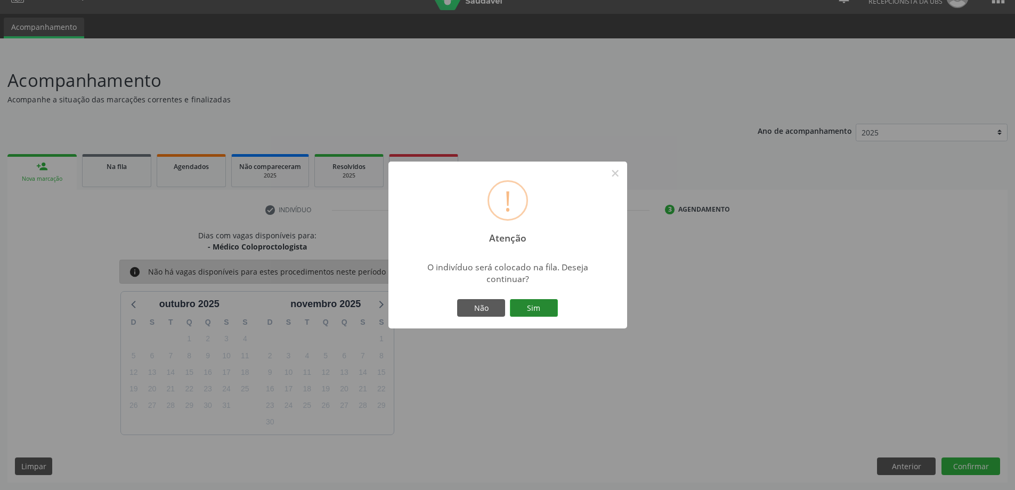
click at [531, 311] on button "Sim" at bounding box center [534, 308] width 48 height 18
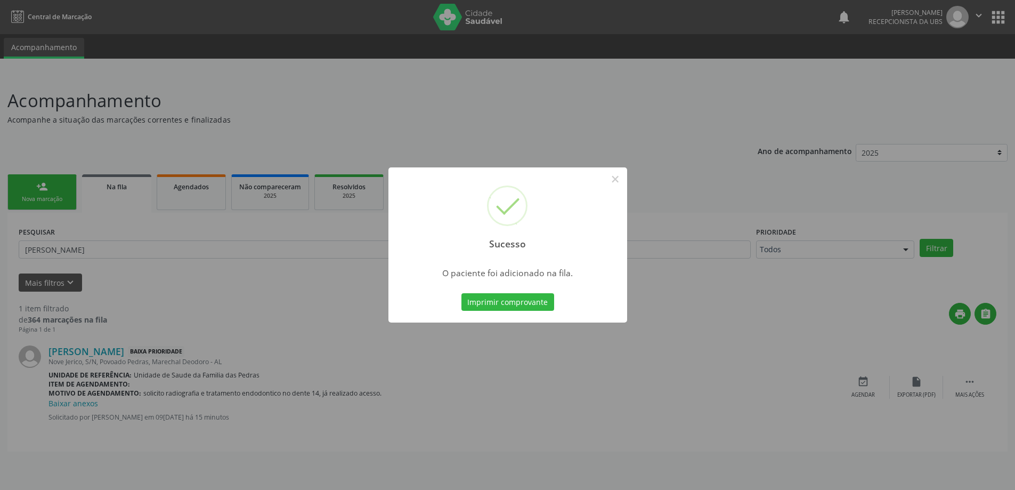
scroll to position [0, 0]
click at [622, 177] on button "×" at bounding box center [619, 179] width 18 height 18
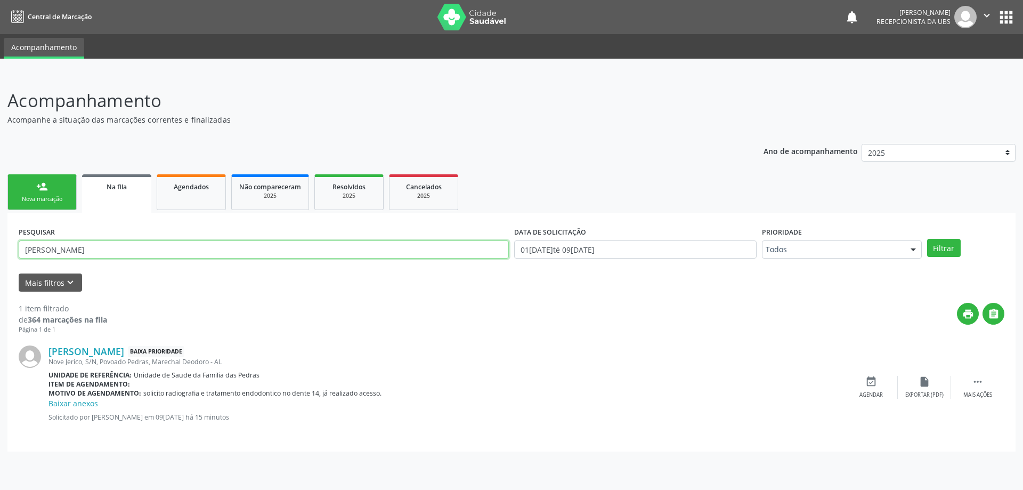
click at [79, 246] on input "luiz felipe" at bounding box center [264, 249] width 490 height 18
click at [79, 246] on input "text" at bounding box center [264, 249] width 490 height 18
click at [55, 186] on link "person_add Nova marcação" at bounding box center [41, 192] width 69 height 36
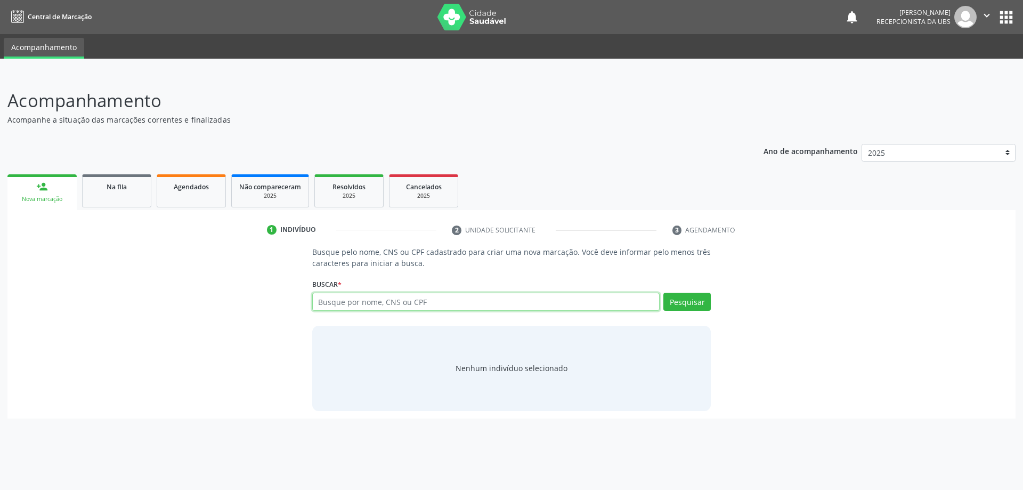
click at [364, 305] on input "text" at bounding box center [486, 302] width 348 height 18
type input "07683433489/"
click at [499, 307] on input "07683433489/" at bounding box center [486, 302] width 348 height 18
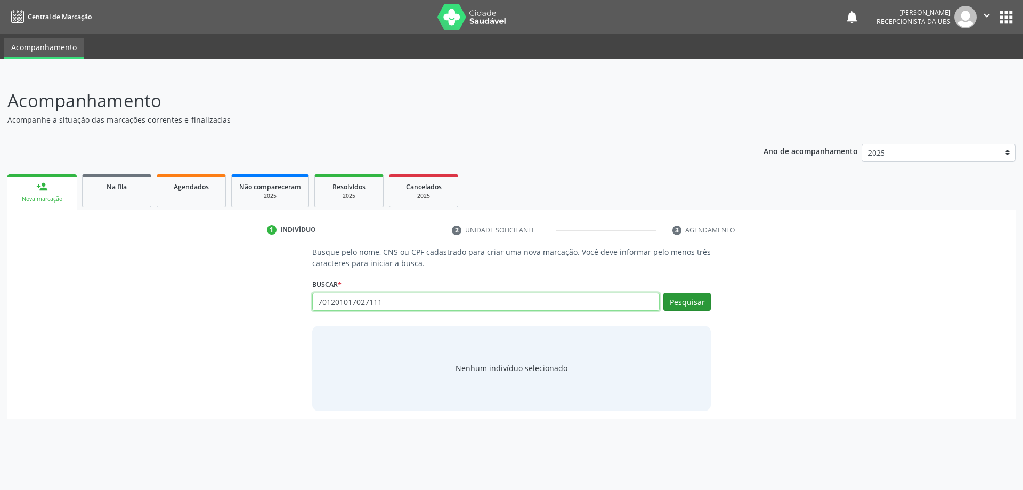
type input "701201017027111"
click at [693, 304] on button "Pesquisar" at bounding box center [686, 302] width 47 height 18
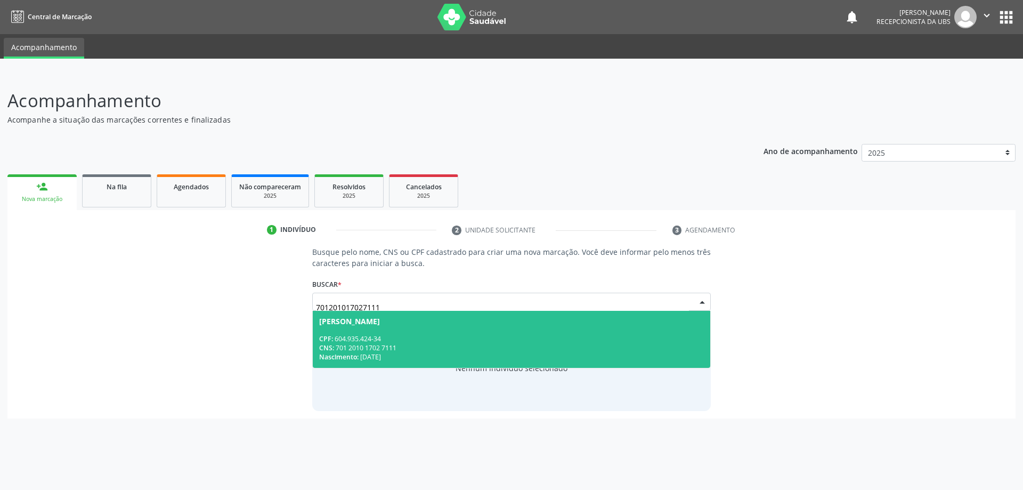
click at [515, 332] on span "Marilda Silva de Lima CPF: 604.935.424-34 CNS: 701 2010 1702 7111 Nascimento: 2…" at bounding box center [512, 339] width 398 height 57
click at [515, 332] on div "Nenhum indivíduo selecionado" at bounding box center [511, 368] width 399 height 85
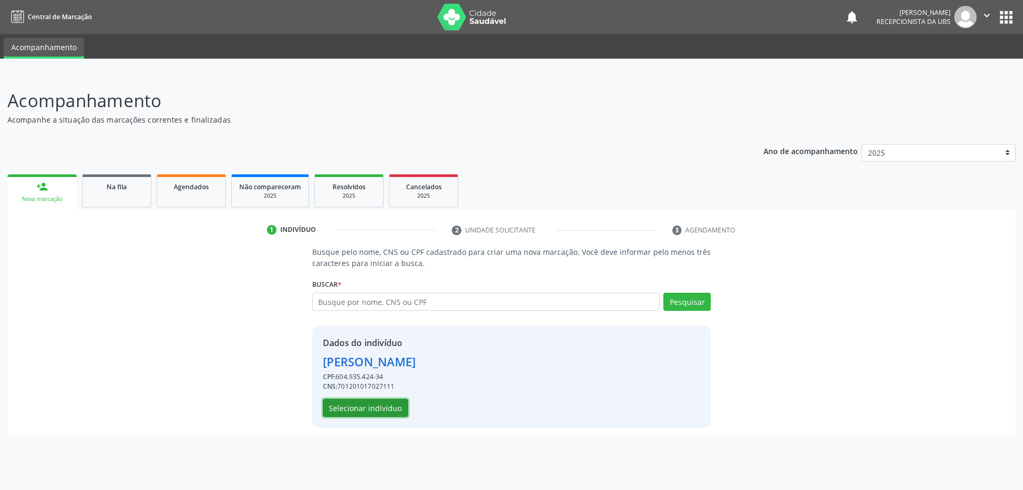
click at [359, 412] on button "Selecionar indivíduo" at bounding box center [365, 408] width 85 height 18
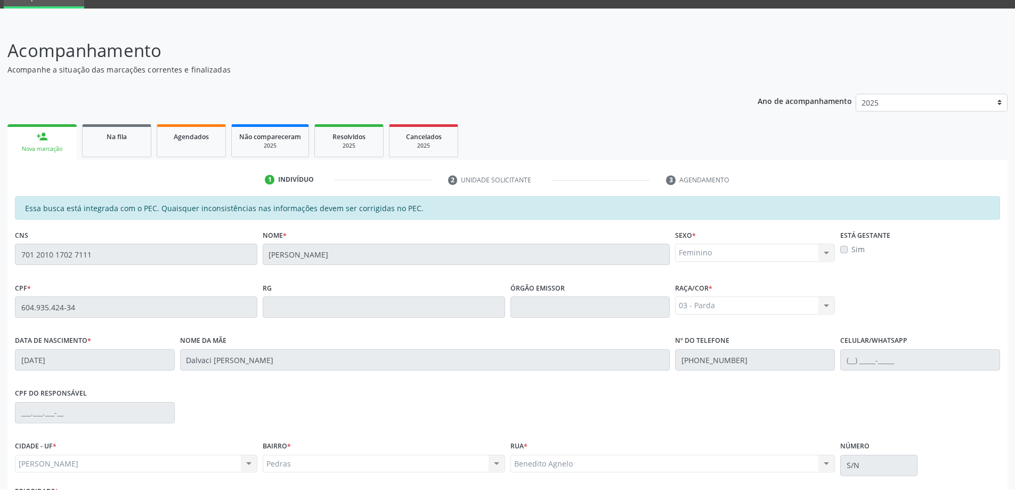
scroll to position [134, 0]
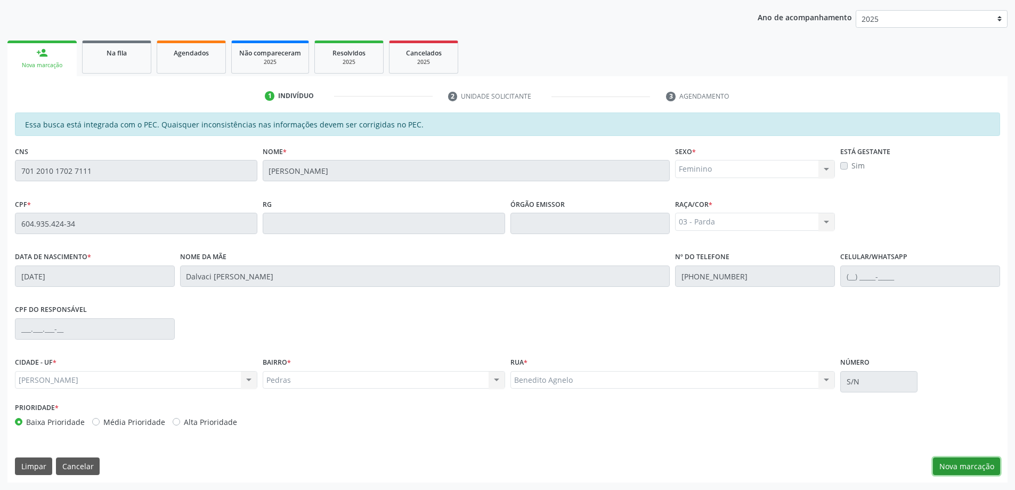
click at [967, 467] on button "Nova marcação" at bounding box center [966, 466] width 67 height 18
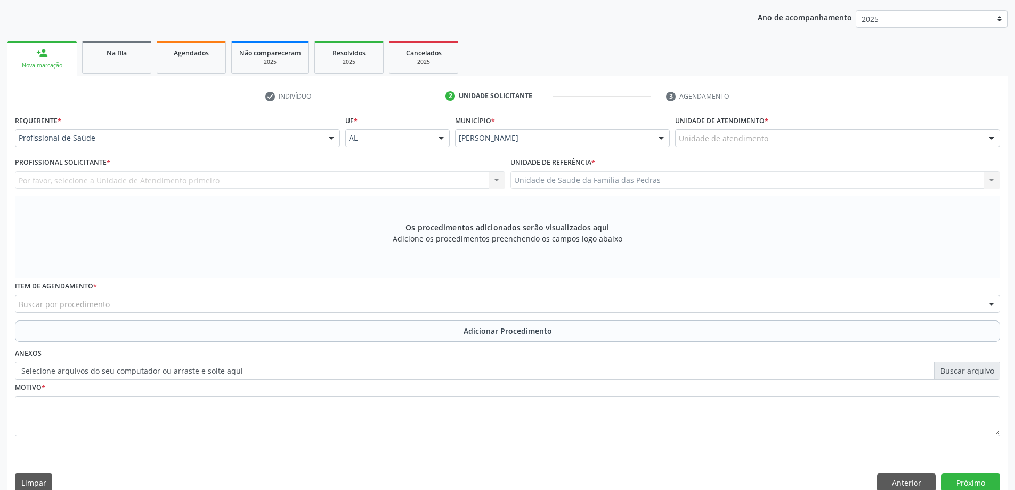
click at [766, 133] on div "Unidade de atendimento" at bounding box center [837, 138] width 325 height 18
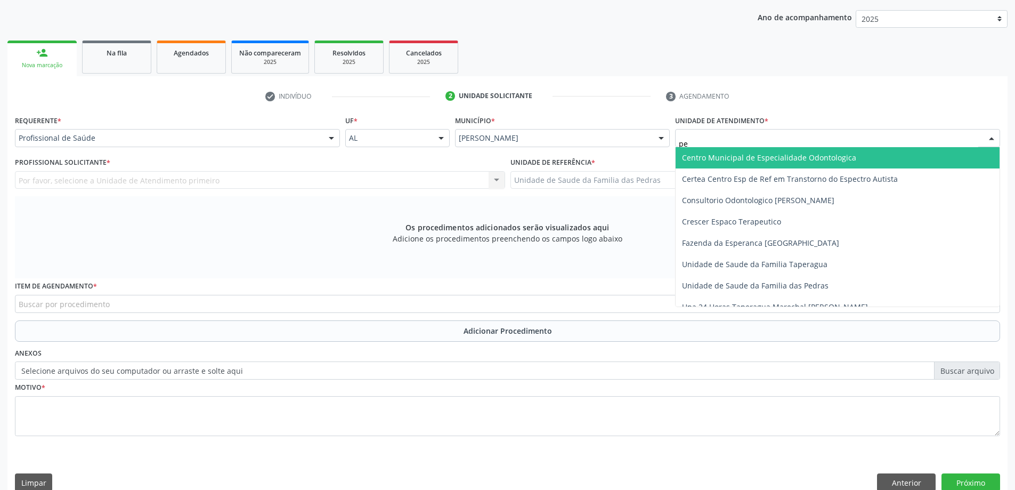
type input "ped"
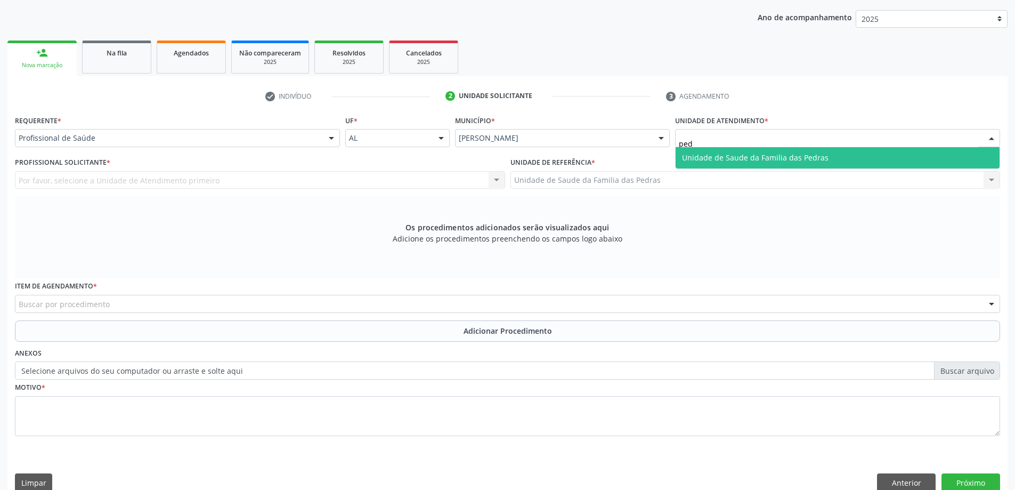
click at [736, 155] on span "Unidade de Saude da Familia das Pedras" at bounding box center [755, 157] width 147 height 10
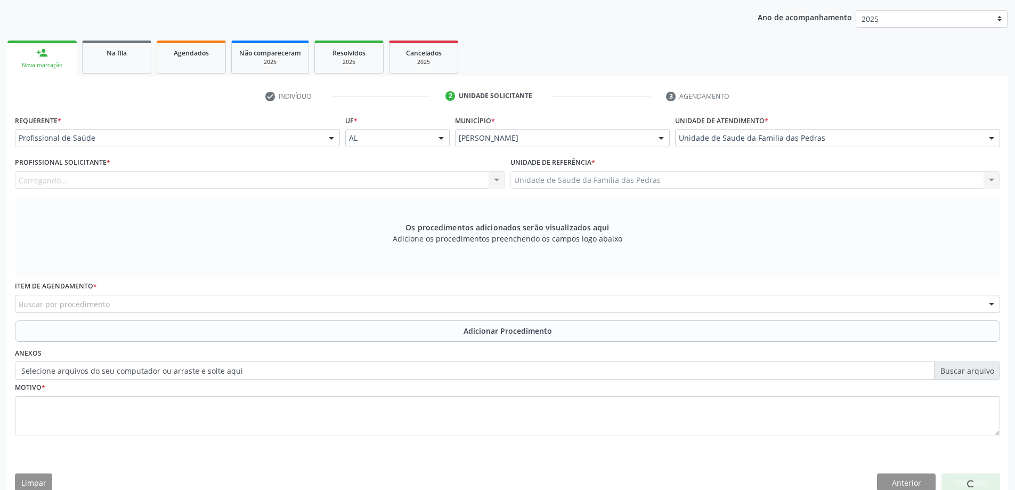
click at [96, 178] on div "Carregando... Nenhum resultado encontrado para: " " Não há nenhuma opção para s…" at bounding box center [260, 180] width 490 height 18
click at [273, 185] on div "Profissional solicitante" at bounding box center [260, 180] width 490 height 18
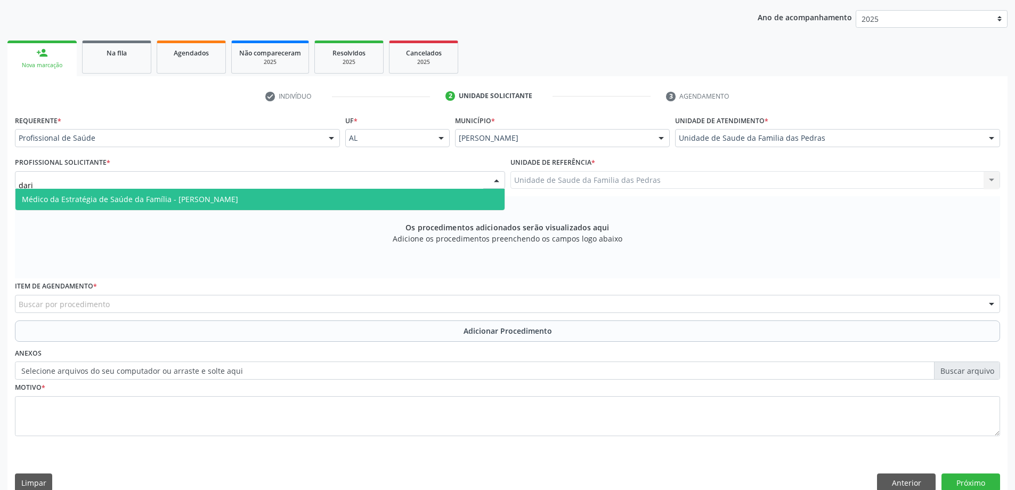
type input "[PERSON_NAME]"
click at [339, 196] on span "Médico da Estratégia de Saúde da Família - [PERSON_NAME]" at bounding box center [259, 199] width 489 height 21
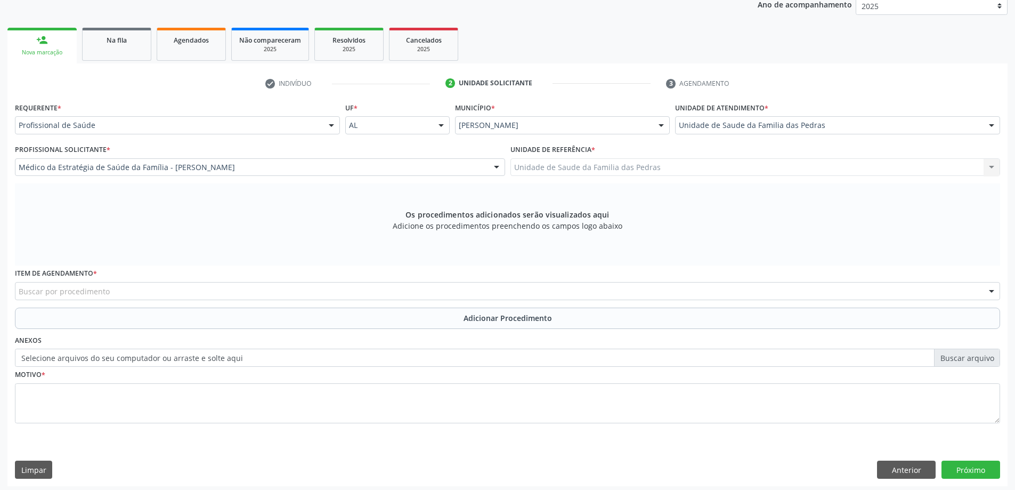
scroll to position [150, 0]
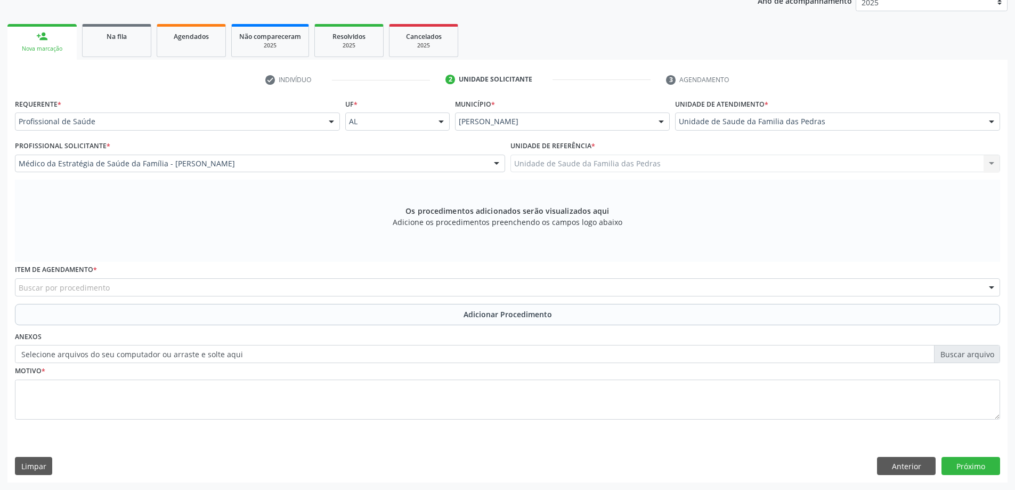
click at [511, 283] on div "Buscar por procedimento" at bounding box center [507, 287] width 985 height 18
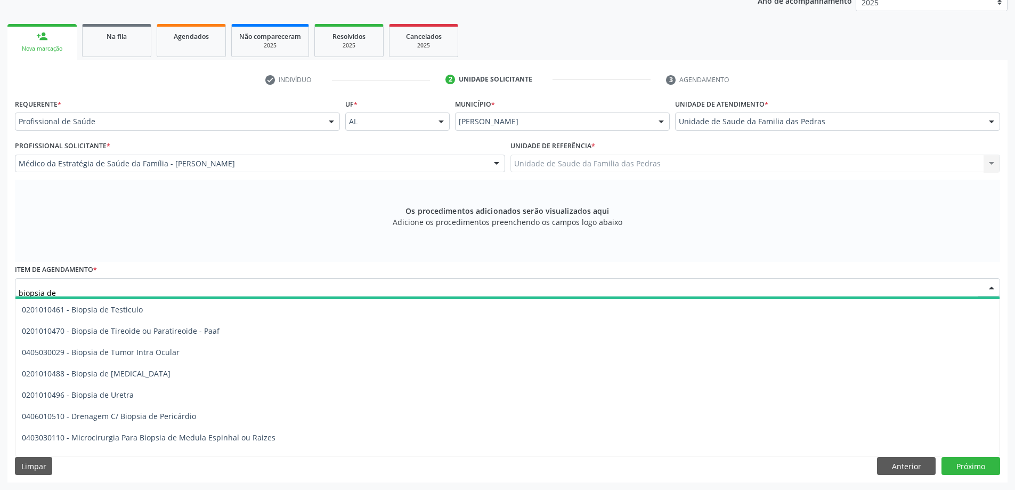
scroll to position [842, 0]
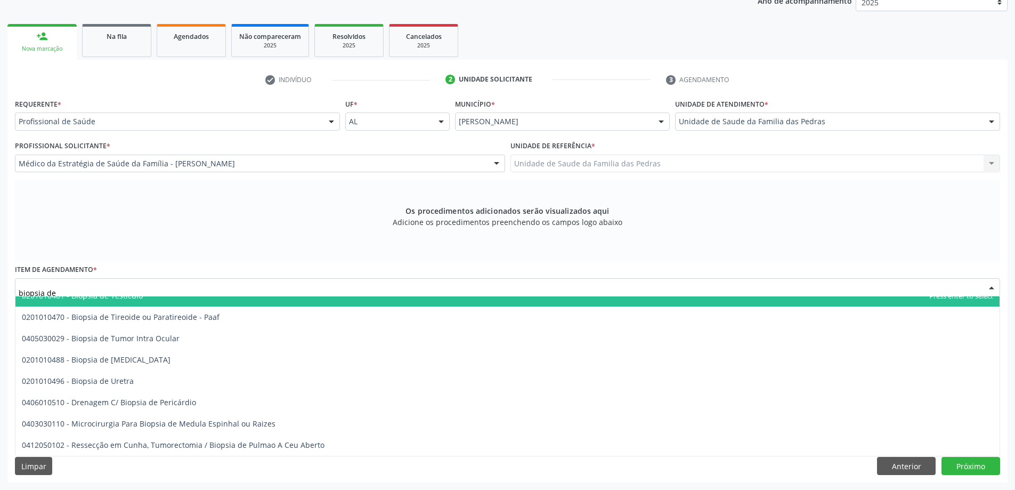
click at [91, 291] on input "biopsia de" at bounding box center [499, 292] width 960 height 21
type input "biopsia"
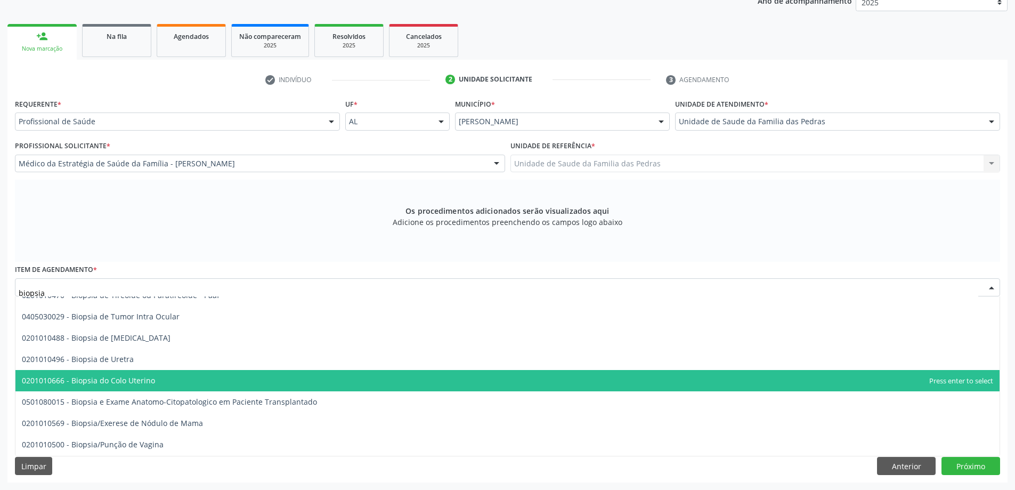
scroll to position [1002, 0]
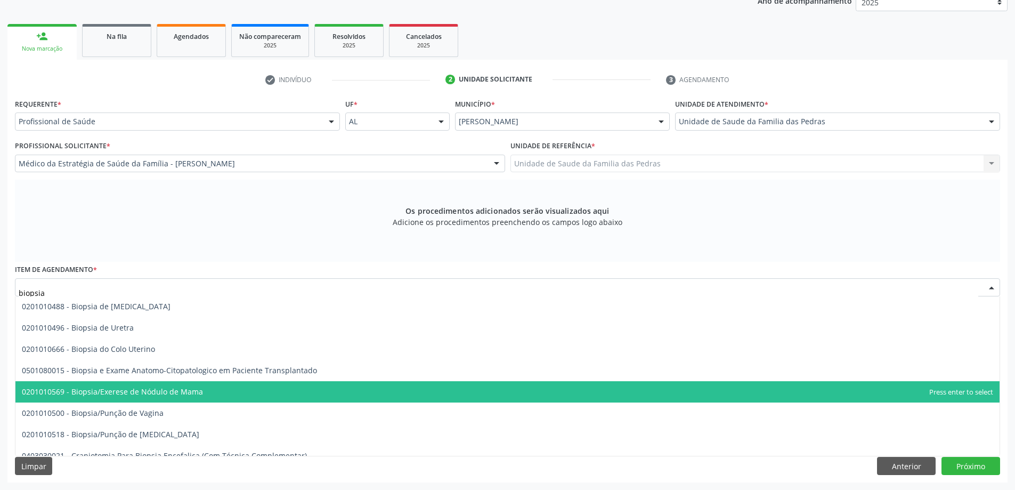
click at [223, 397] on span "0201010569 - Biopsia/Exerese de Nódulo de Mama" at bounding box center [507, 391] width 984 height 21
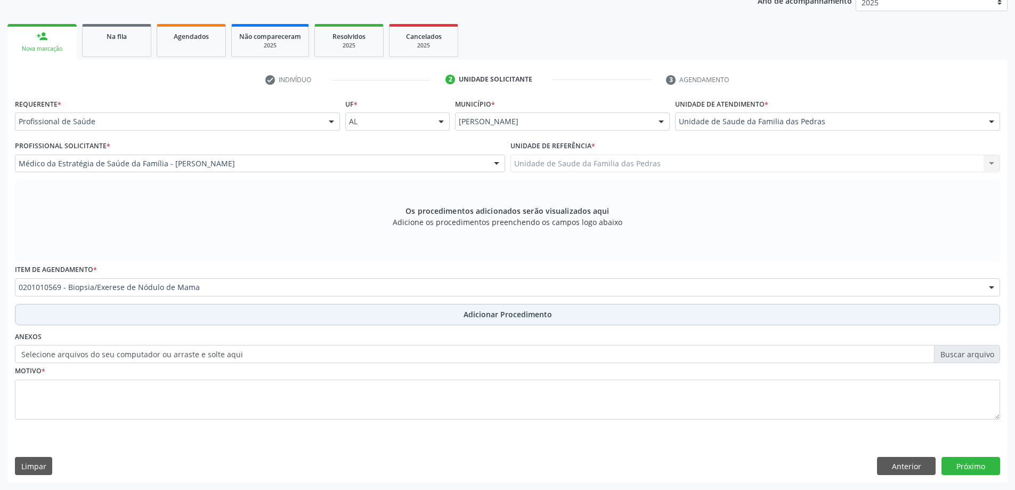
click at [502, 322] on button "Adicionar Procedimento" at bounding box center [507, 314] width 985 height 21
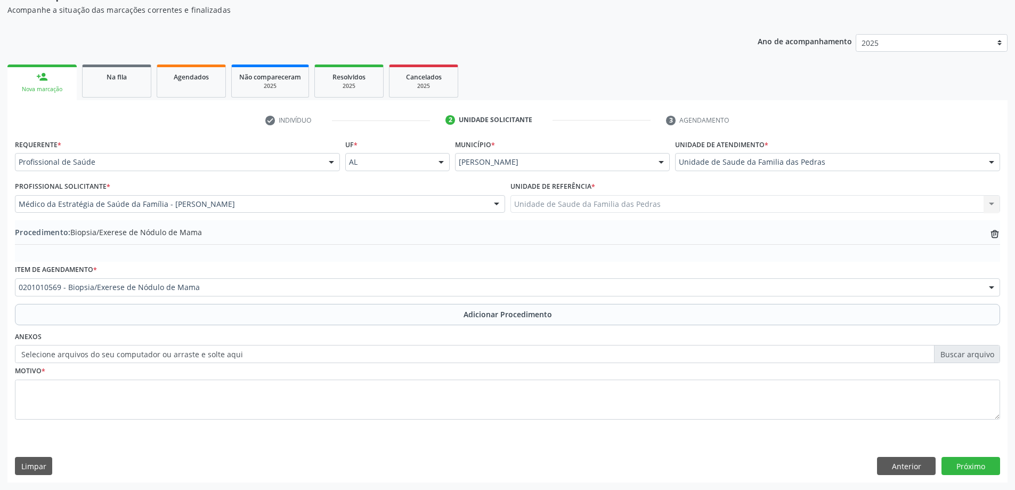
click at [363, 356] on label "Selecione arquivos do seu computador ou arraste e solte aqui" at bounding box center [507, 354] width 985 height 18
click at [363, 356] on input "Selecione arquivos do seu computador ou arraste e solte aqui" at bounding box center [507, 354] width 985 height 18
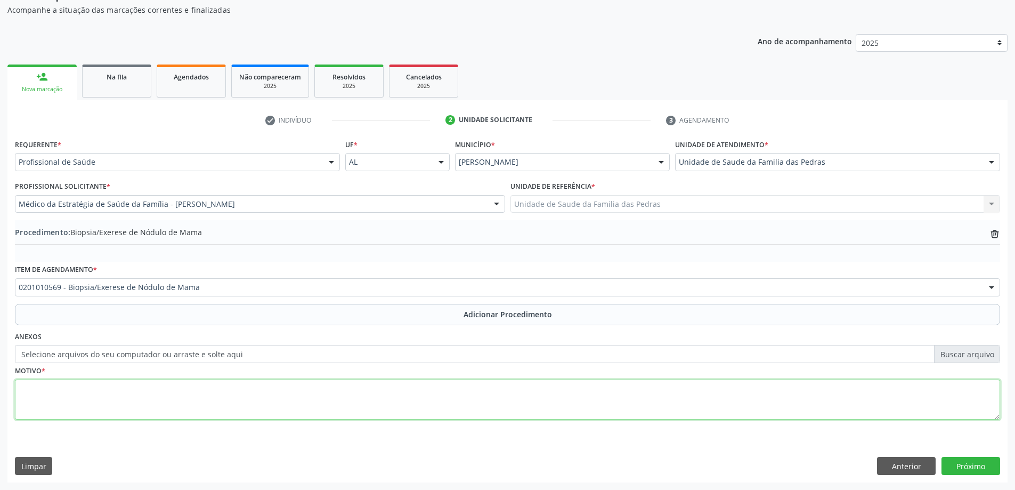
click at [119, 397] on textarea at bounding box center [507, 399] width 985 height 40
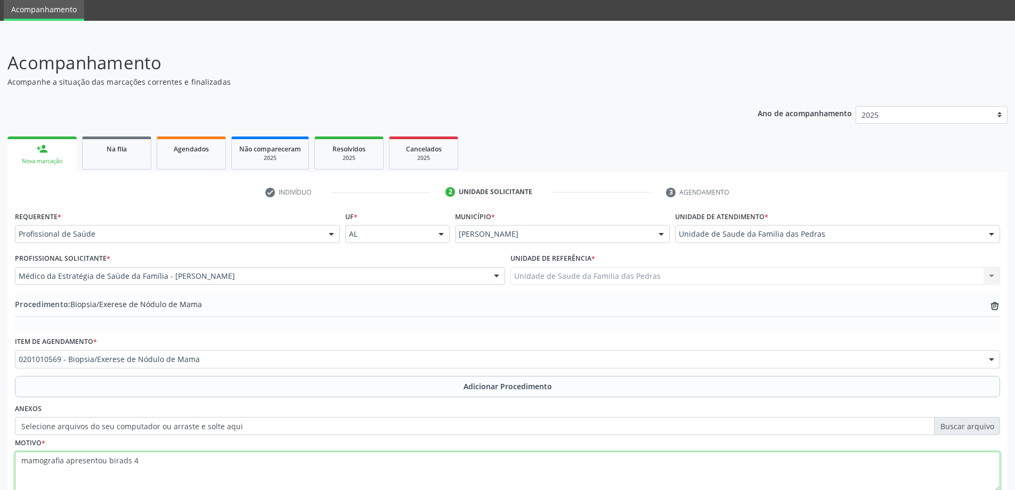
scroll to position [0, 0]
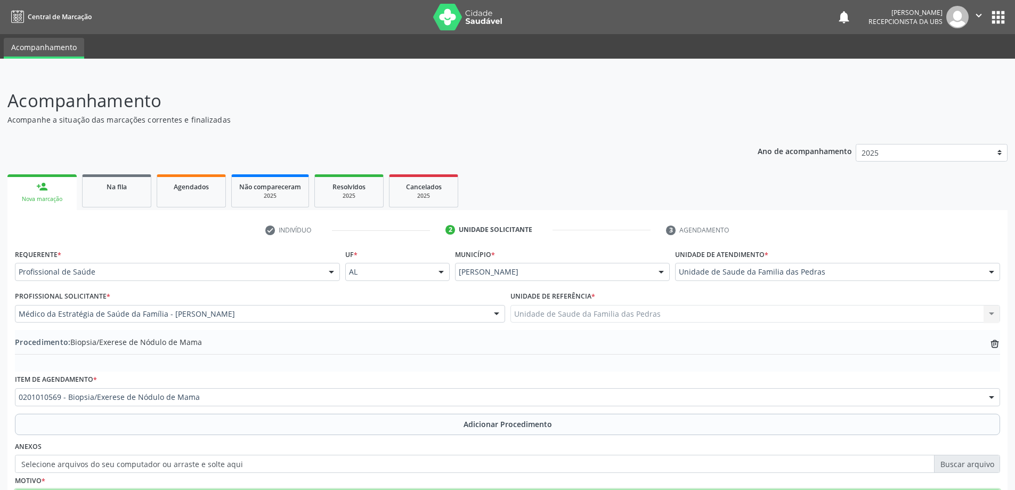
type textarea "mamografia apresentou birads 4"
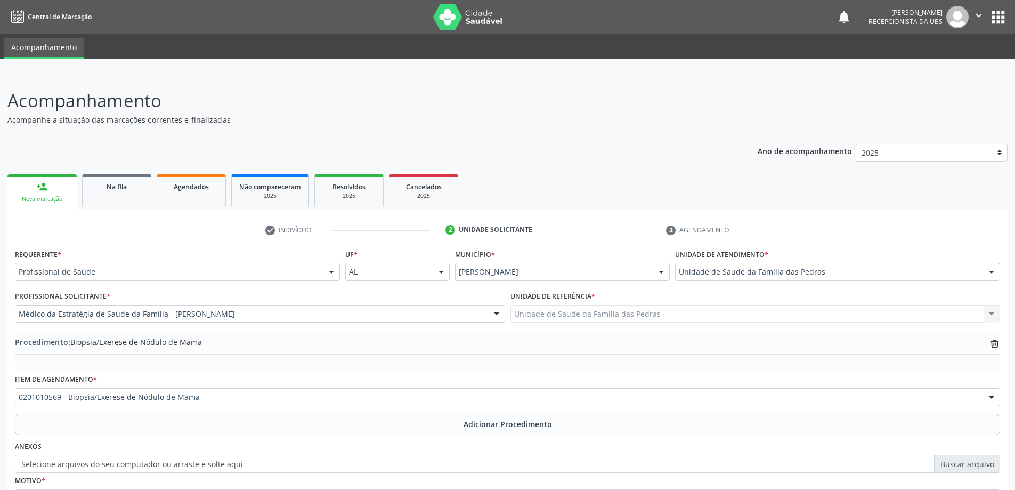
click at [46, 198] on div "Nova marcação" at bounding box center [42, 199] width 54 height 8
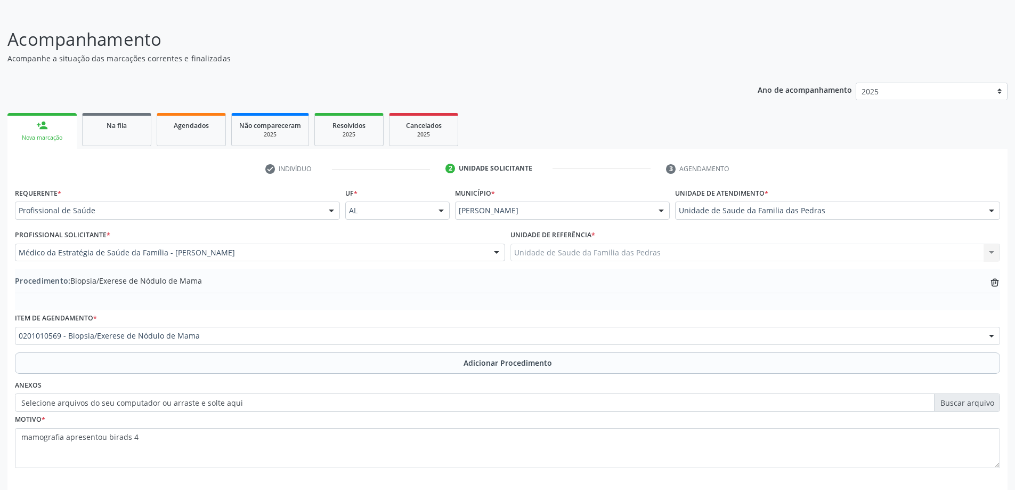
scroll to position [110, 0]
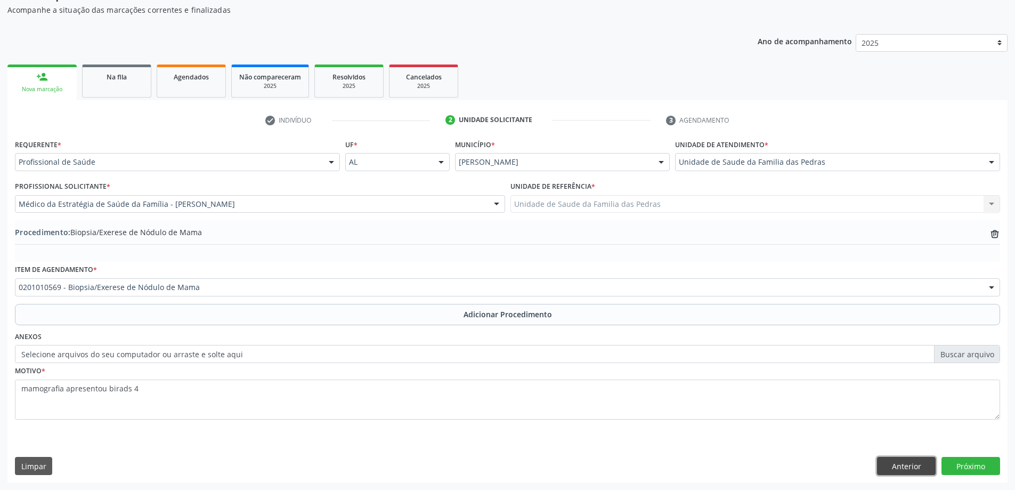
click at [922, 467] on button "Anterior" at bounding box center [906, 466] width 59 height 18
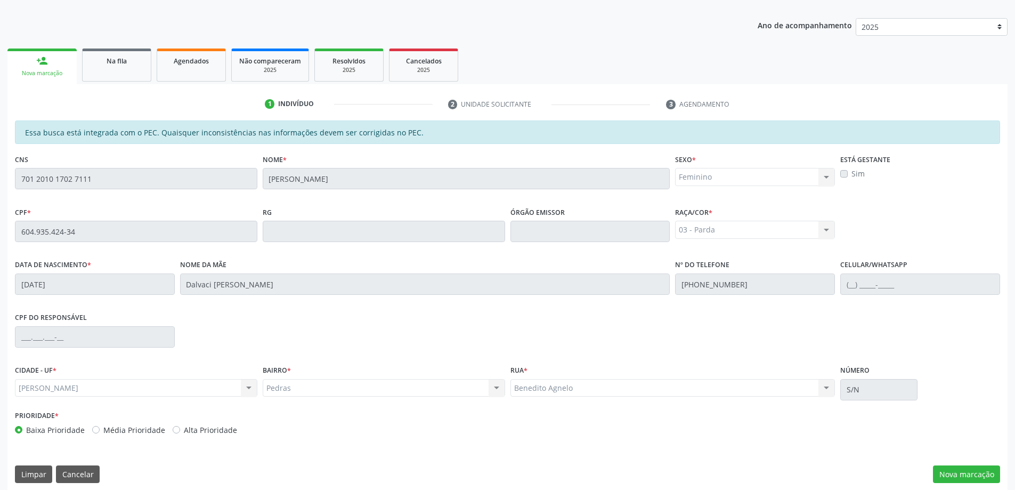
scroll to position [134, 0]
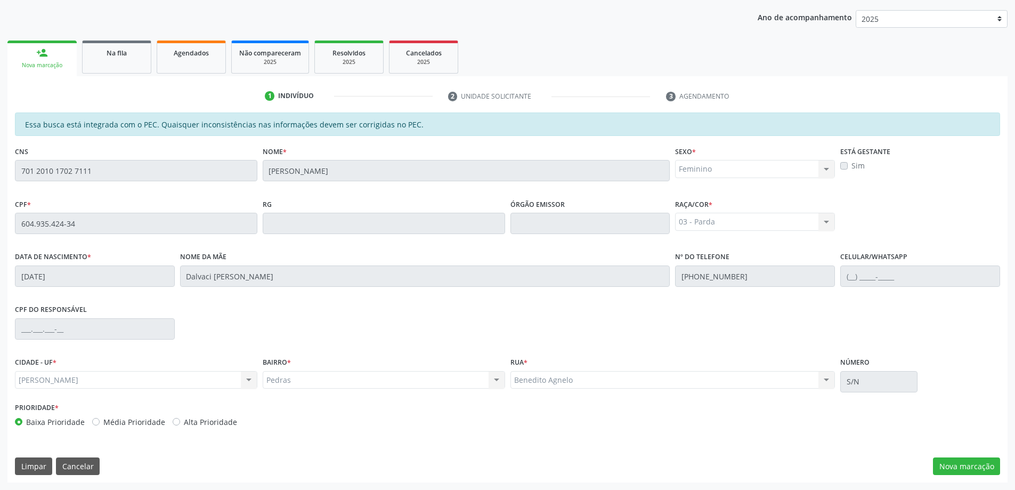
drag, startPoint x: 58, startPoint y: 172, endPoint x: 40, endPoint y: 187, distance: 23.8
click at [40, 187] on fieldset "CNS 701 2010 1702 7111" at bounding box center [136, 165] width 242 height 45
click at [340, 376] on div "Pedras Pedras Nenhum resultado encontrado para: " " Não há nenhuma opção para s…" at bounding box center [384, 380] width 242 height 18
click at [184, 420] on label "Alta Prioridade" at bounding box center [210, 421] width 53 height 11
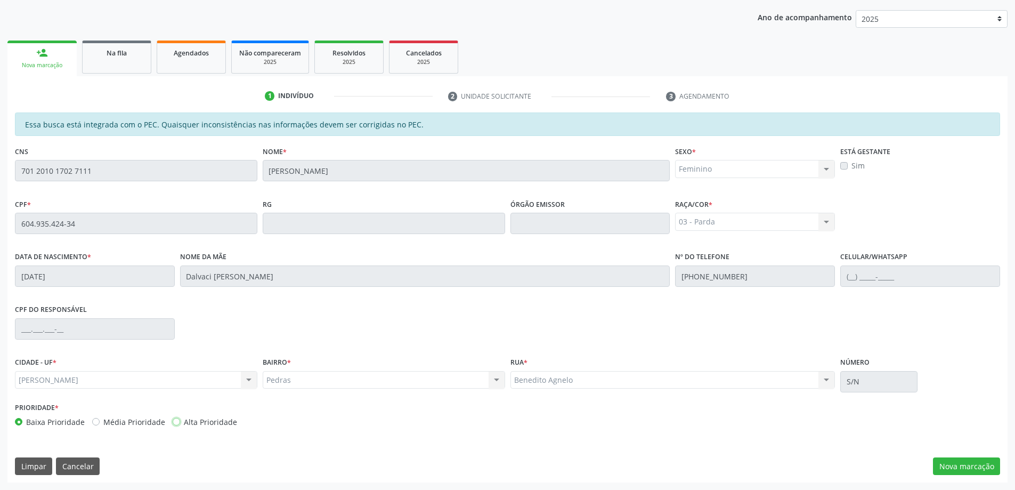
click at [180, 420] on input "Alta Prioridade" at bounding box center [176, 421] width 7 height 10
radio input "true"
click at [26, 422] on label "Baixa Prioridade" at bounding box center [55, 421] width 59 height 11
click at [21, 422] on input "Baixa Prioridade" at bounding box center [18, 421] width 7 height 10
radio input "true"
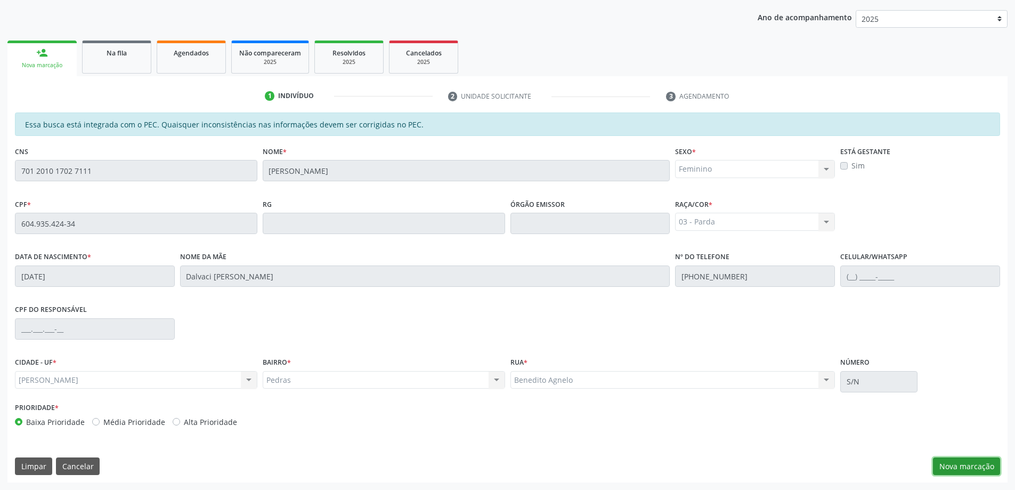
click at [945, 460] on button "Nova marcação" at bounding box center [966, 466] width 67 height 18
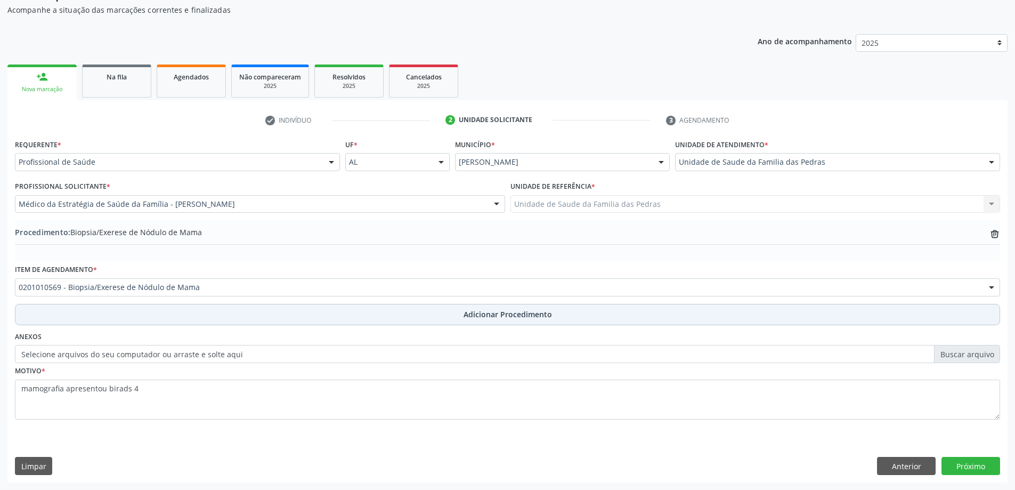
click at [499, 315] on span "Adicionar Procedimento" at bounding box center [508, 314] width 88 height 11
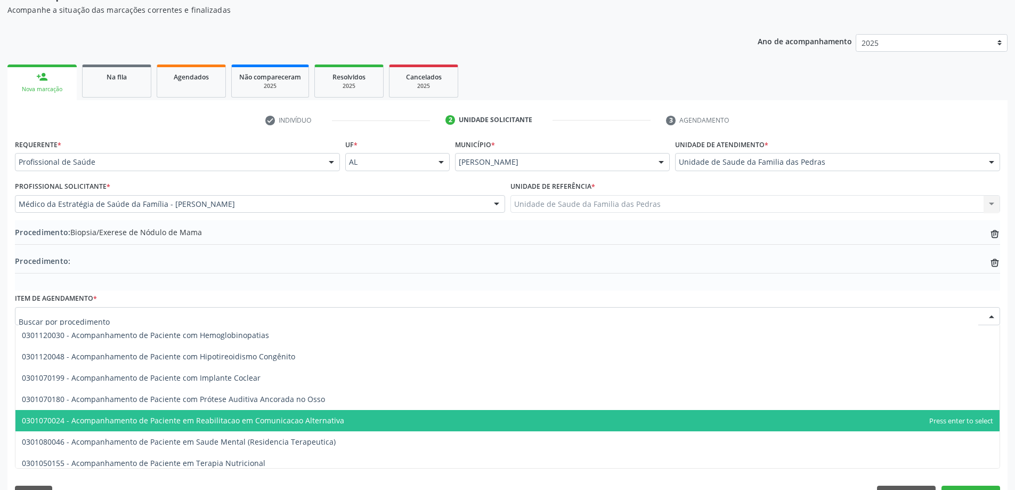
click at [207, 314] on input "text" at bounding box center [499, 321] width 960 height 21
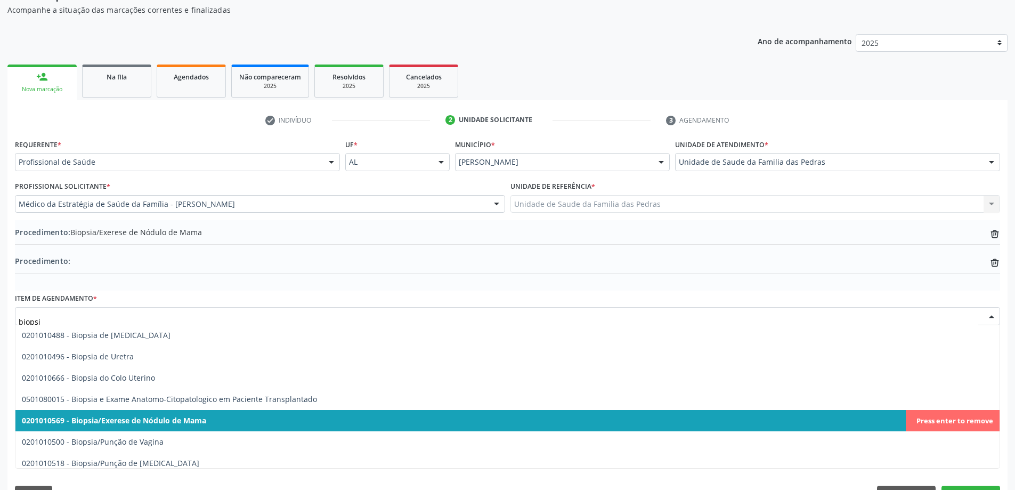
type input "biopsia"
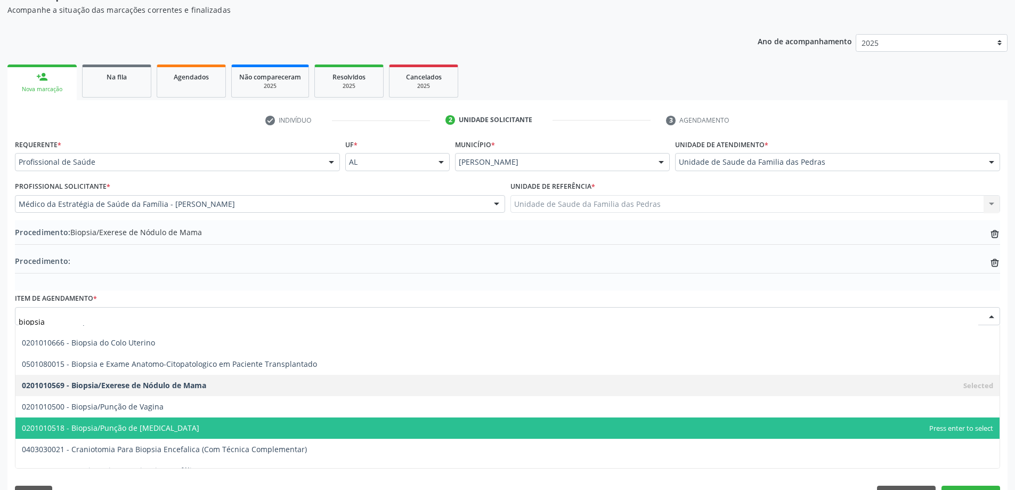
scroll to position [1019, 0]
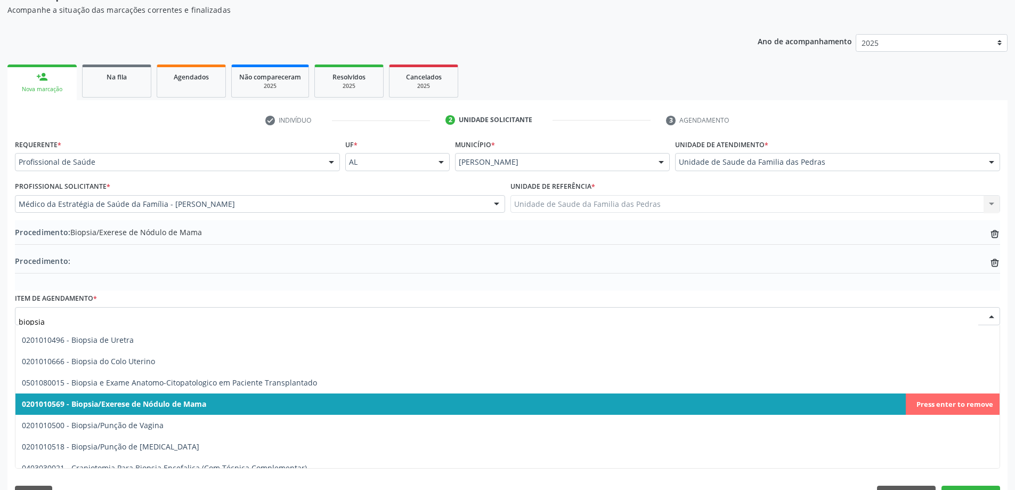
click at [205, 400] on span "0201010569 - Biopsia/Exerese de Nódulo de Mama" at bounding box center [114, 404] width 184 height 10
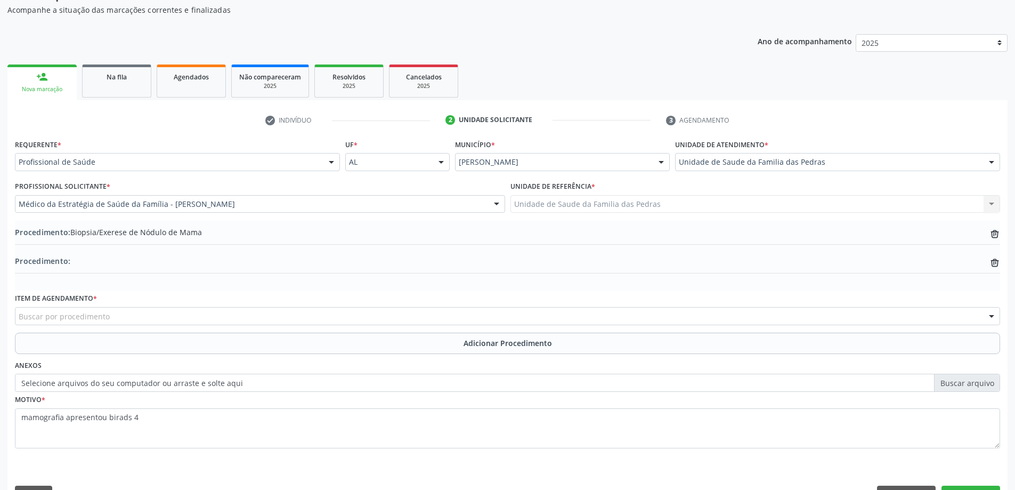
click at [486, 388] on label "Selecione arquivos do seu computador ou arraste e solte aqui" at bounding box center [507, 383] width 985 height 18
click at [486, 388] on input "Selecione arquivos do seu computador ou arraste e solte aqui" at bounding box center [507, 383] width 985 height 18
type input "C:\fakepath\20251009_115052.jpg"
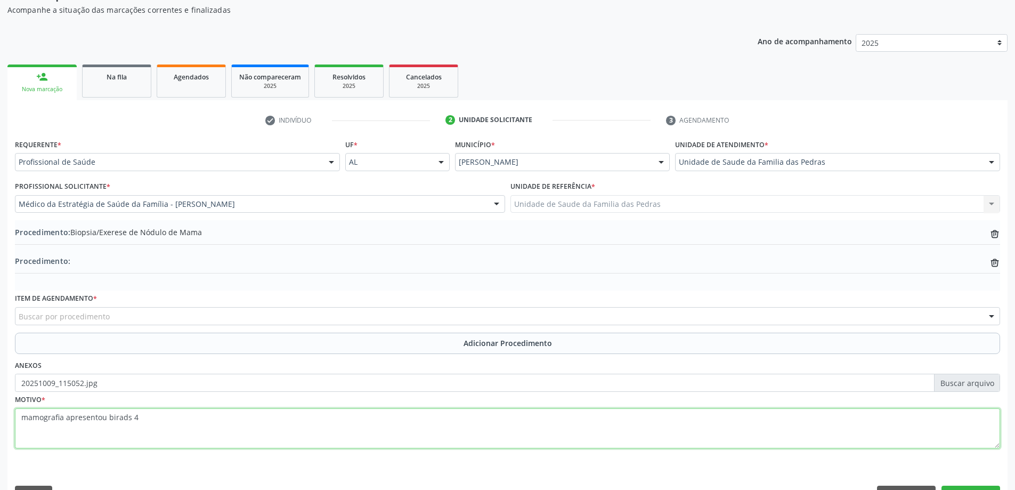
click at [23, 417] on textarea "mamografia apresentou birads 4" at bounding box center [507, 428] width 985 height 40
click at [25, 415] on textarea "paciente 64 anos, diabetica, hiprtensamamografia apresentou birads 4" at bounding box center [507, 428] width 985 height 40
drag, startPoint x: 93, startPoint y: 417, endPoint x: 107, endPoint y: 437, distance: 24.5
drag, startPoint x: 107, startPoint y: 437, endPoint x: 94, endPoint y: 416, distance: 24.9
click at [94, 416] on textarea "Paciente 64 anos, diabetica, hiprtensamamografia apresentou birads 4" at bounding box center [507, 428] width 985 height 40
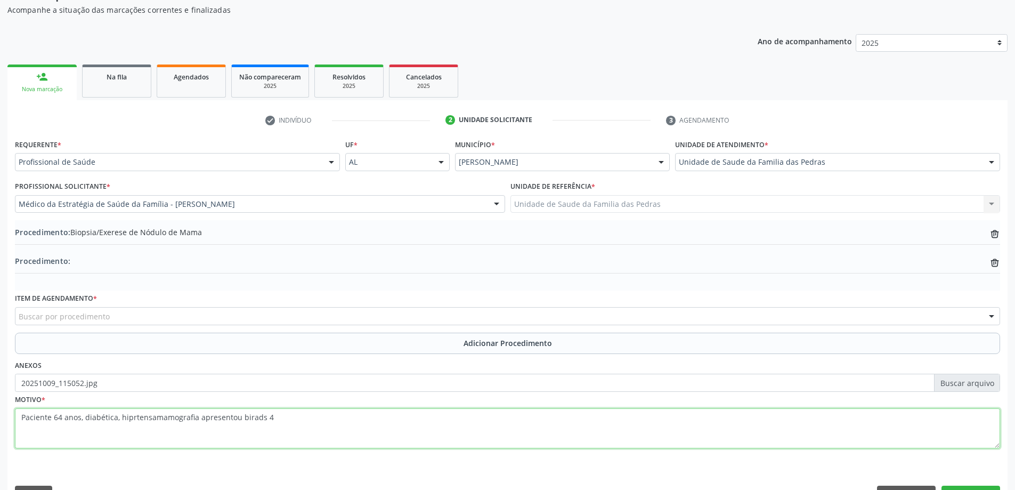
drag, startPoint x: 144, startPoint y: 417, endPoint x: 151, endPoint y: 437, distance: 20.9
click at [151, 437] on textarea "Paciente 64 anos, diabética, hiprtensamamografia apresentou birads 4" at bounding box center [507, 428] width 985 height 40
click at [131, 417] on textarea "Paciente 64 anos, diabética, hiprtensa mamografia apresentou birads 4" at bounding box center [507, 428] width 985 height 40
click at [158, 417] on textarea "Paciente 64 anos, diabética, hipertensa mamografia apresentou birads 4" at bounding box center [507, 428] width 985 height 40
type textarea "Paciente 64 anos, diabética, hipertensa vem acompanhando nódulo mamário há anos…"
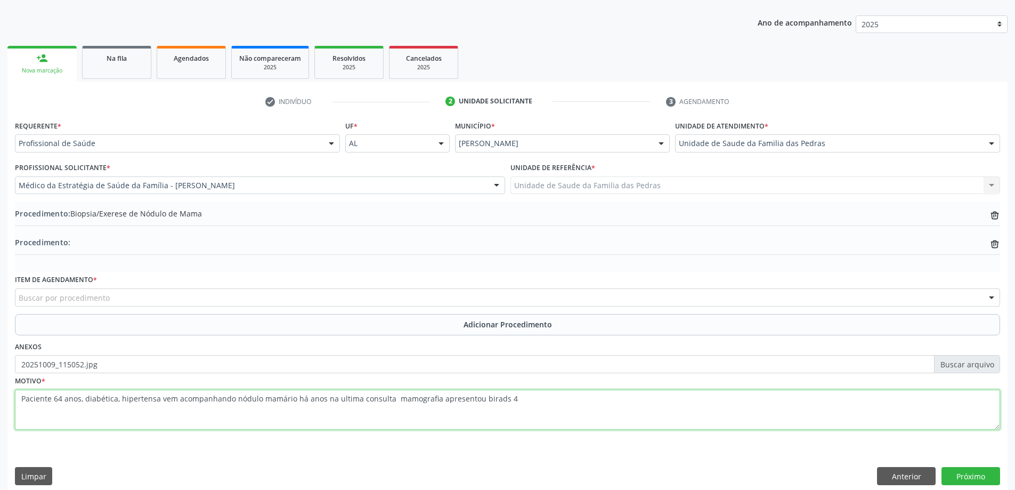
scroll to position [139, 0]
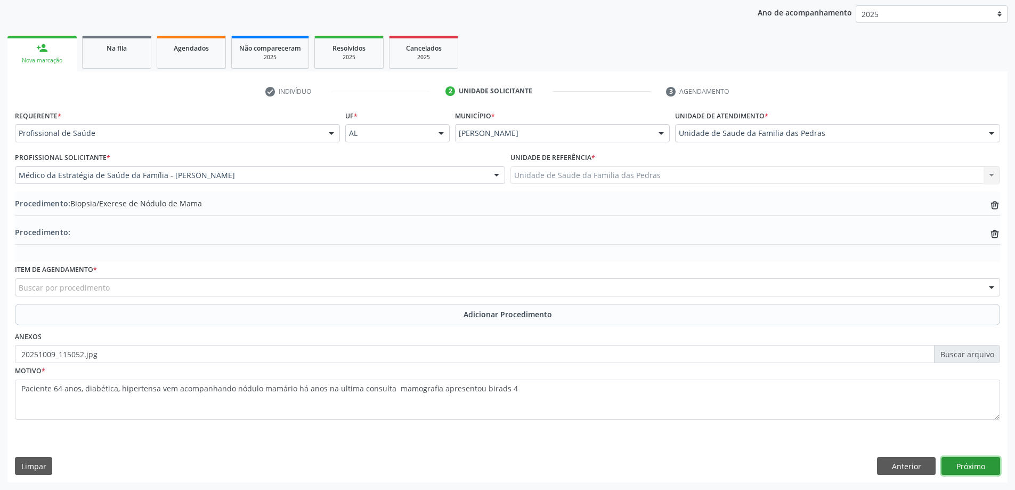
click at [978, 467] on button "Próximo" at bounding box center [970, 466] width 59 height 18
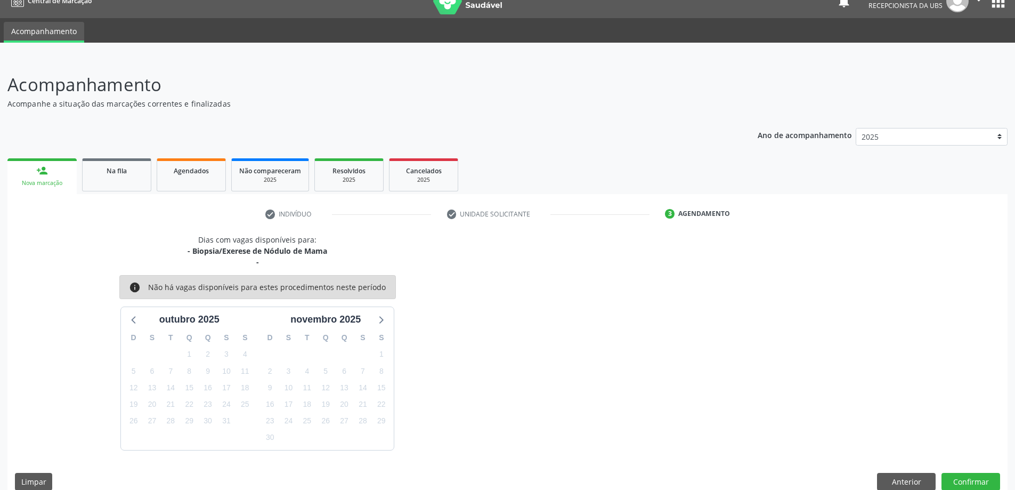
scroll to position [31, 0]
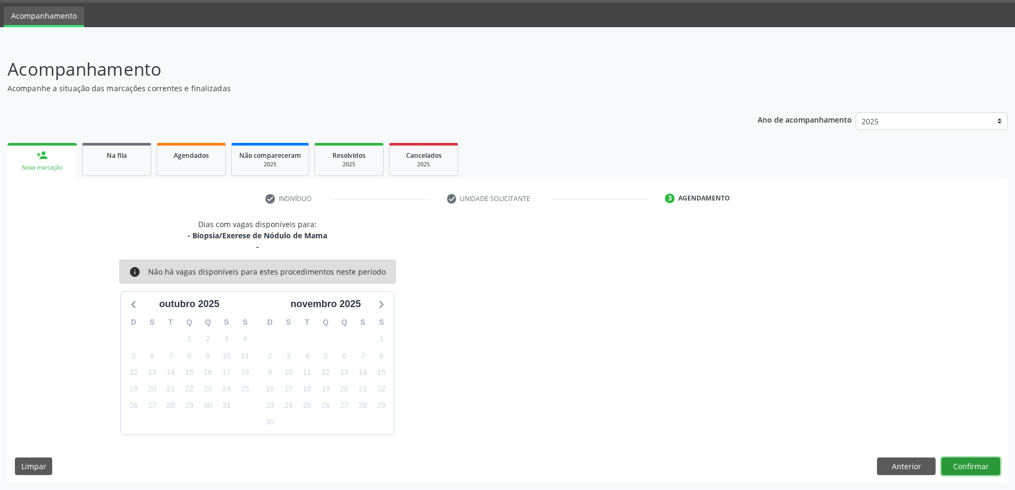
click at [977, 470] on button "Confirmar" at bounding box center [970, 466] width 59 height 18
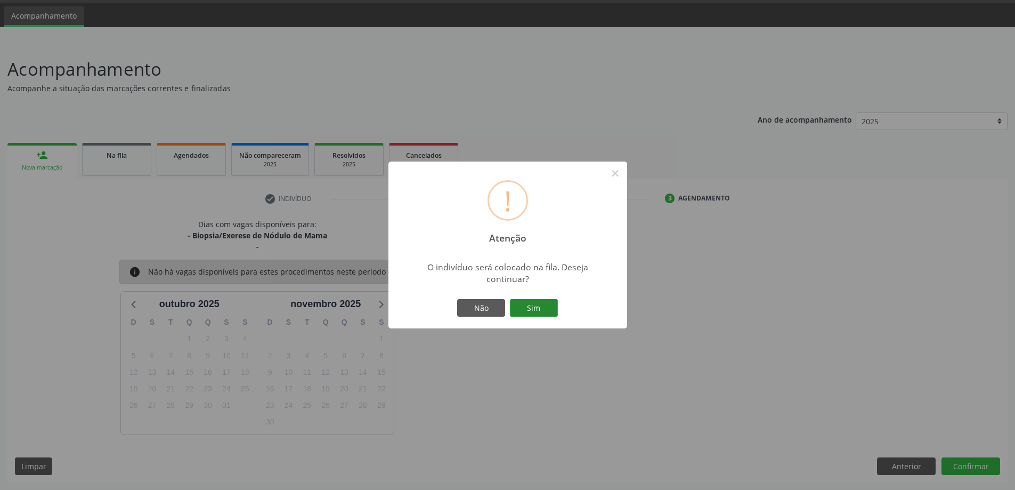
click at [535, 303] on button "Sim" at bounding box center [534, 308] width 48 height 18
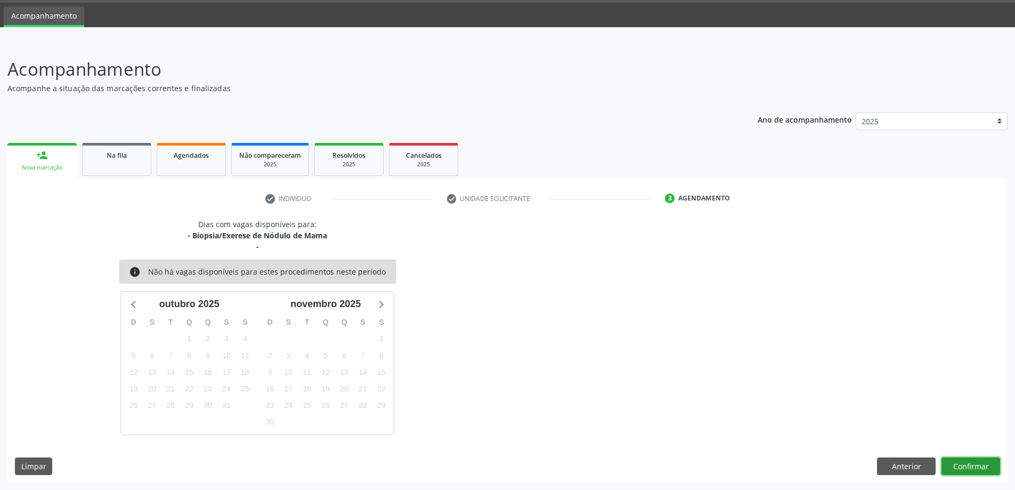
click at [977, 472] on button "Confirmar" at bounding box center [970, 466] width 59 height 18
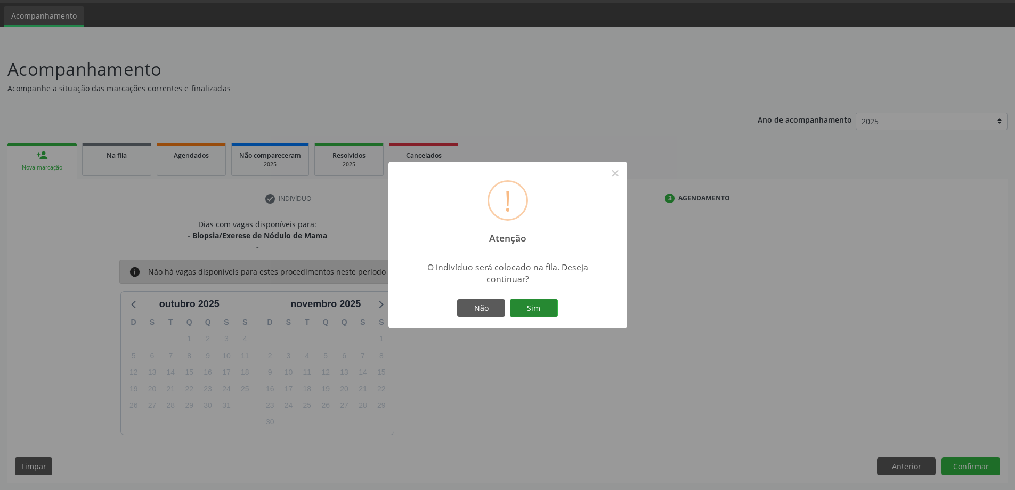
click at [538, 306] on button "Sim" at bounding box center [534, 308] width 48 height 18
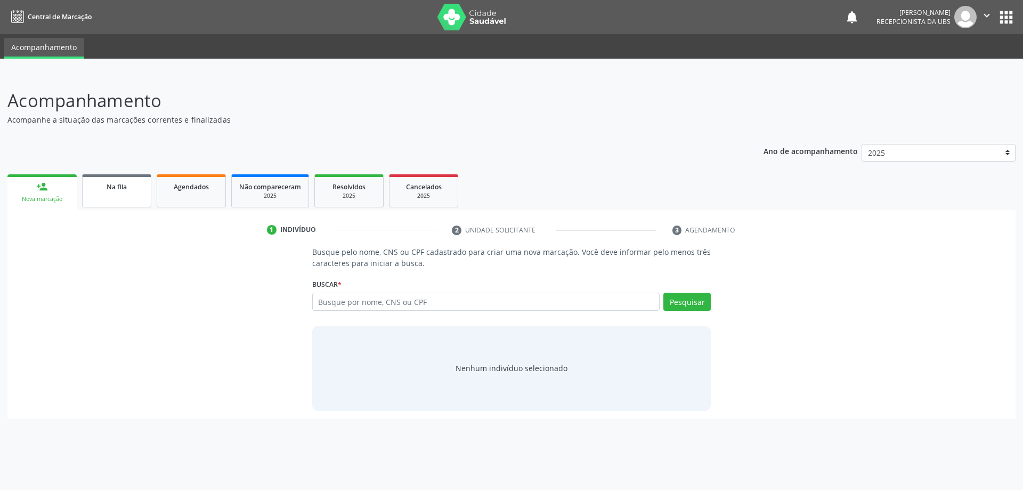
click at [105, 188] on div "Na fila" at bounding box center [116, 186] width 53 height 11
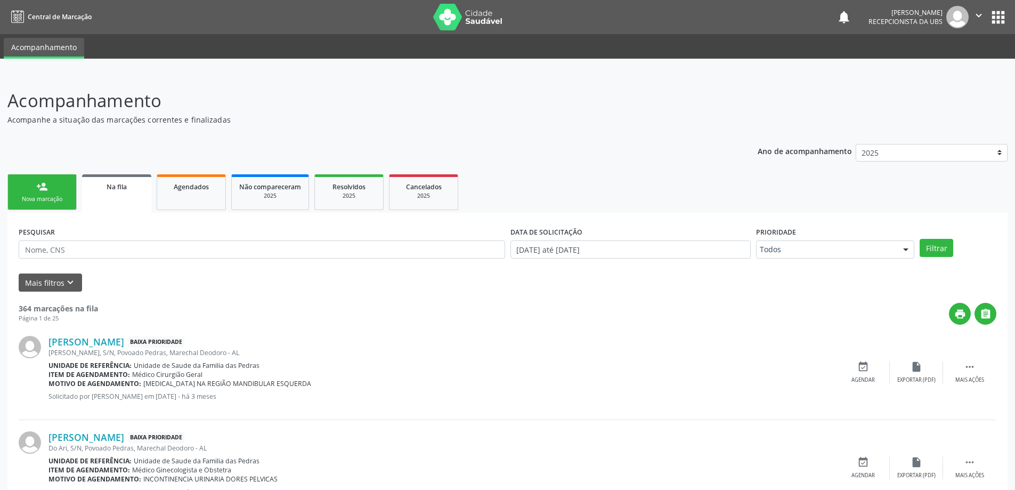
drag, startPoint x: 67, startPoint y: 232, endPoint x: 69, endPoint y: 251, distance: 19.8
click at [69, 251] on div "PESQUISAR" at bounding box center [262, 245] width 492 height 42
click at [71, 249] on input "text" at bounding box center [262, 249] width 486 height 18
type input "701201017027111"
click at [946, 249] on button "Filtrar" at bounding box center [937, 248] width 34 height 18
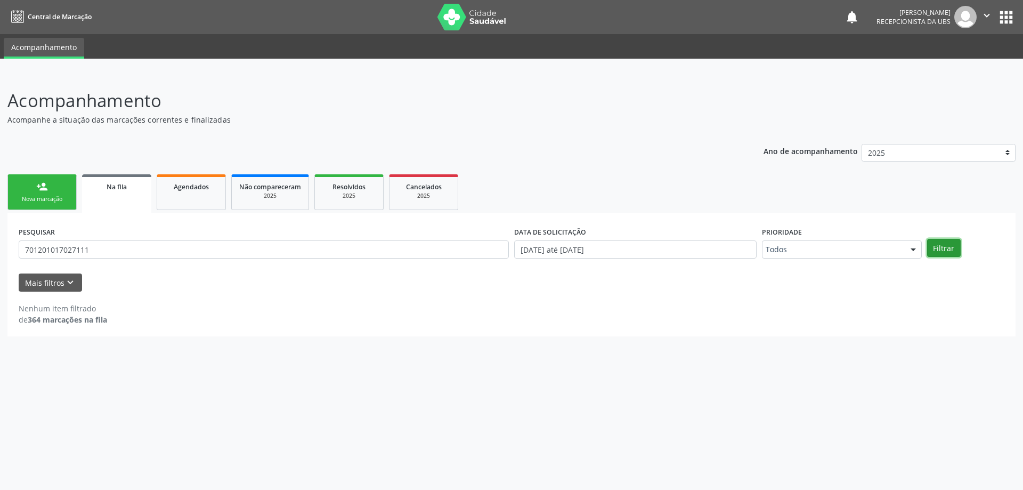
click at [946, 247] on button "Filtrar" at bounding box center [944, 248] width 34 height 18
click at [112, 202] on link "Na fila" at bounding box center [116, 193] width 69 height 38
click at [118, 197] on link "Na fila" at bounding box center [116, 193] width 69 height 38
click at [45, 182] on div "person_add" at bounding box center [42, 187] width 12 height 12
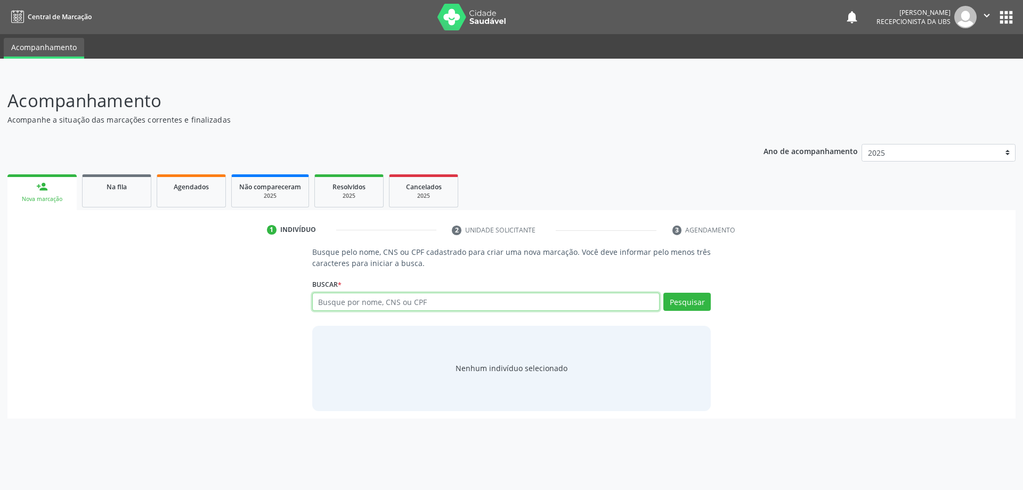
click at [350, 302] on input "text" at bounding box center [486, 302] width 348 height 18
type input "701201017027111"
click at [694, 303] on button "Pesquisar" at bounding box center [686, 302] width 47 height 18
type input "701201017027111"
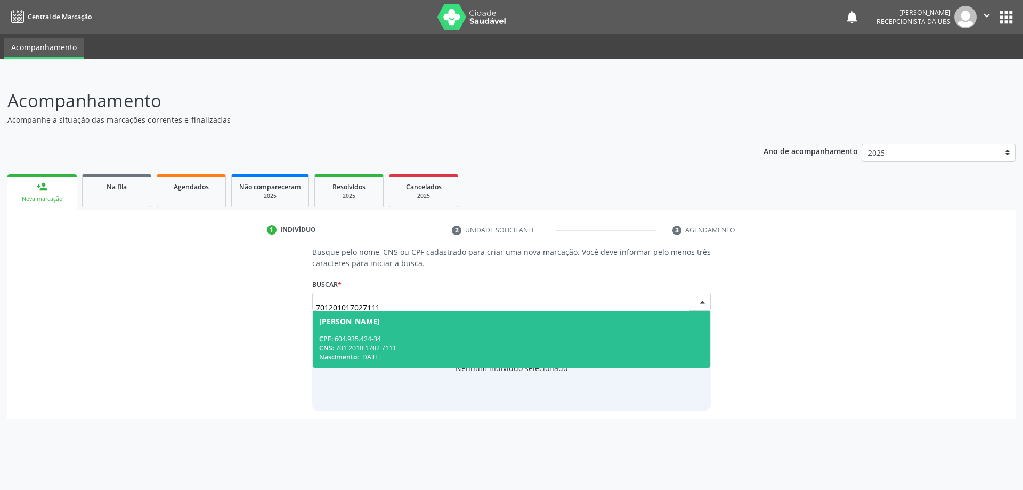
click at [490, 341] on div "CPF: 604.935.424-34" at bounding box center [511, 338] width 385 height 9
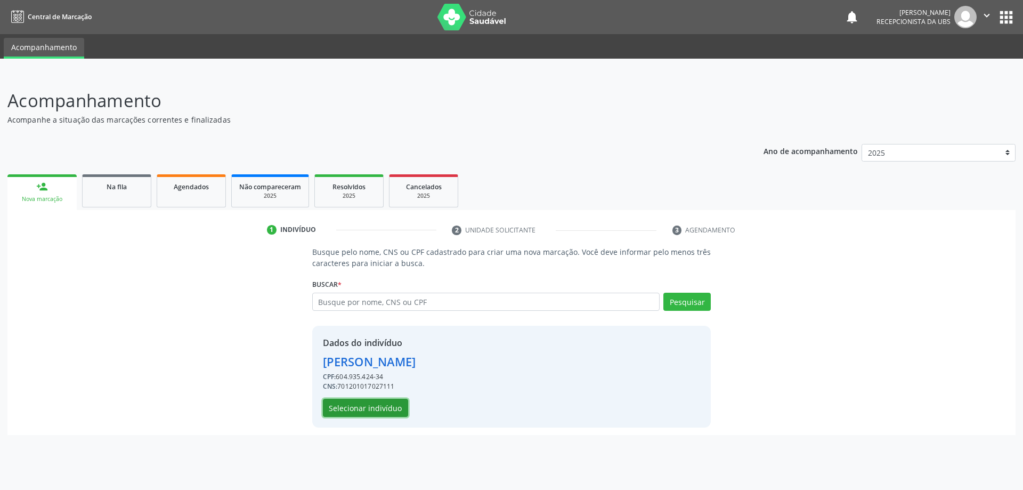
click at [392, 408] on button "Selecionar indivíduo" at bounding box center [365, 408] width 85 height 18
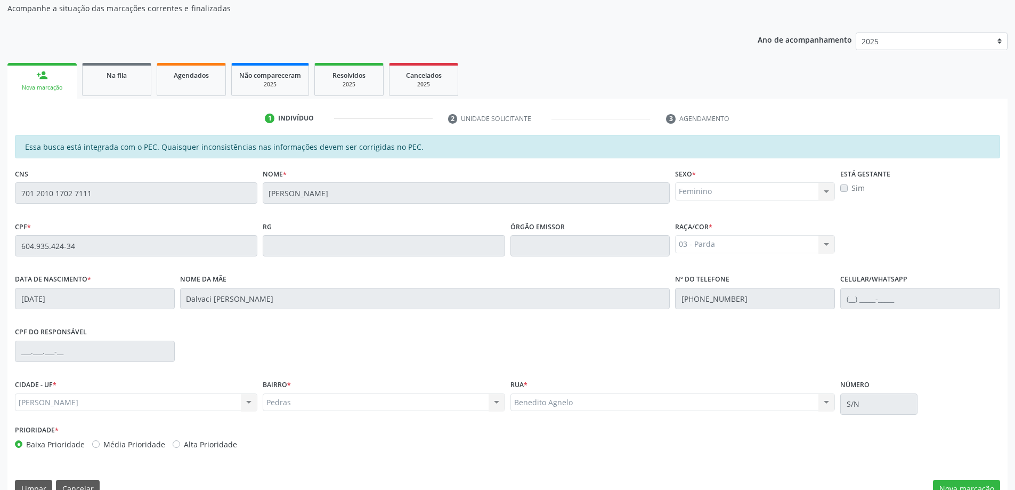
scroll to position [134, 0]
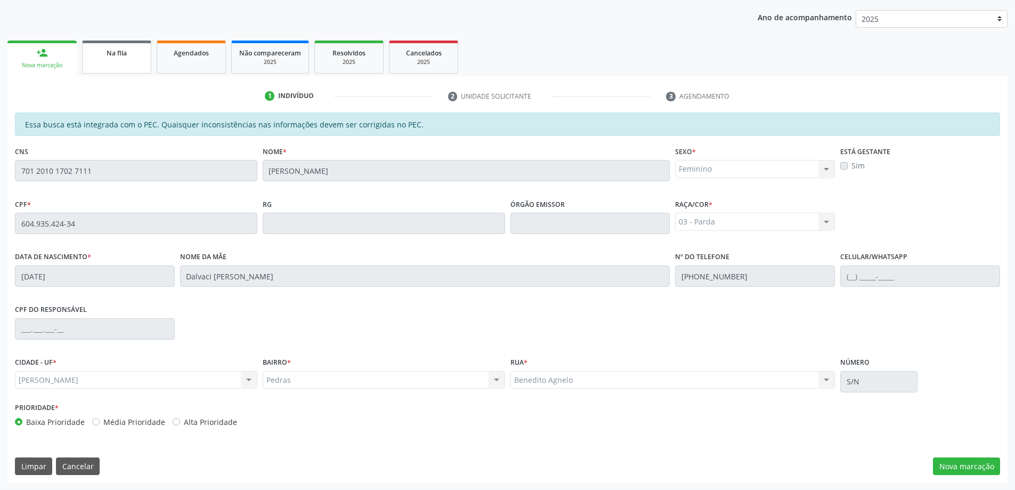
click at [96, 55] on div "Na fila" at bounding box center [116, 52] width 53 height 11
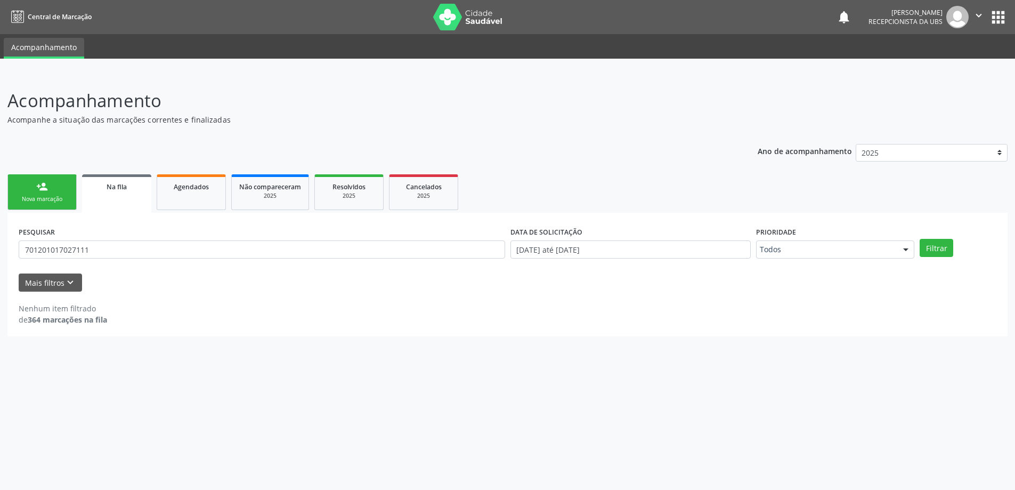
scroll to position [0, 0]
click at [200, 254] on input "701201017027111" at bounding box center [264, 249] width 490 height 18
paste input "604.935.424-34"
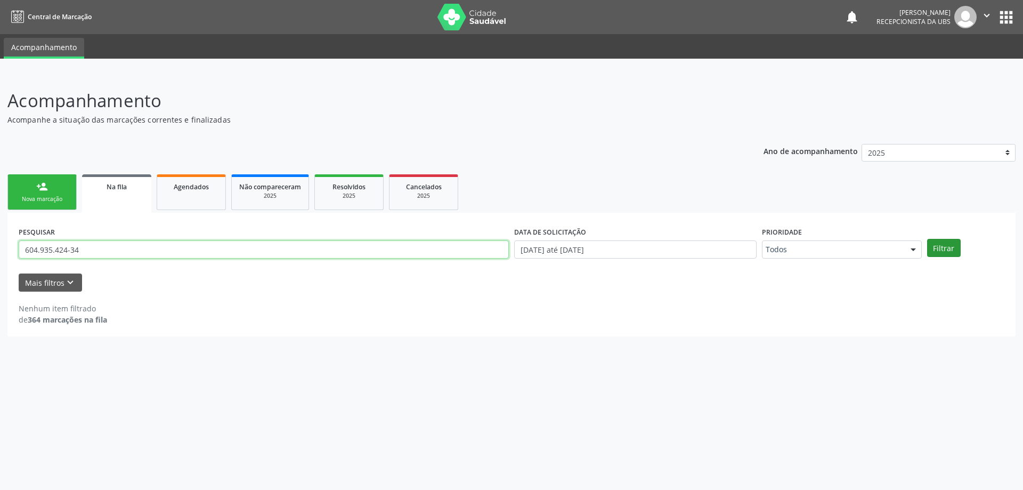
type input "604.935.424-34"
click at [947, 249] on button "Filtrar" at bounding box center [944, 248] width 34 height 18
click at [190, 195] on link "Agendados" at bounding box center [191, 192] width 69 height 36
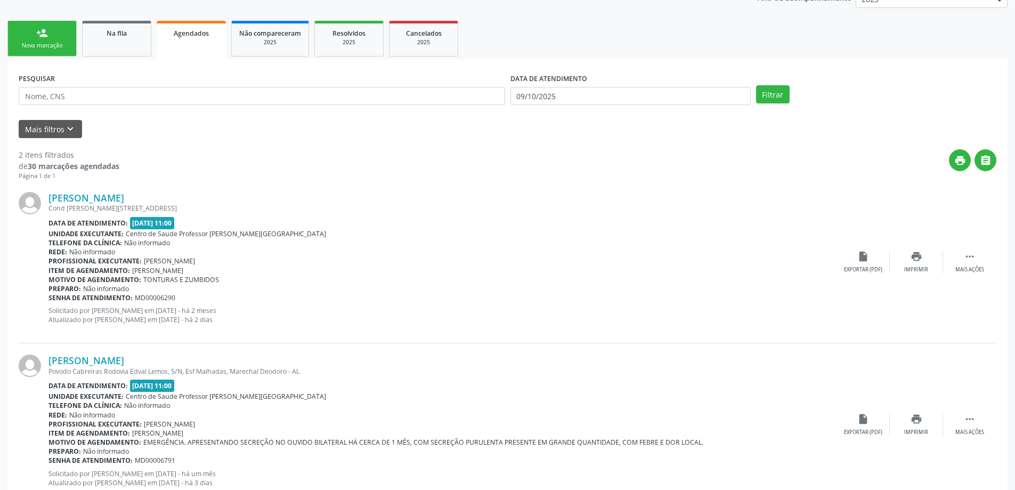
scroll to position [135, 0]
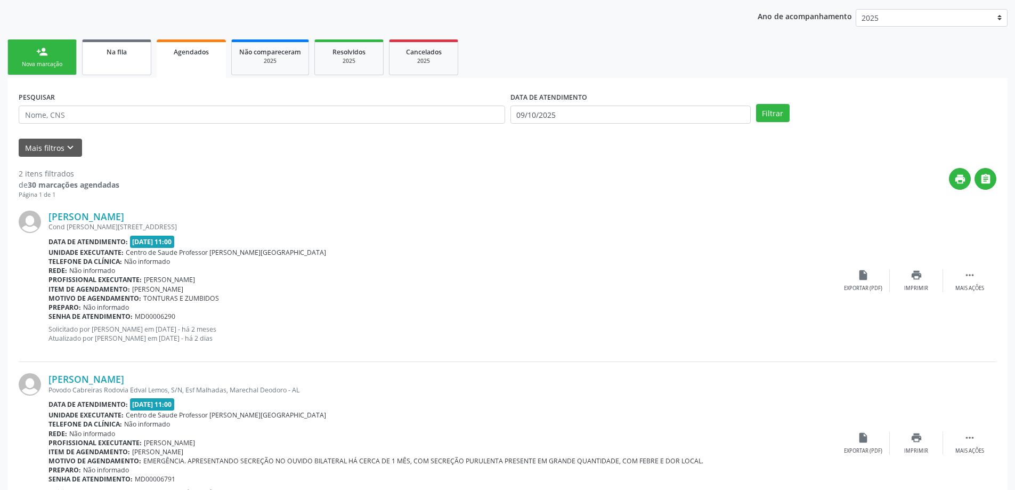
click at [129, 60] on link "Na fila" at bounding box center [116, 57] width 69 height 36
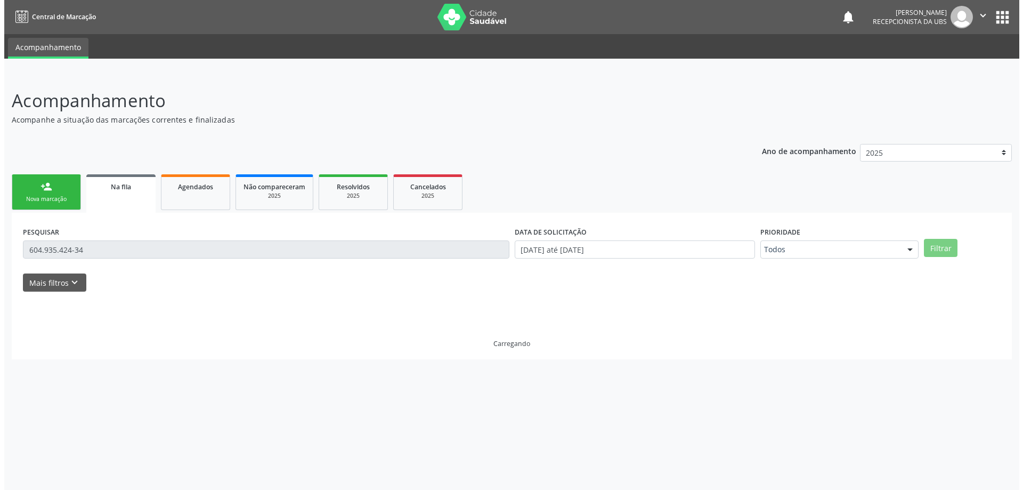
scroll to position [0, 0]
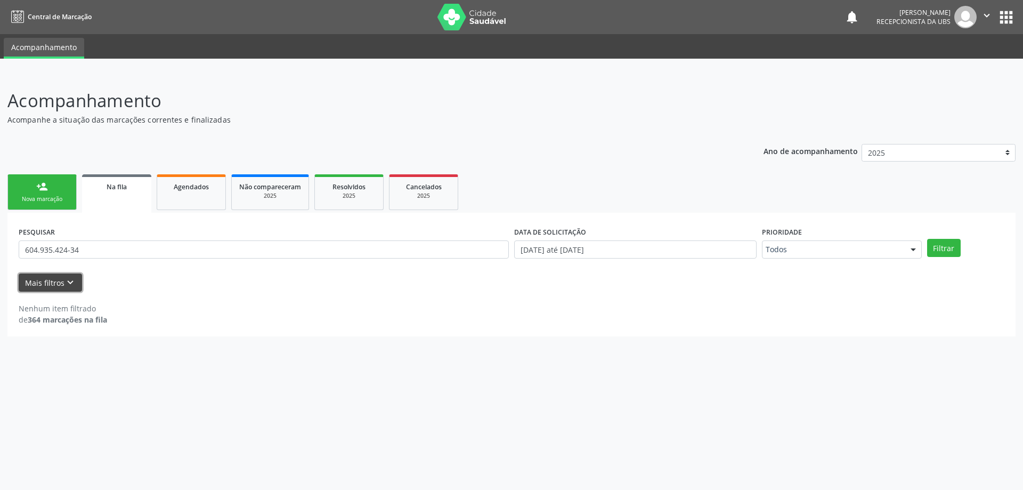
click at [77, 285] on button "Mais filtros keyboard_arrow_down" at bounding box center [50, 282] width 63 height 19
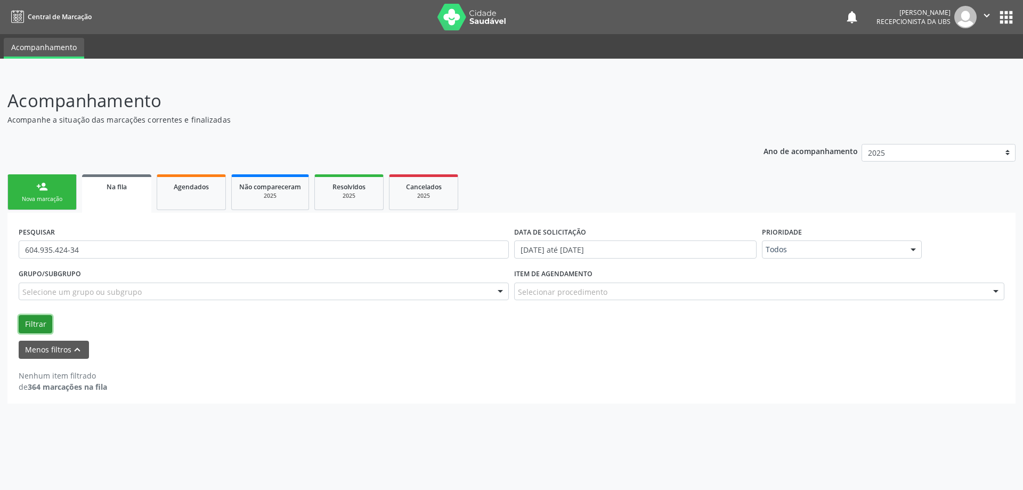
click at [31, 320] on button "Filtrar" at bounding box center [36, 324] width 34 height 18
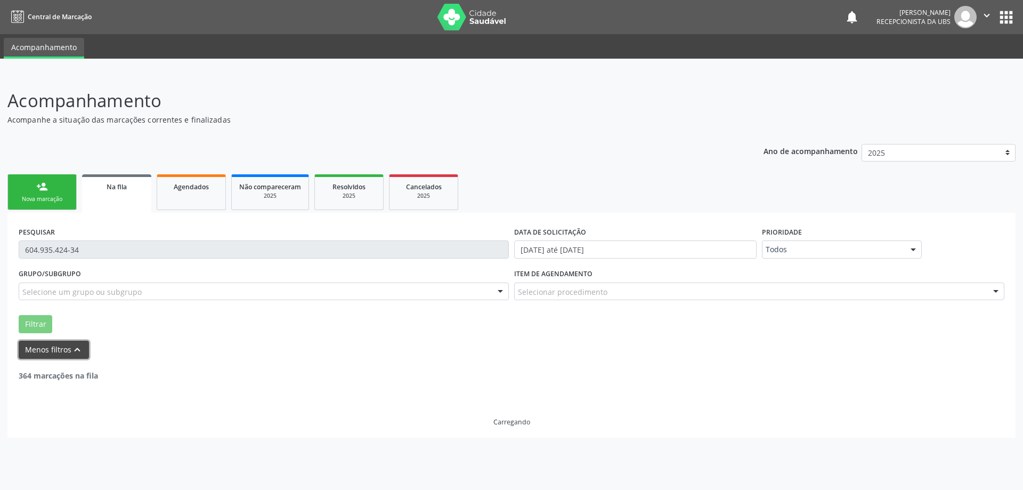
click at [40, 348] on button "Menos filtros keyboard_arrow_up" at bounding box center [54, 349] width 70 height 19
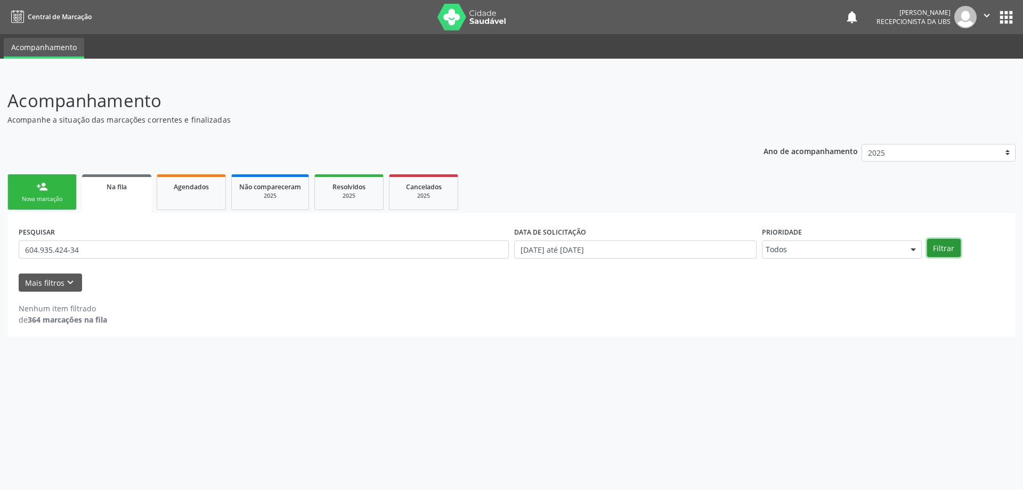
click at [955, 246] on button "Filtrar" at bounding box center [944, 248] width 34 height 18
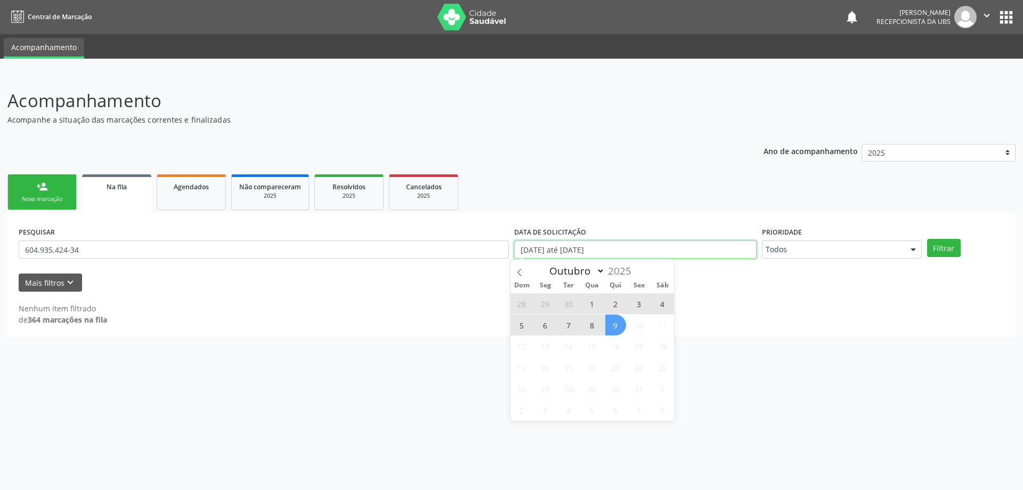
click at [559, 253] on input "[DATE] até [DATE]" at bounding box center [635, 249] width 242 height 18
select select "0"
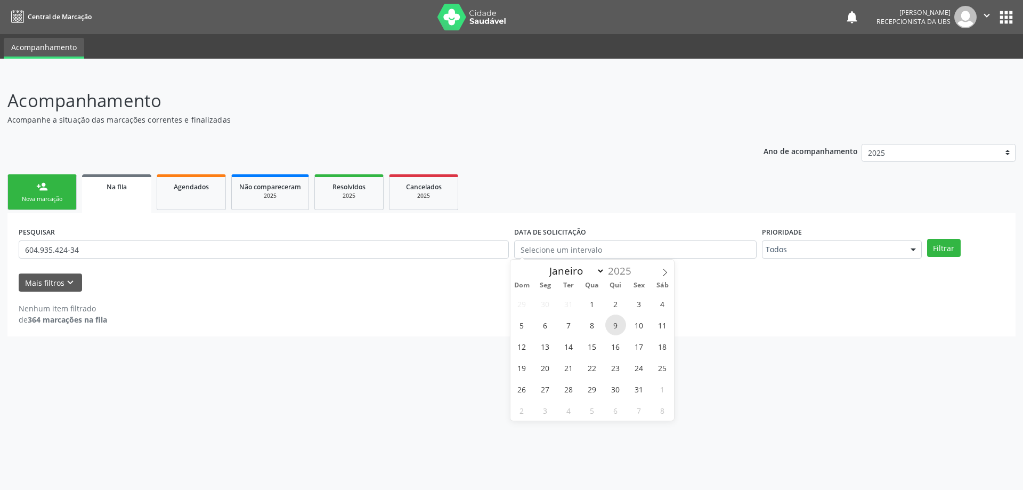
click at [611, 321] on span "9" at bounding box center [615, 324] width 21 height 21
type input "09/01/2025"
click at [940, 249] on button "Filtrar" at bounding box center [944, 248] width 34 height 18
click at [35, 194] on link "person_add Nova marcação" at bounding box center [41, 192] width 69 height 36
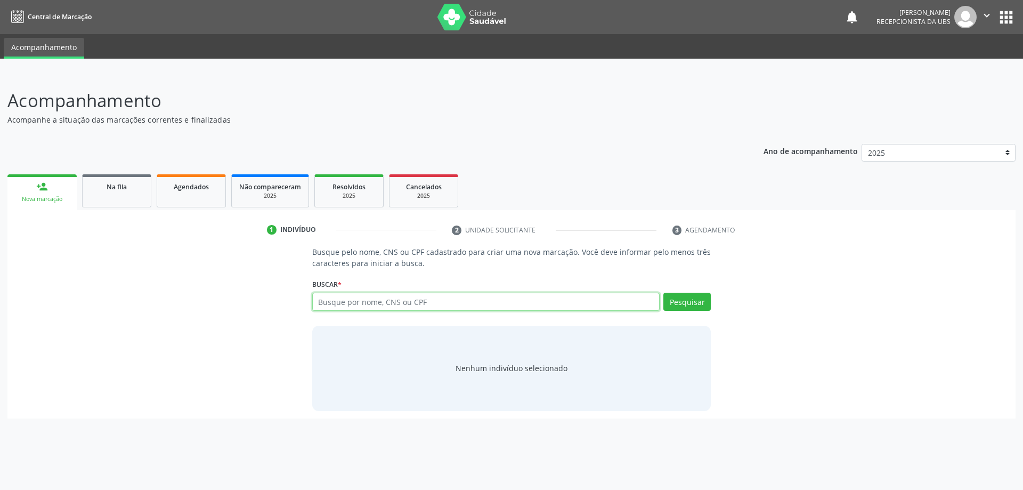
paste input "604.935.424-34"
type input "604.935.424-34"
click at [677, 302] on button "Pesquisar" at bounding box center [686, 302] width 47 height 18
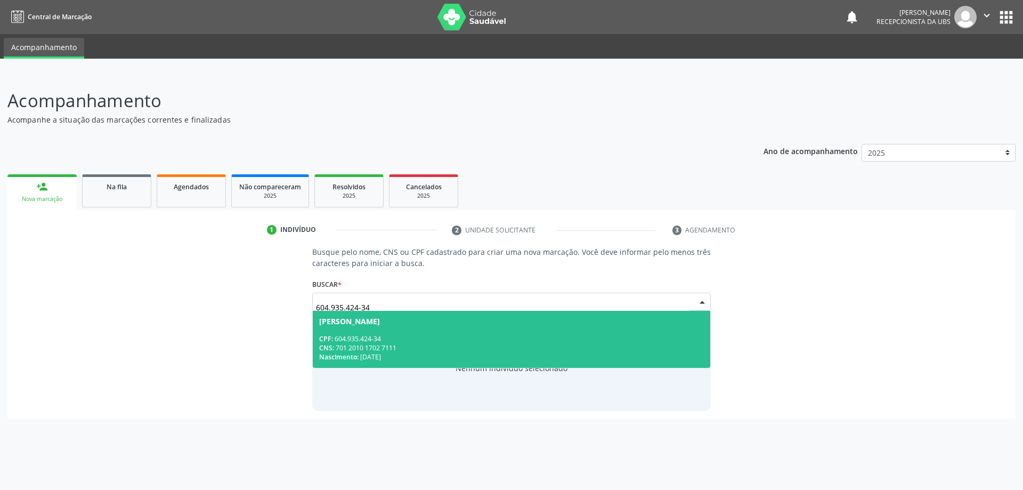
click at [462, 354] on div "Nascimento: 26/08/1961" at bounding box center [511, 356] width 385 height 9
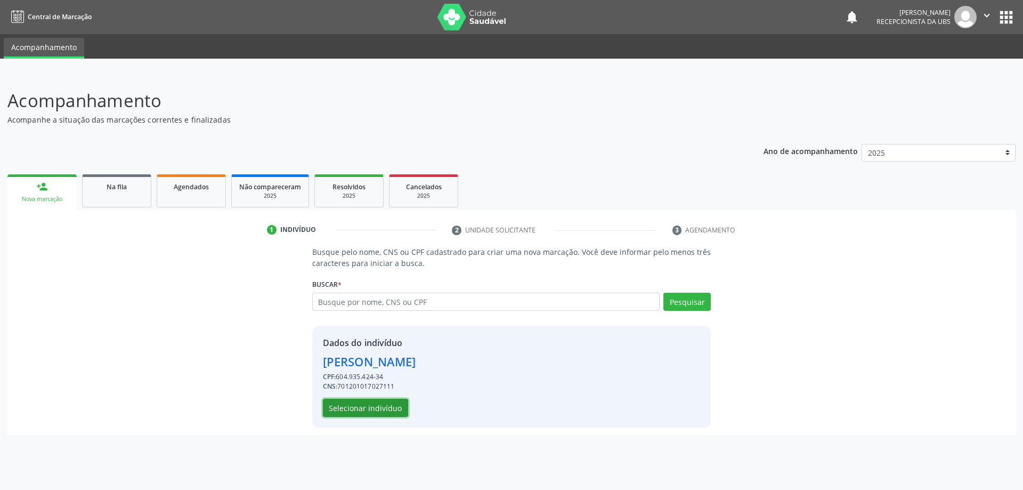
click at [373, 408] on button "Selecionar indivíduo" at bounding box center [365, 408] width 85 height 18
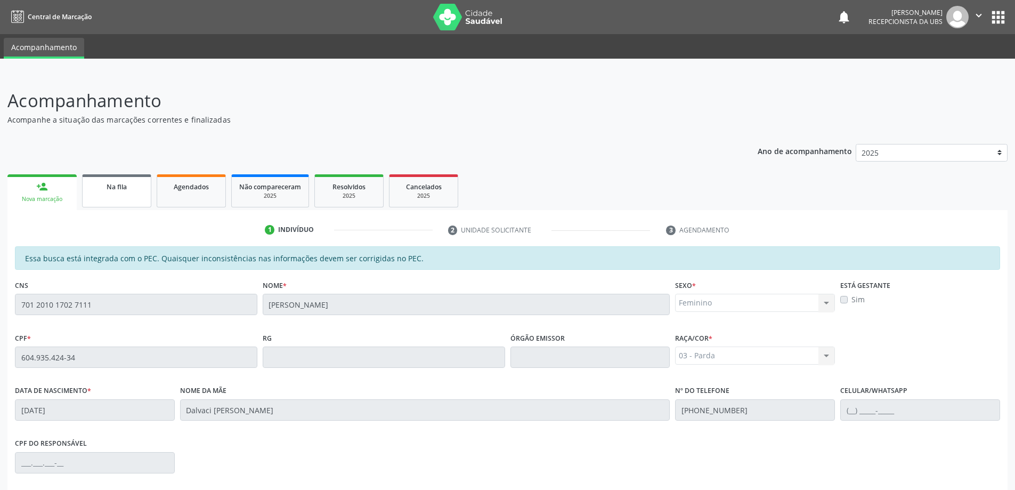
click at [111, 188] on span "Na fila" at bounding box center [117, 186] width 20 height 9
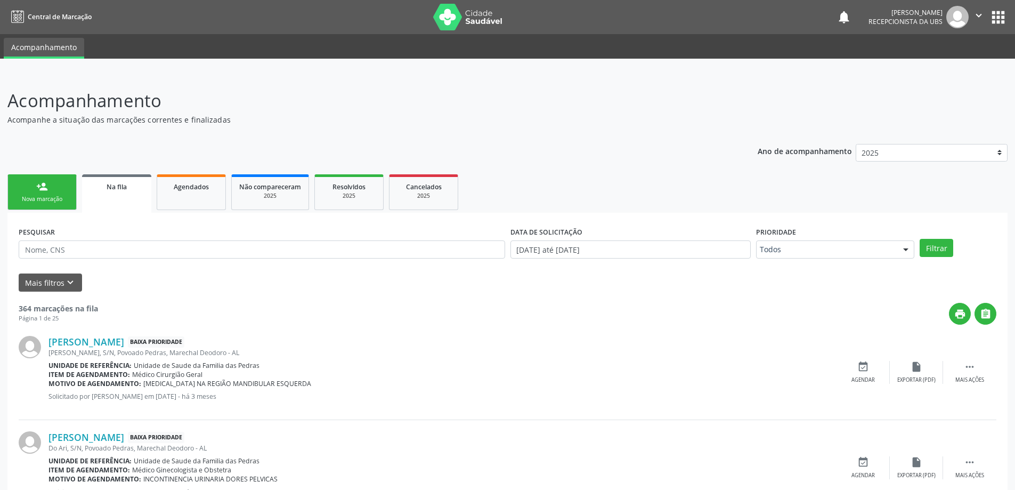
click at [130, 192] on link "Na fila" at bounding box center [116, 193] width 69 height 38
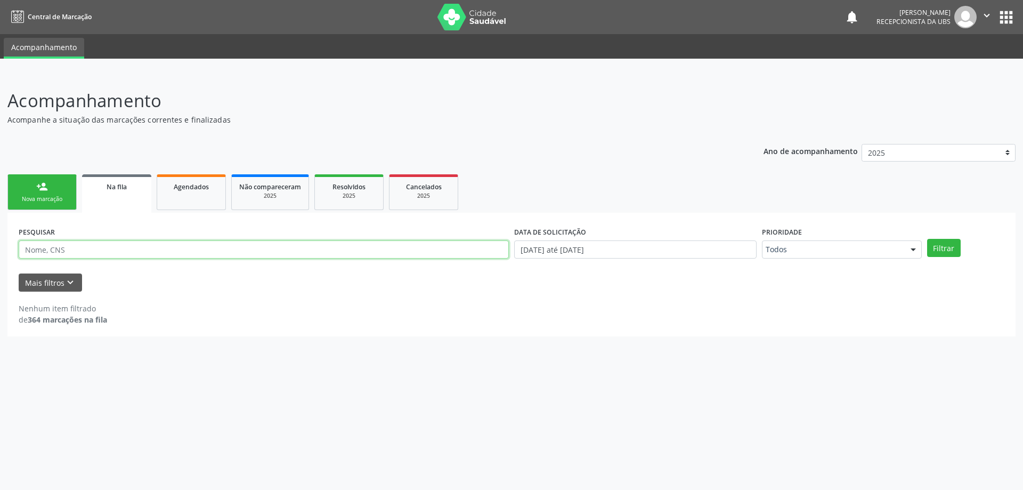
paste input "604.935.424-34"
type input "604.935.424-34"
click at [935, 241] on button "Filtrar" at bounding box center [944, 248] width 34 height 18
click at [55, 192] on link "person_add Nova marcação" at bounding box center [41, 192] width 69 height 36
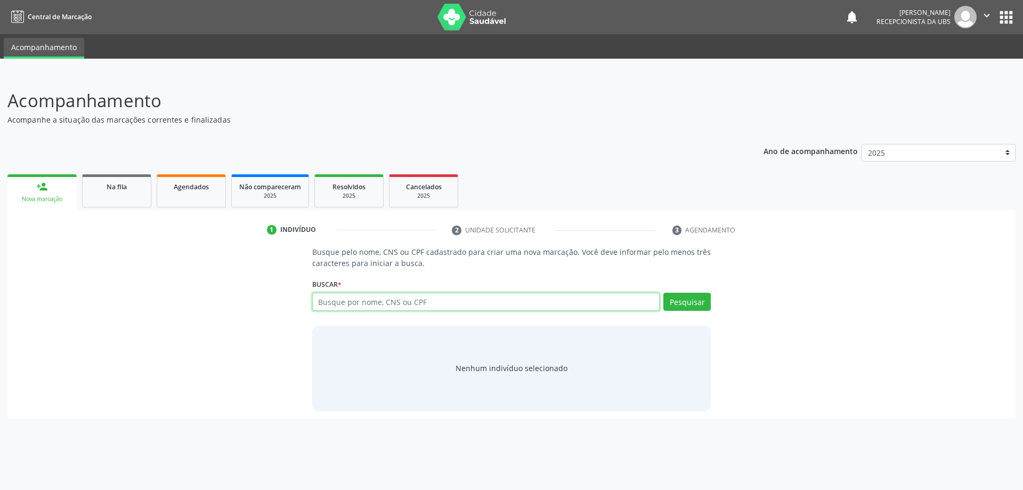
paste input "604.935.424-34"
type input "604.935.424-34"
click at [682, 303] on button "Pesquisar" at bounding box center [686, 302] width 47 height 18
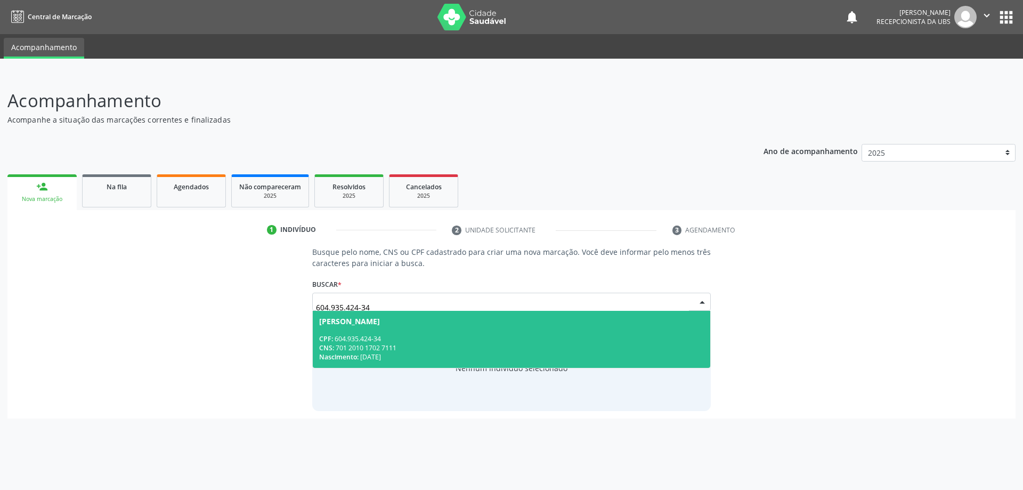
click at [405, 335] on div "CPF: 604.935.424-34" at bounding box center [511, 338] width 385 height 9
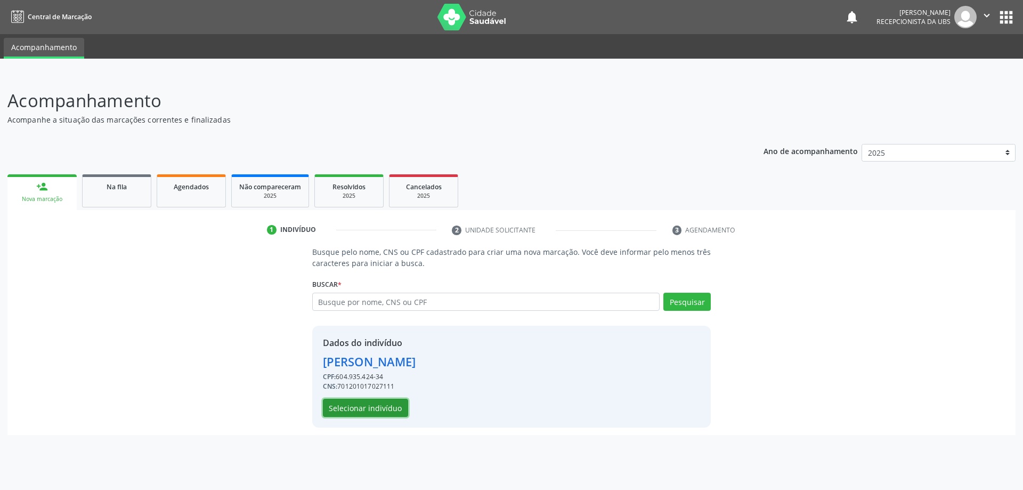
click at [389, 400] on button "Selecionar indivíduo" at bounding box center [365, 408] width 85 height 18
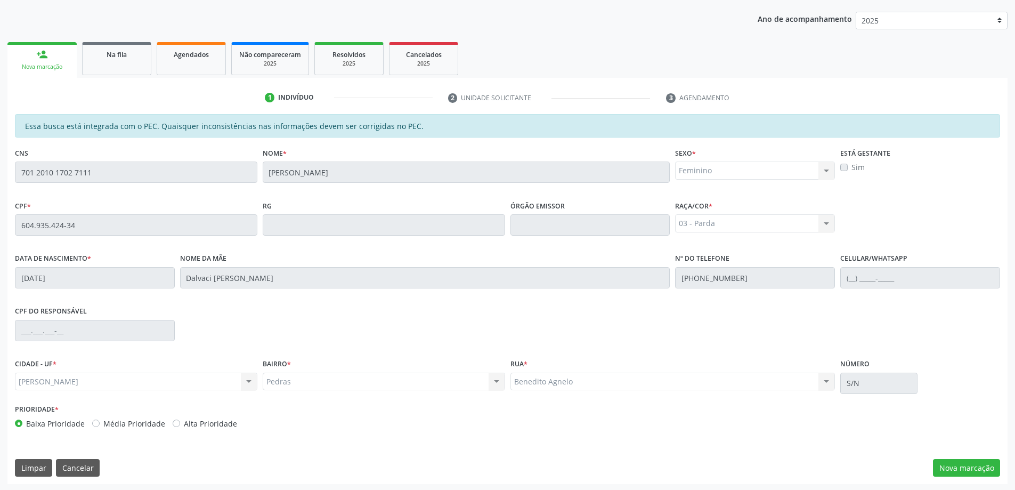
scroll to position [134, 0]
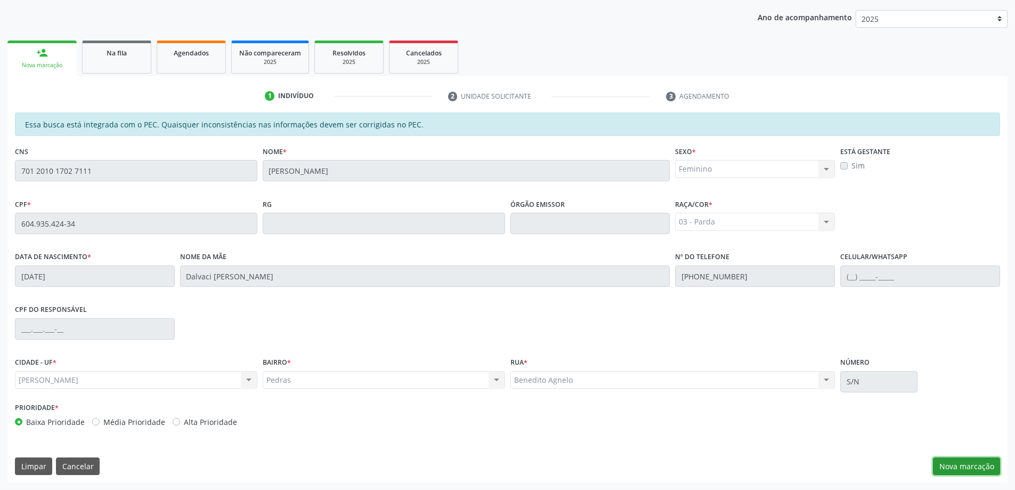
click at [963, 467] on button "Nova marcação" at bounding box center [966, 466] width 67 height 18
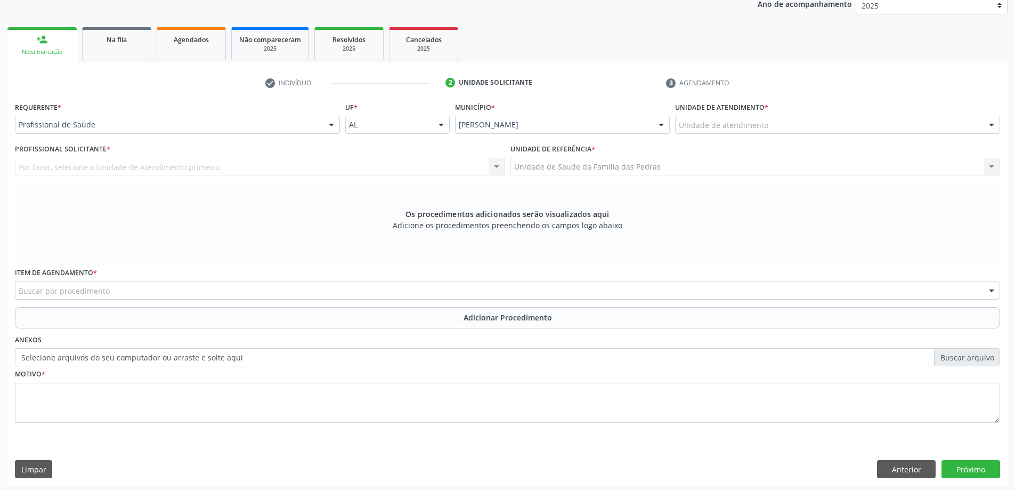
scroll to position [150, 0]
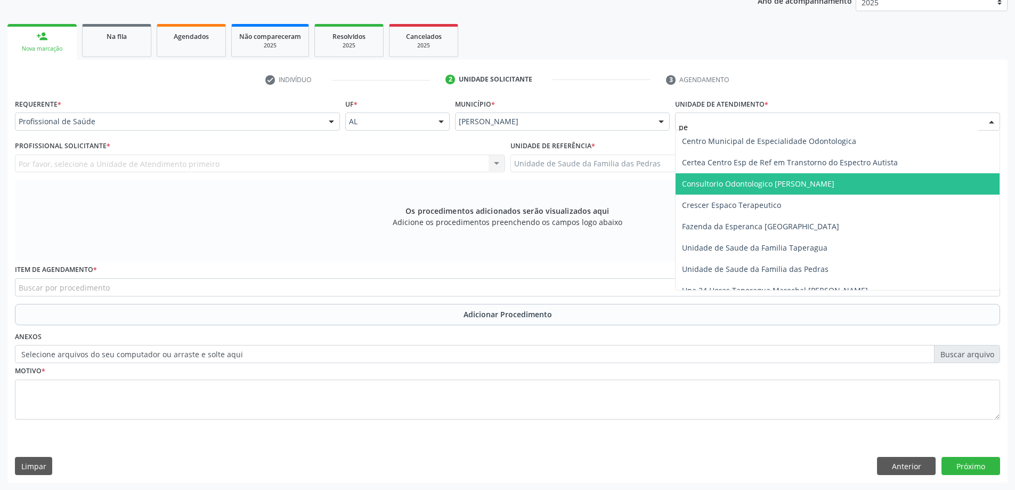
type input "ped"
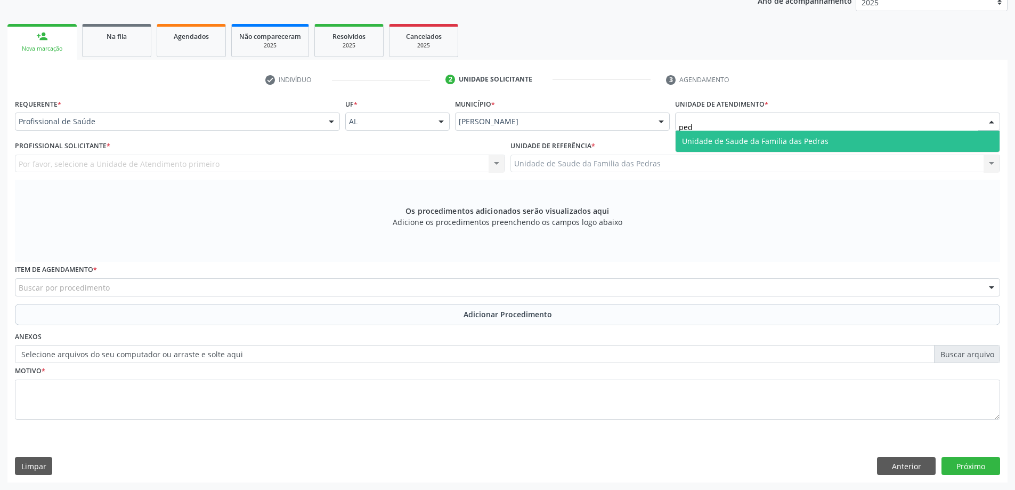
click at [736, 142] on span "Unidade de Saude da Familia das Pedras" at bounding box center [755, 141] width 147 height 10
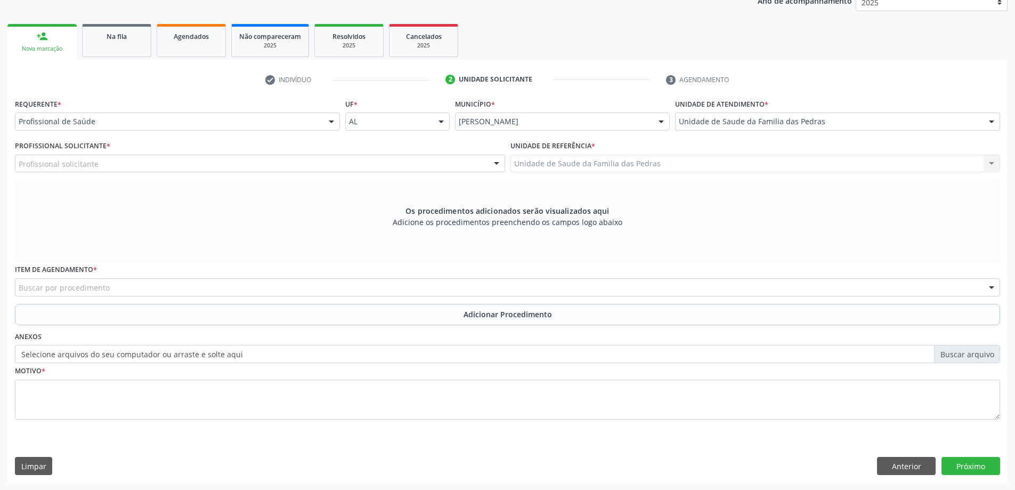
click at [145, 162] on div "Profissional solicitante" at bounding box center [260, 164] width 490 height 18
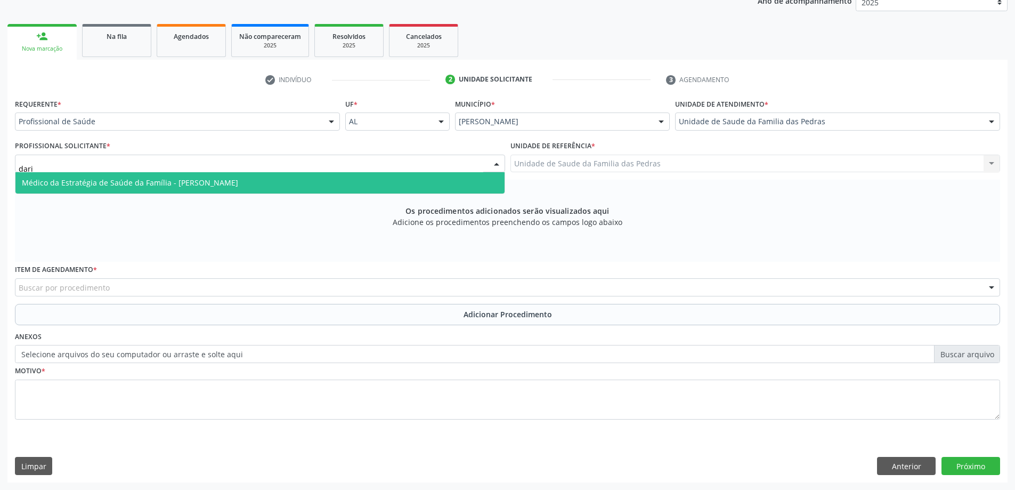
type input "[PERSON_NAME]"
click at [205, 181] on span "Médico da Estratégia de Saúde da Família - [PERSON_NAME]" at bounding box center [130, 182] width 216 height 10
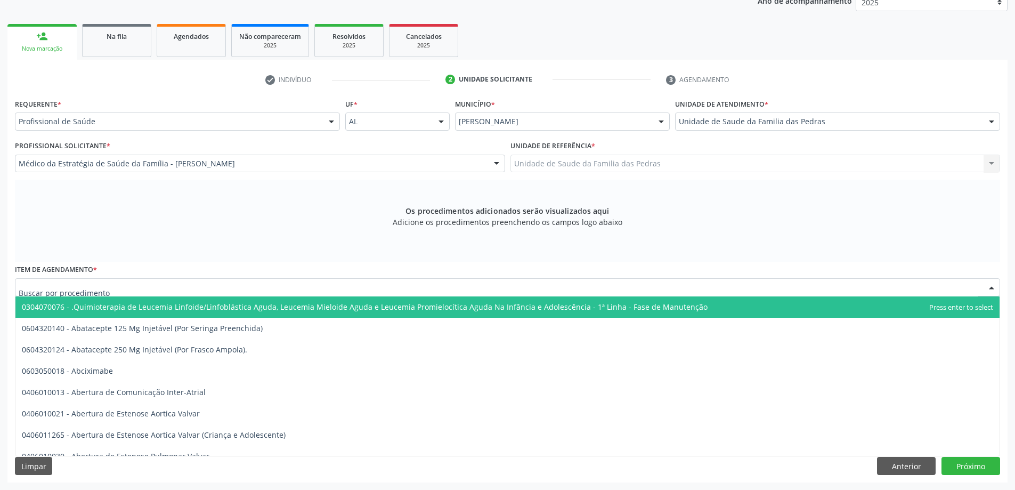
click at [168, 287] on div at bounding box center [507, 287] width 985 height 18
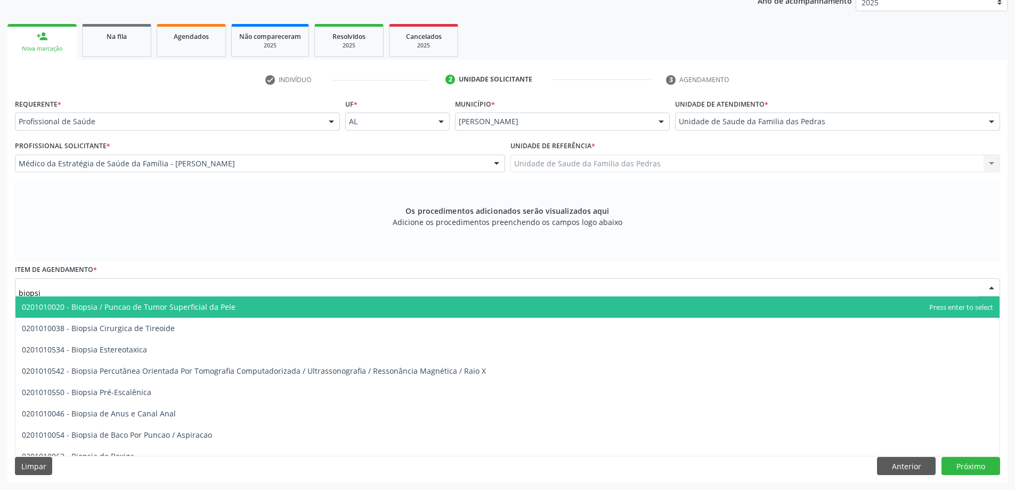
type input "biopsia"
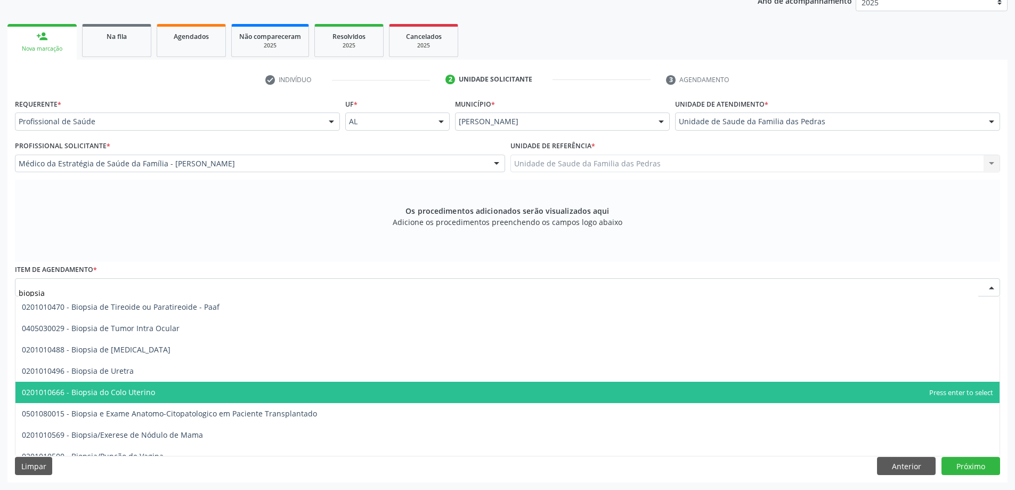
scroll to position [1012, 0]
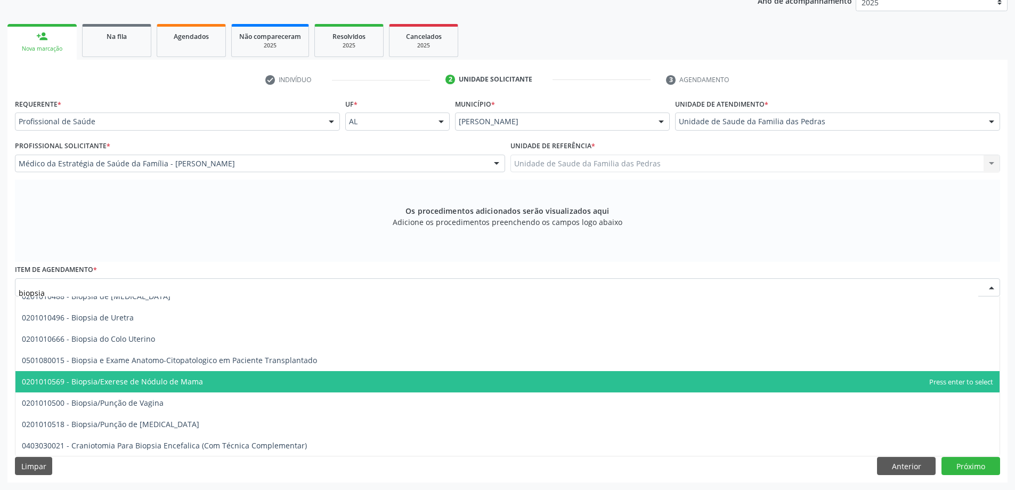
click at [251, 383] on span "0201010569 - Biopsia/Exerese de Nódulo de Mama" at bounding box center [507, 381] width 984 height 21
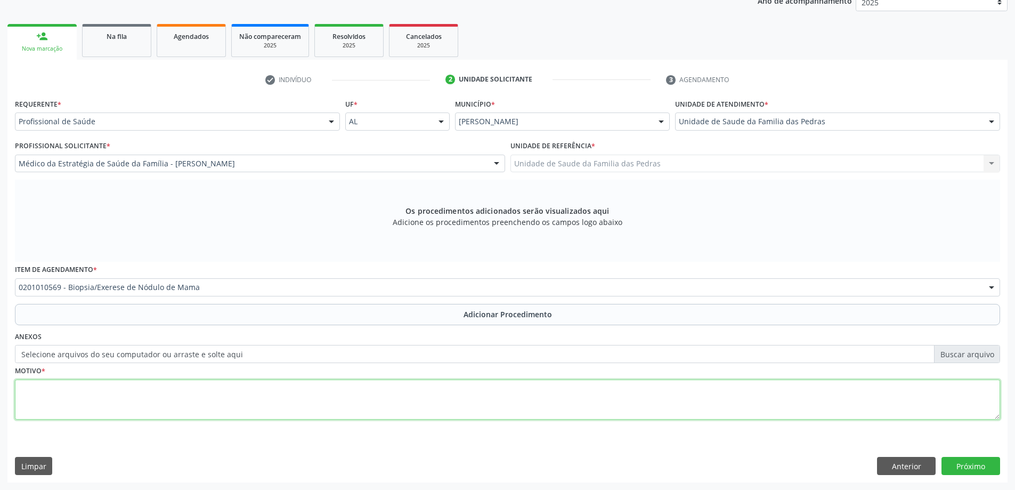
click at [139, 395] on textarea at bounding box center [507, 399] width 985 height 40
click at [307, 389] on textarea "Paciente 64 anos, diabética, hipertensa vem acompanhando nódulo mamário hám anos" at bounding box center [507, 399] width 985 height 40
click at [346, 391] on textarea "Paciente 64 anos, diabética, hipertensa vem acompanhando nódulo mamário há anos" at bounding box center [507, 399] width 985 height 40
type textarea "Paciente 64 anos, diabética, hipertensa vem acompanhando nódulo mamário há anos…"
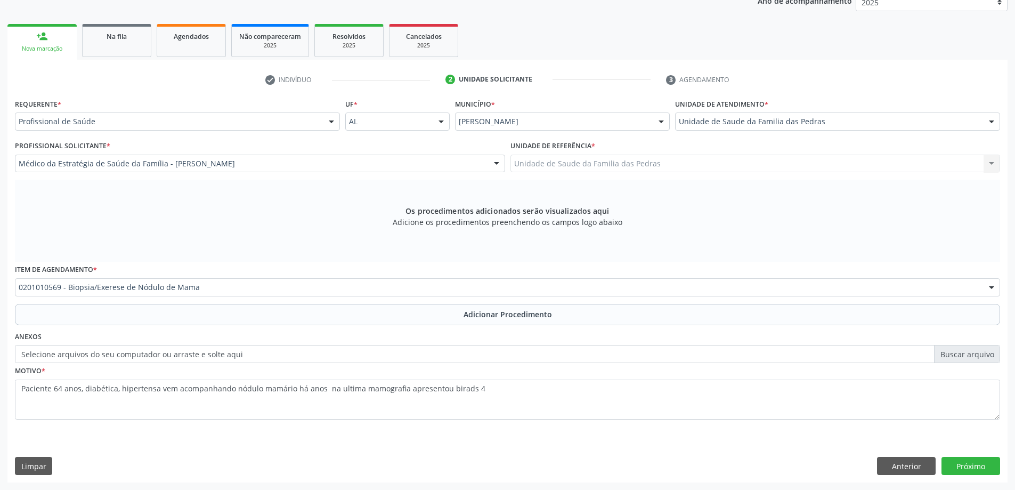
click at [272, 359] on label "Selecione arquivos do seu computador ou arraste e solte aqui" at bounding box center [507, 354] width 985 height 18
click at [272, 359] on input "Selecione arquivos do seu computador ou arraste e solte aqui" at bounding box center [507, 354] width 985 height 18
type input "C:\fakepath\20251009_115052.jpg"
click at [969, 464] on button "Próximo" at bounding box center [970, 466] width 59 height 18
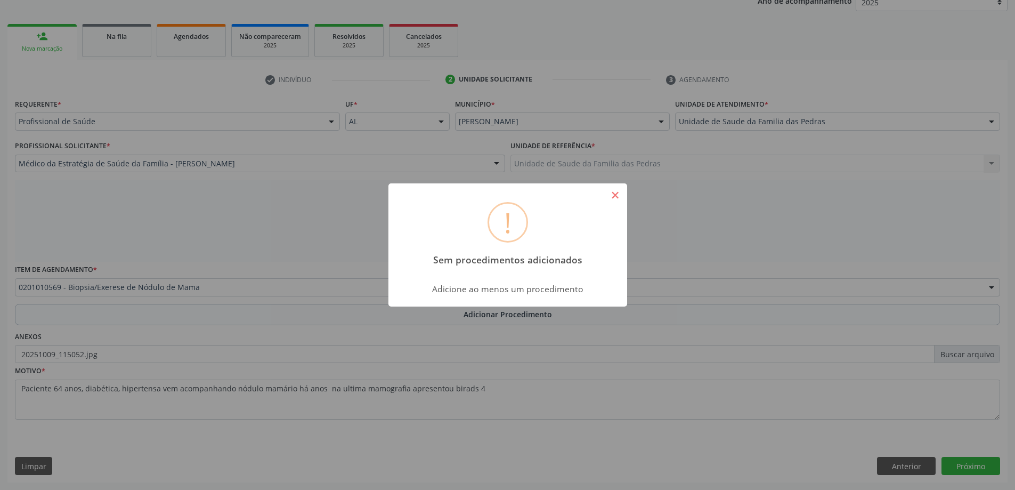
click at [617, 192] on button "×" at bounding box center [615, 195] width 18 height 18
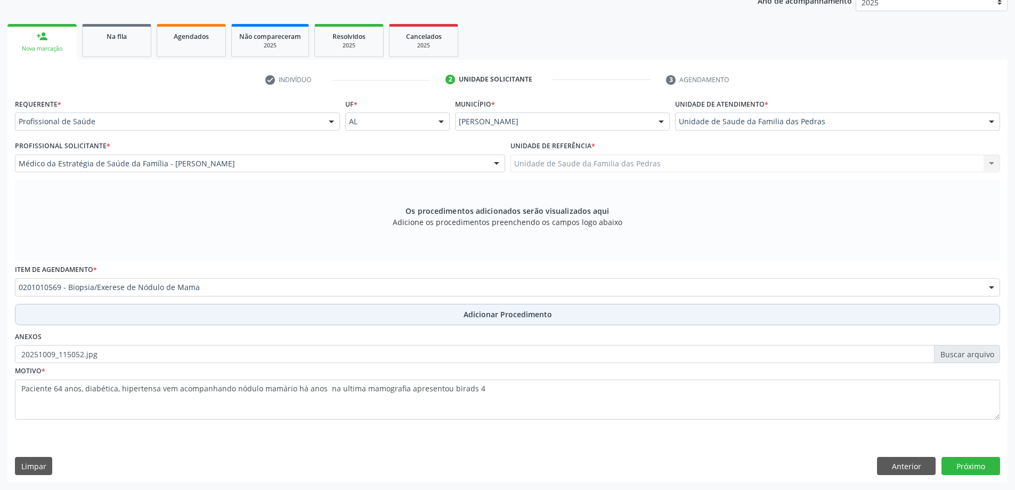
click at [567, 314] on button "Adicionar Procedimento" at bounding box center [507, 314] width 985 height 21
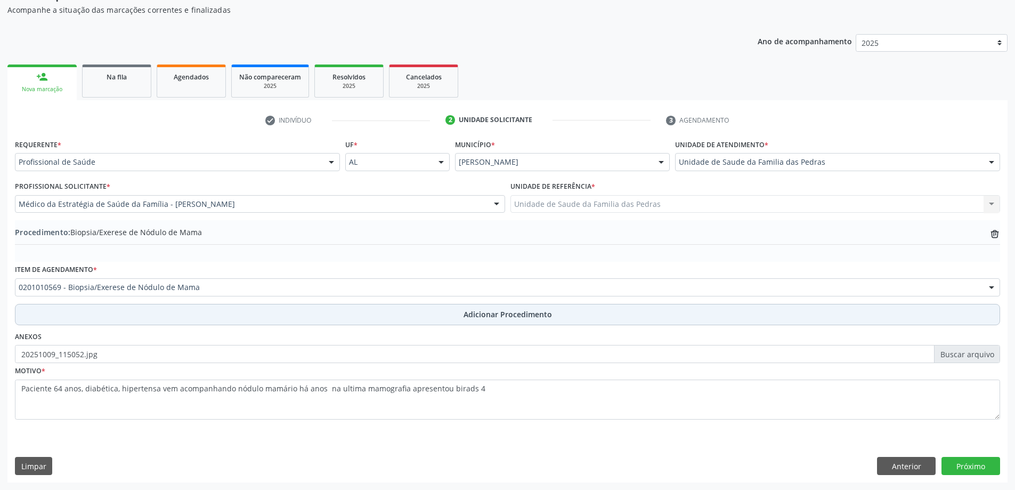
scroll to position [110, 0]
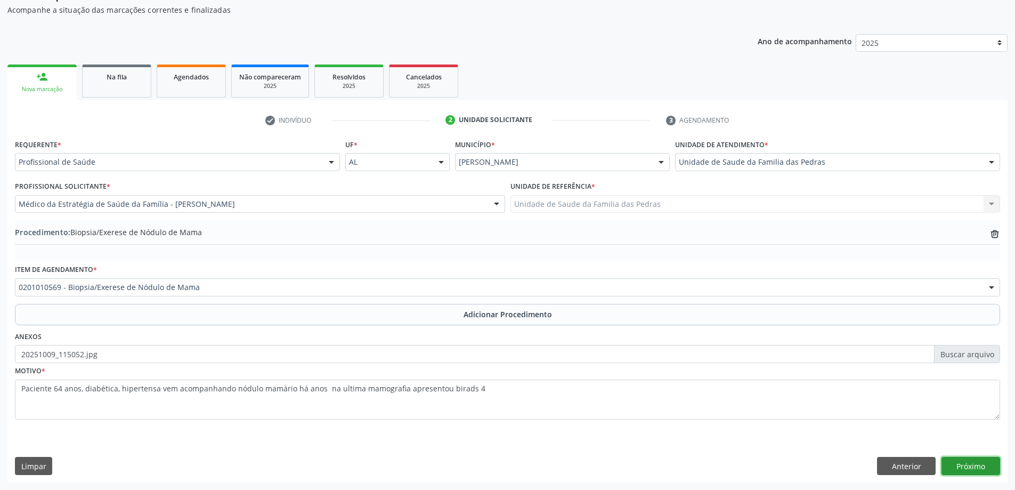
click at [956, 470] on button "Próximo" at bounding box center [970, 466] width 59 height 18
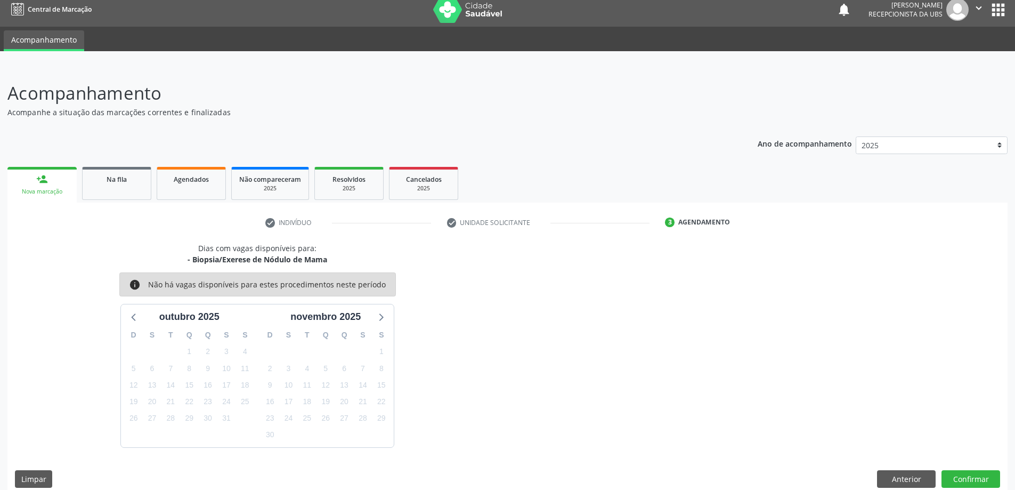
scroll to position [20, 0]
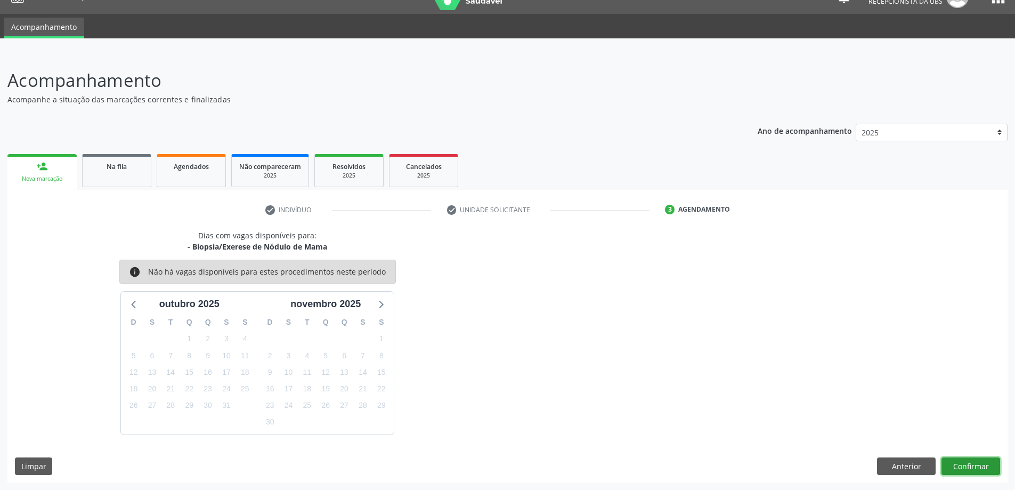
click at [983, 463] on button "Confirmar" at bounding box center [970, 466] width 59 height 18
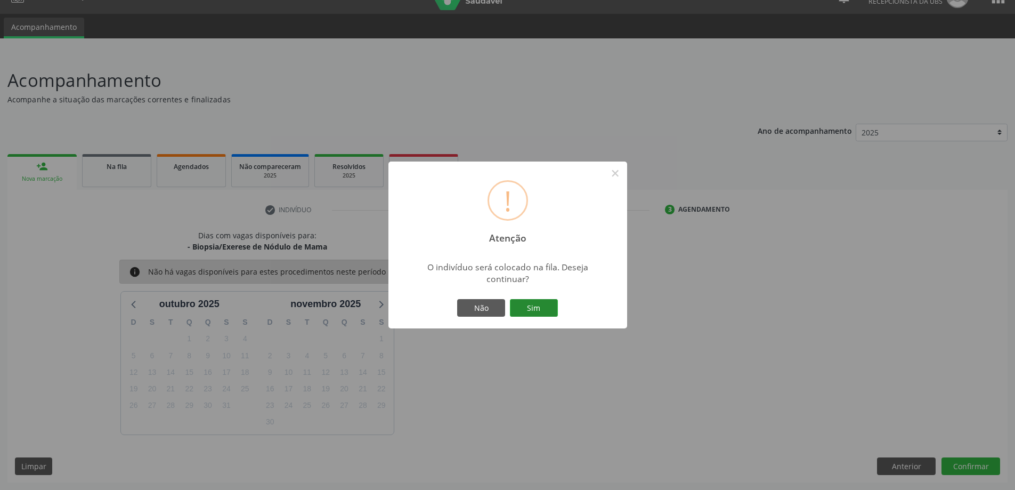
click at [538, 308] on button "Sim" at bounding box center [534, 308] width 48 height 18
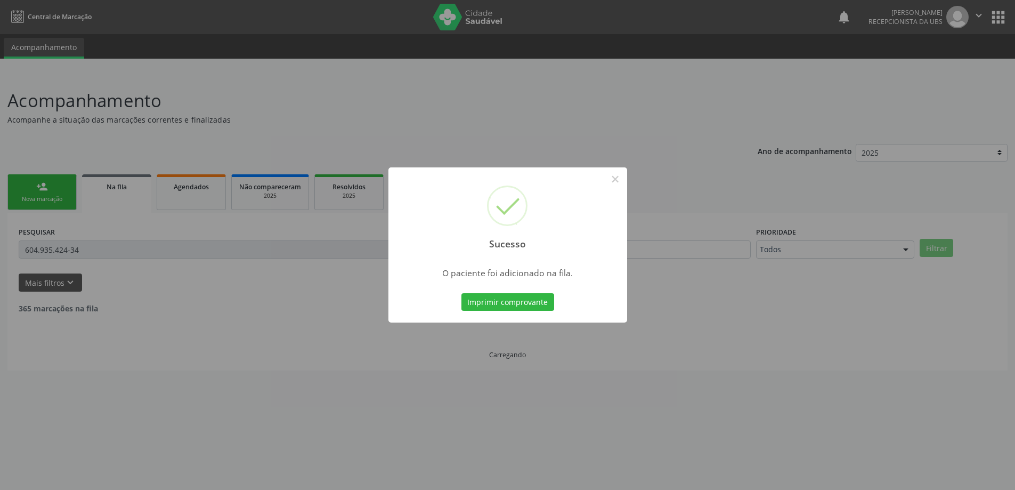
scroll to position [0, 0]
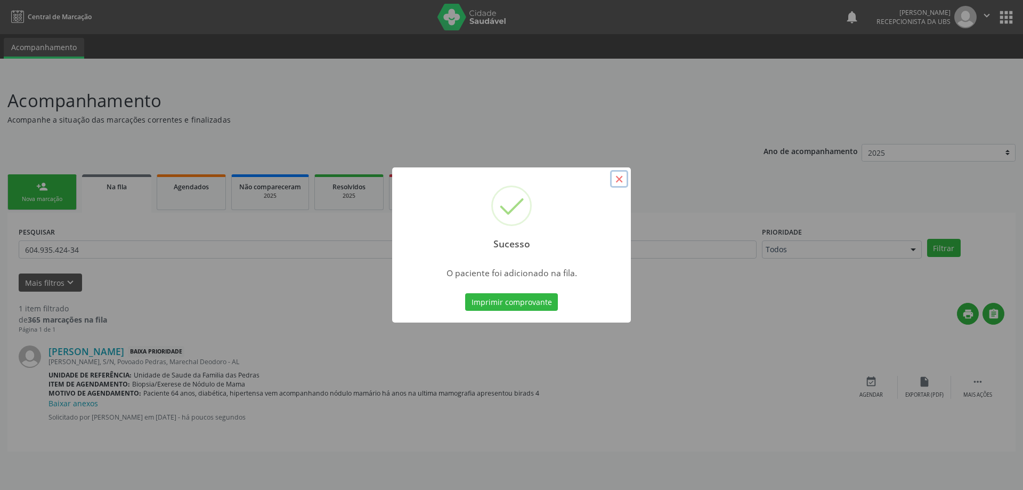
click at [615, 180] on button "×" at bounding box center [619, 179] width 18 height 18
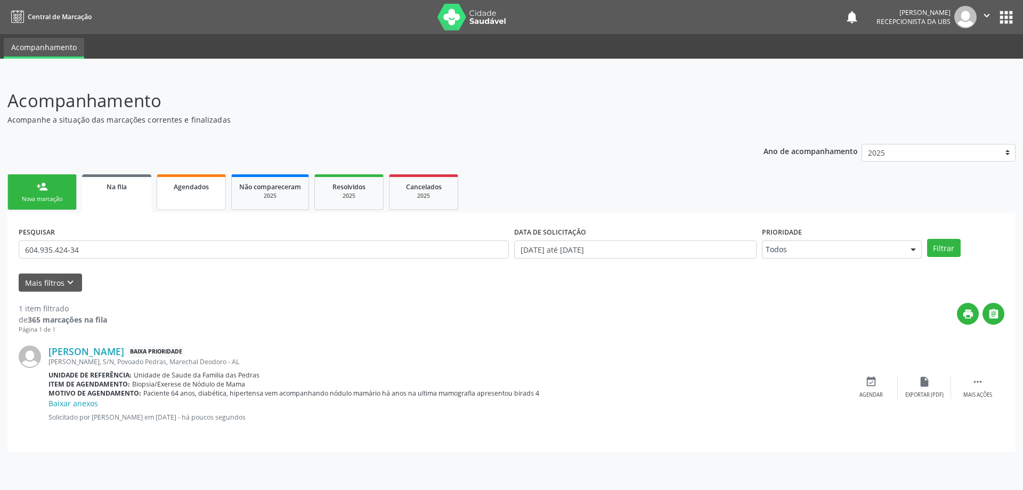
click at [213, 198] on link "Agendados" at bounding box center [191, 192] width 69 height 36
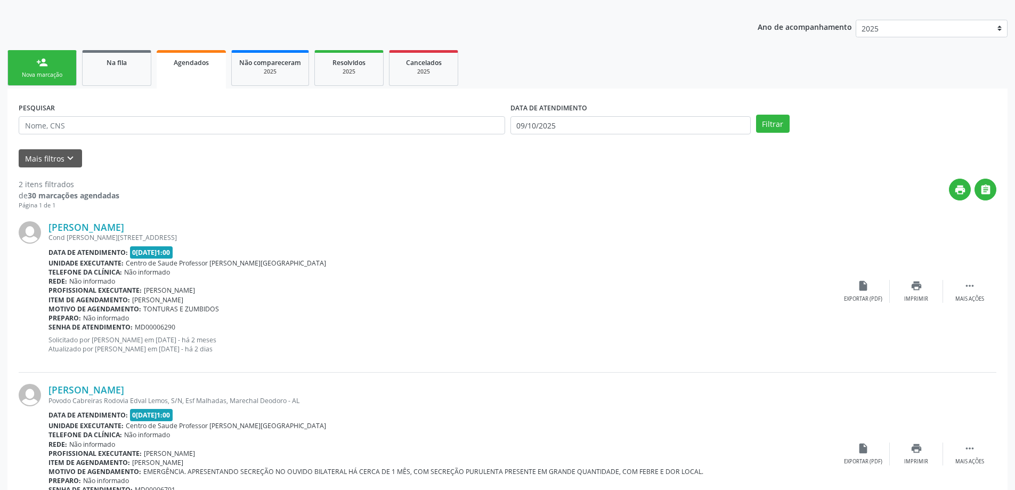
scroll to position [188, 0]
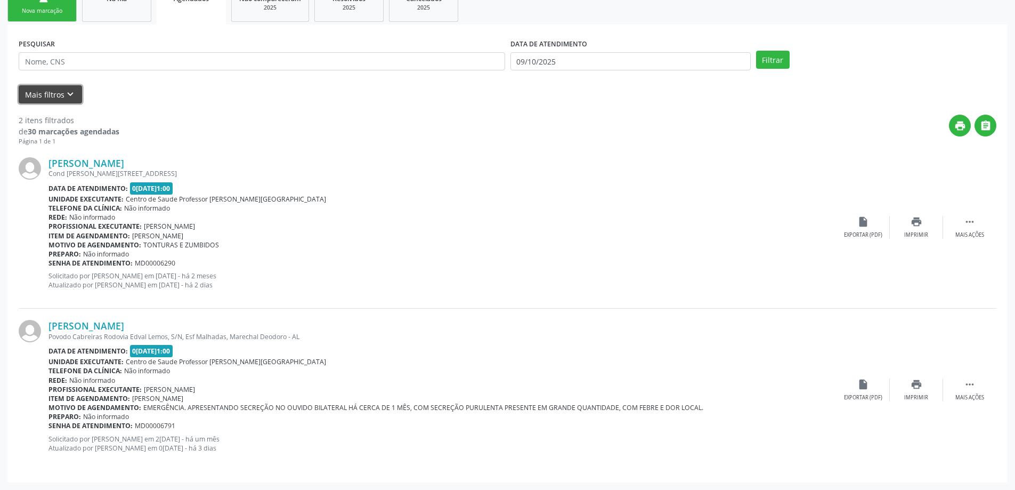
click at [55, 95] on button "Mais filtros keyboard_arrow_down" at bounding box center [50, 94] width 63 height 19
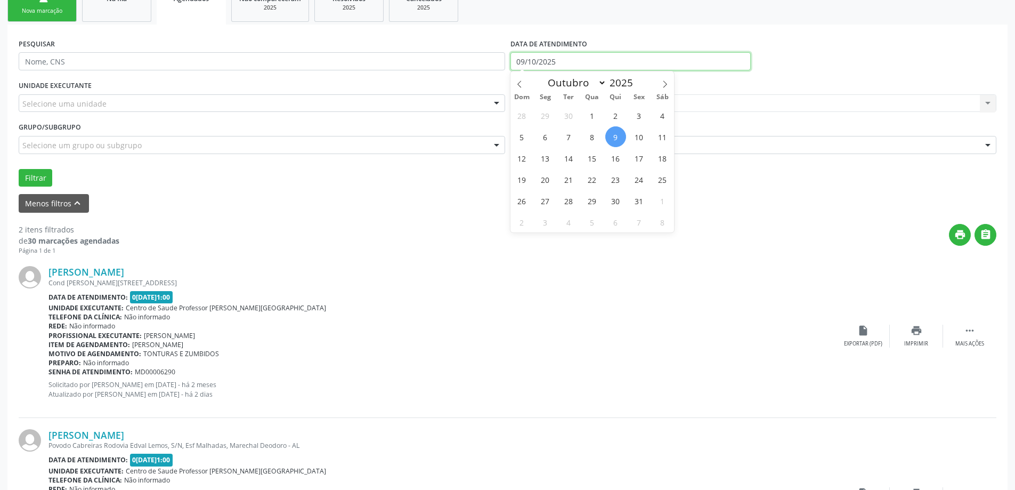
click at [516, 61] on input "09/10/2025" at bounding box center [630, 61] width 240 height 18
click at [609, 204] on span "30" at bounding box center [615, 200] width 21 height 21
type input "30/10/2025"
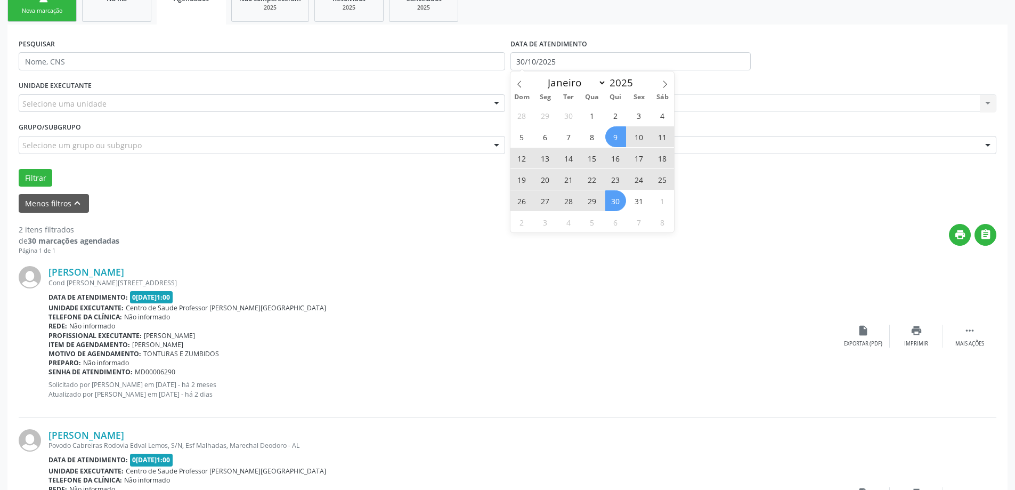
click at [616, 143] on span "9" at bounding box center [615, 136] width 21 height 21
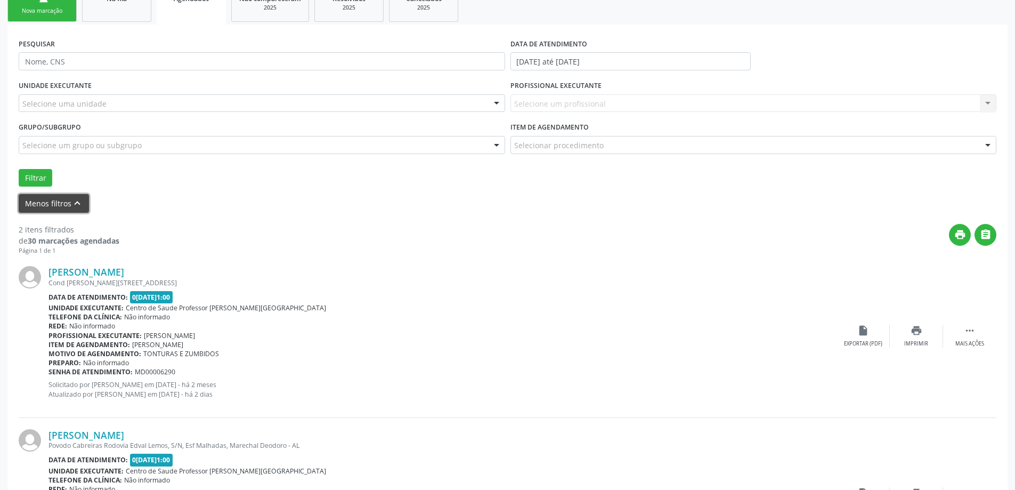
click at [53, 200] on button "Menos filtros keyboard_arrow_up" at bounding box center [54, 203] width 70 height 19
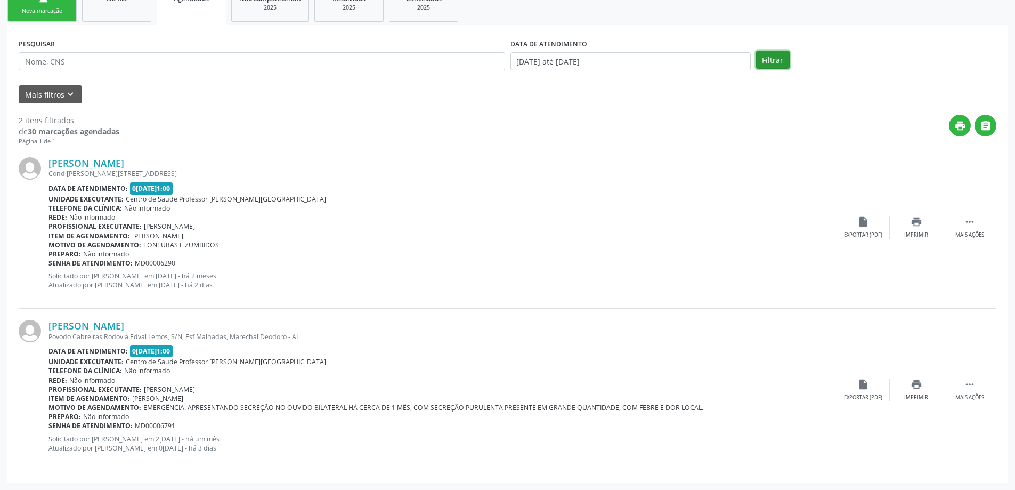
click at [784, 61] on button "Filtrar" at bounding box center [773, 60] width 34 height 18
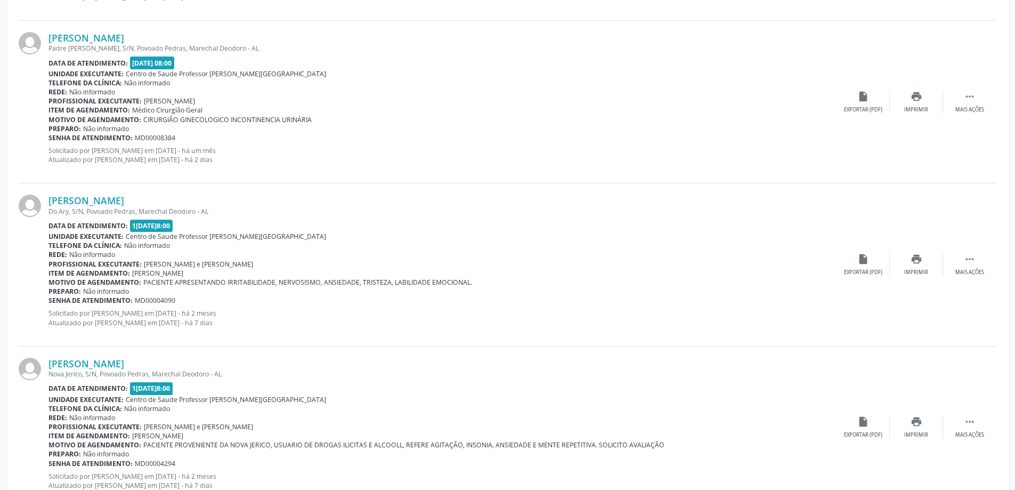
scroll to position [639, 0]
click at [910, 273] on div "Imprimir" at bounding box center [916, 271] width 24 height 7
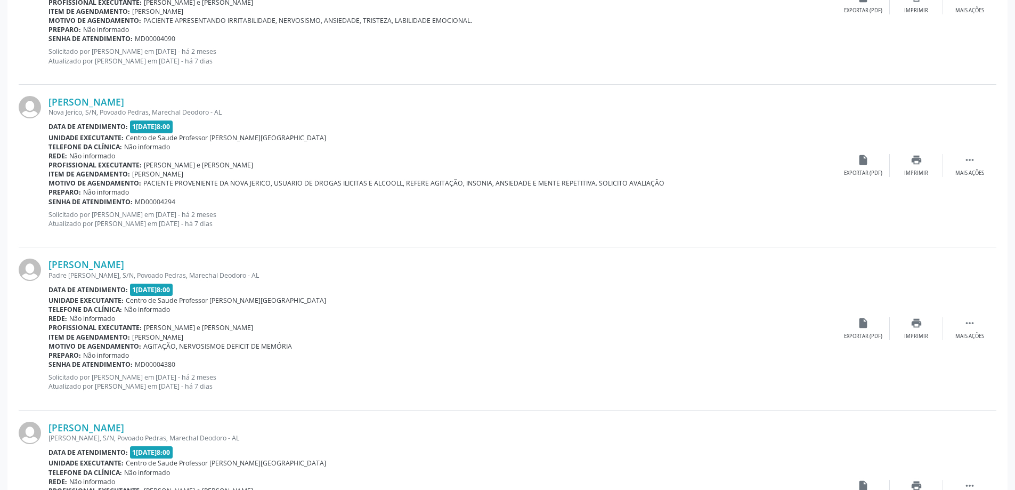
scroll to position [906, 0]
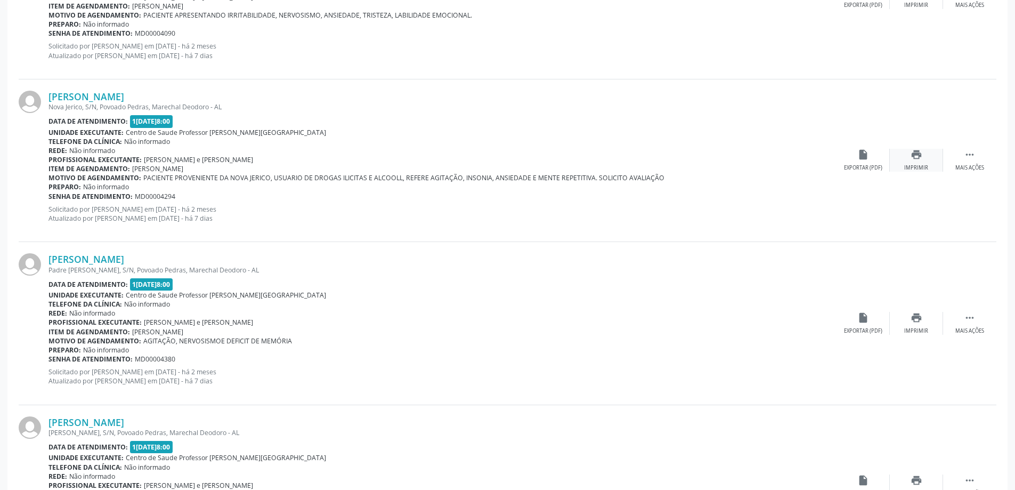
click at [928, 163] on div "print Imprimir" at bounding box center [916, 160] width 53 height 23
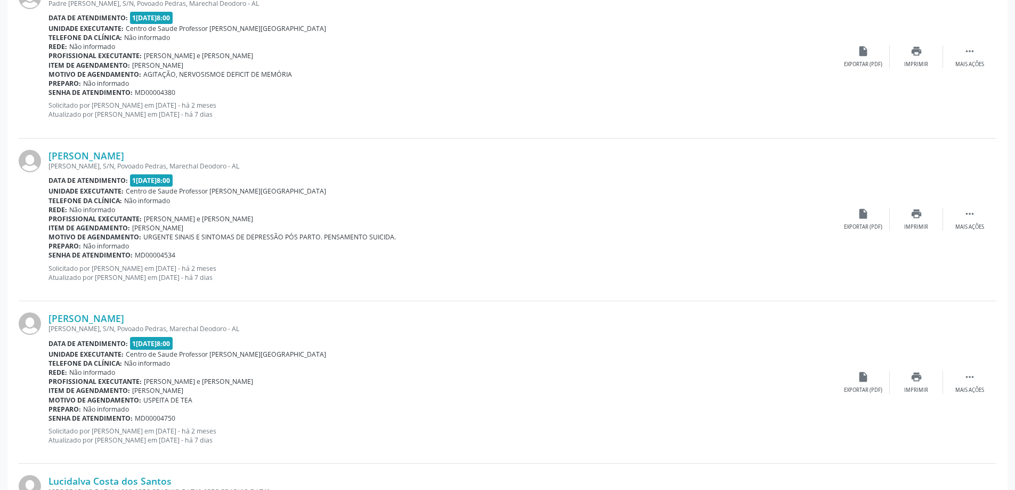
scroll to position [1119, 0]
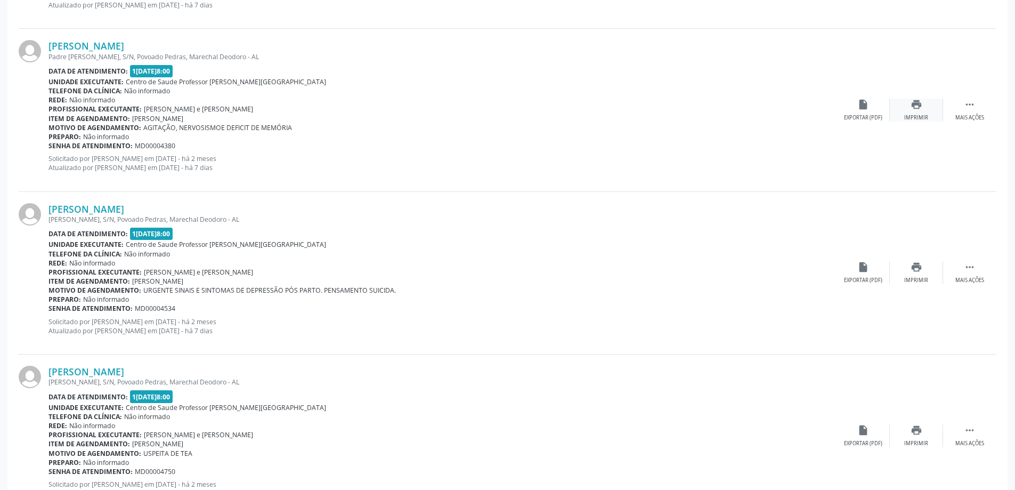
click at [921, 106] on icon "print" at bounding box center [917, 105] width 12 height 12
click at [917, 276] on div "print Imprimir" at bounding box center [916, 272] width 53 height 23
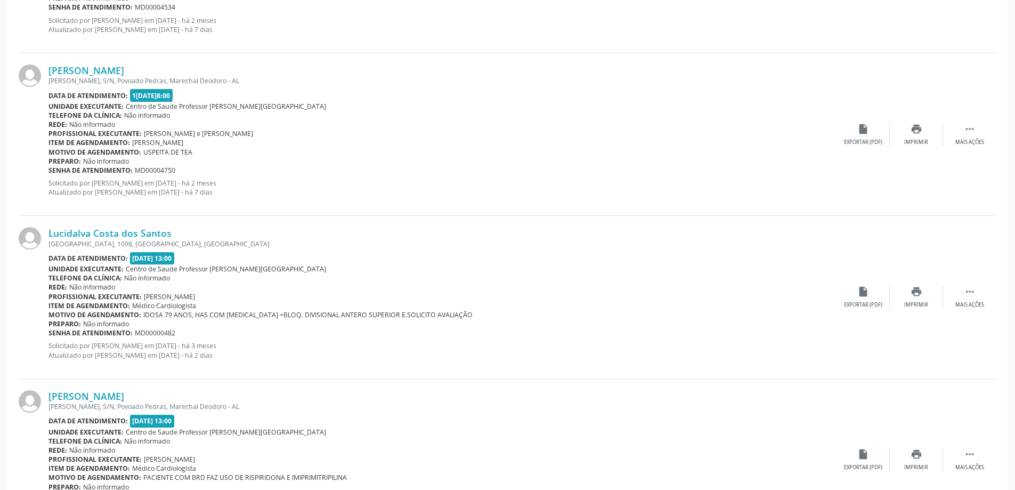
scroll to position [1439, 0]
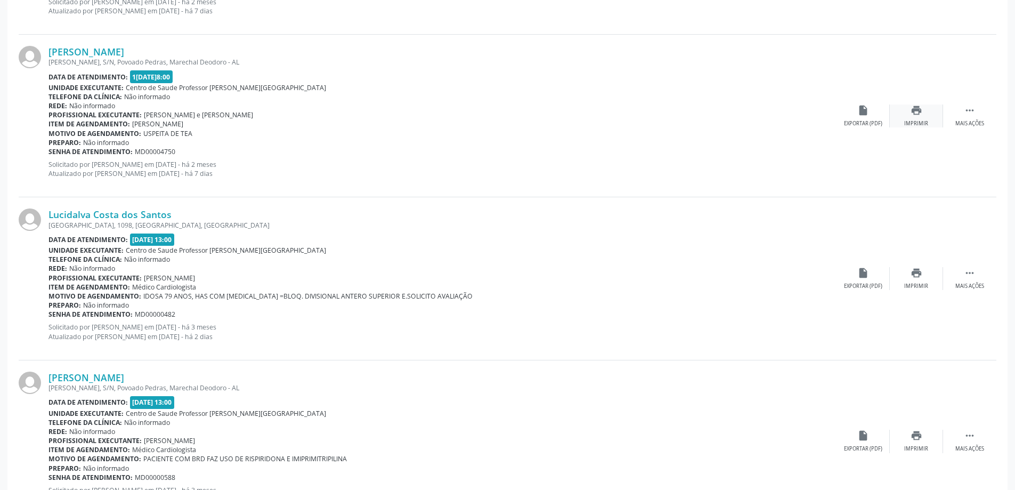
click at [928, 113] on div "print Imprimir" at bounding box center [916, 115] width 53 height 23
click at [920, 274] on icon "print" at bounding box center [917, 273] width 12 height 12
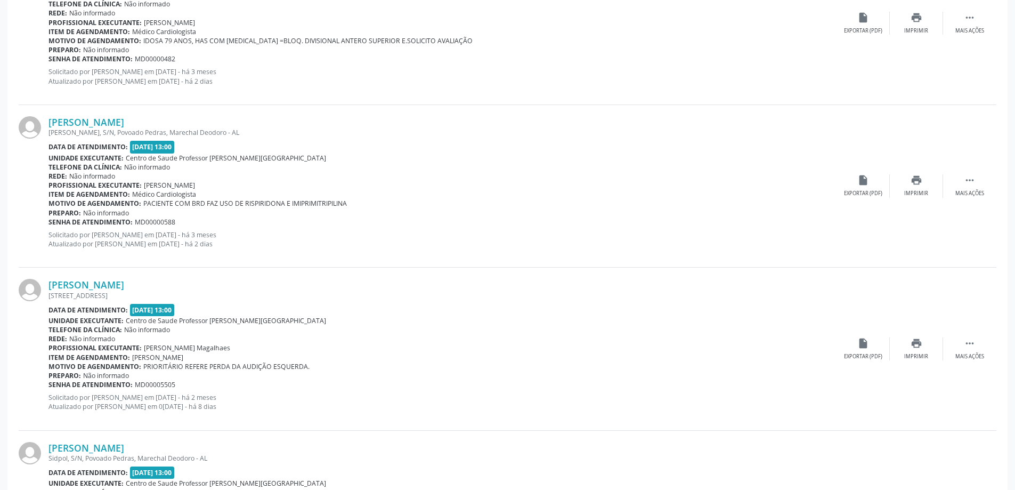
scroll to position [1705, 0]
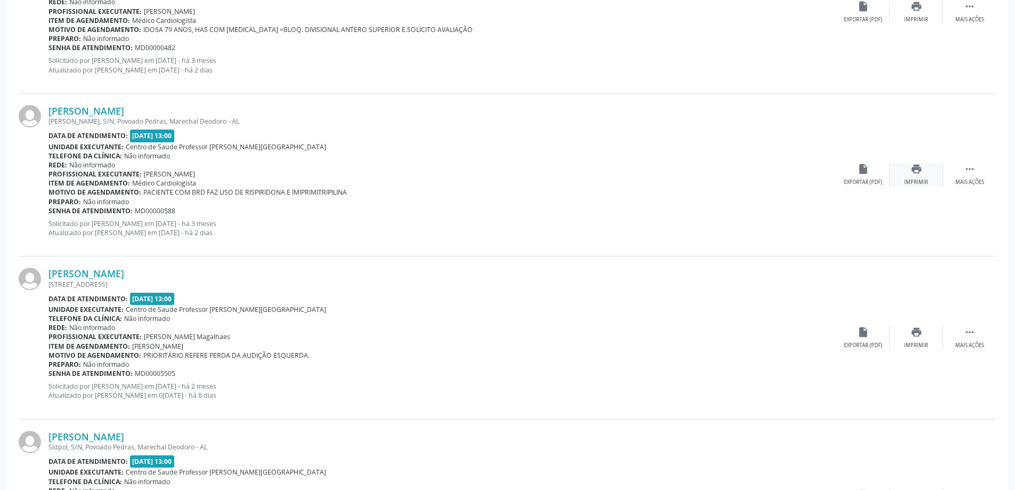
click at [923, 173] on div "print Imprimir" at bounding box center [916, 174] width 53 height 23
click at [971, 164] on icon "" at bounding box center [970, 169] width 12 height 12
click at [916, 336] on icon "print" at bounding box center [917, 332] width 12 height 12
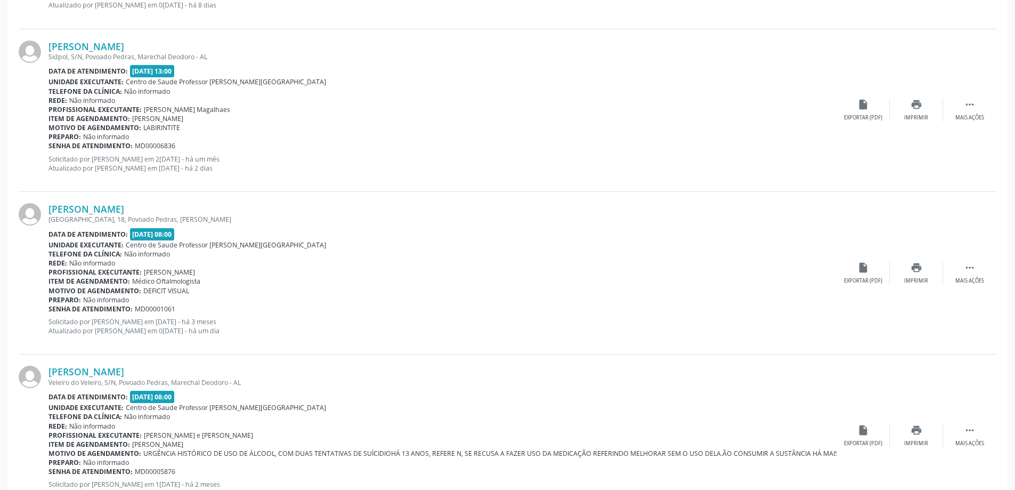
scroll to position [2078, 0]
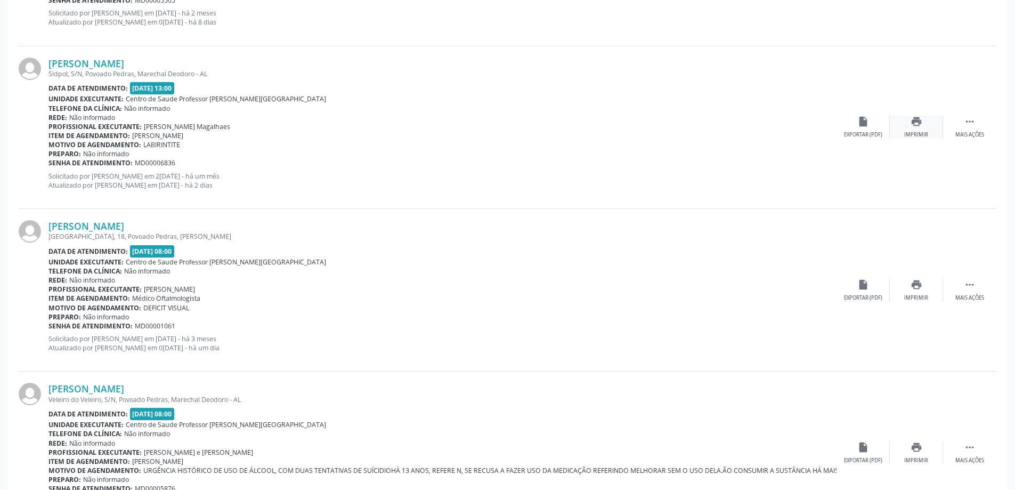
click at [921, 121] on icon "print" at bounding box center [917, 122] width 12 height 12
click at [919, 293] on div "print Imprimir" at bounding box center [916, 290] width 53 height 23
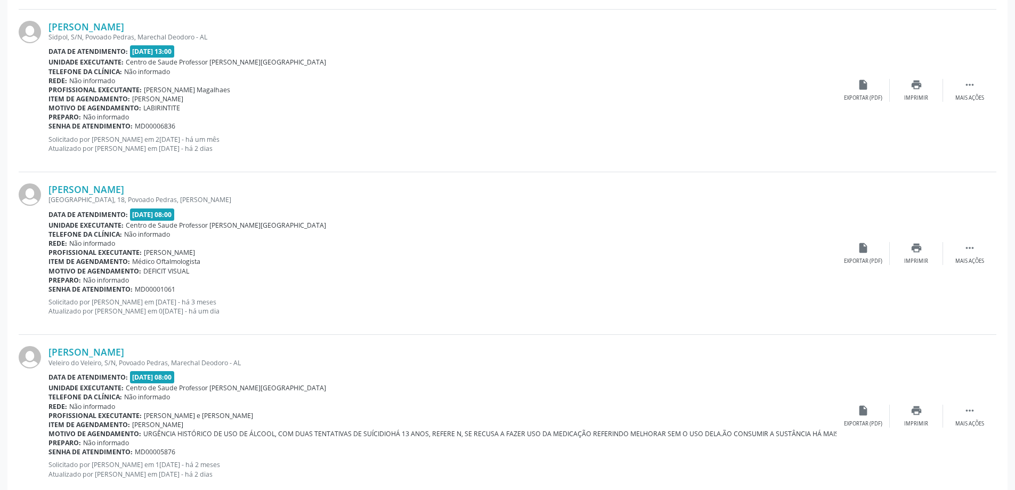
scroll to position [2141, 0]
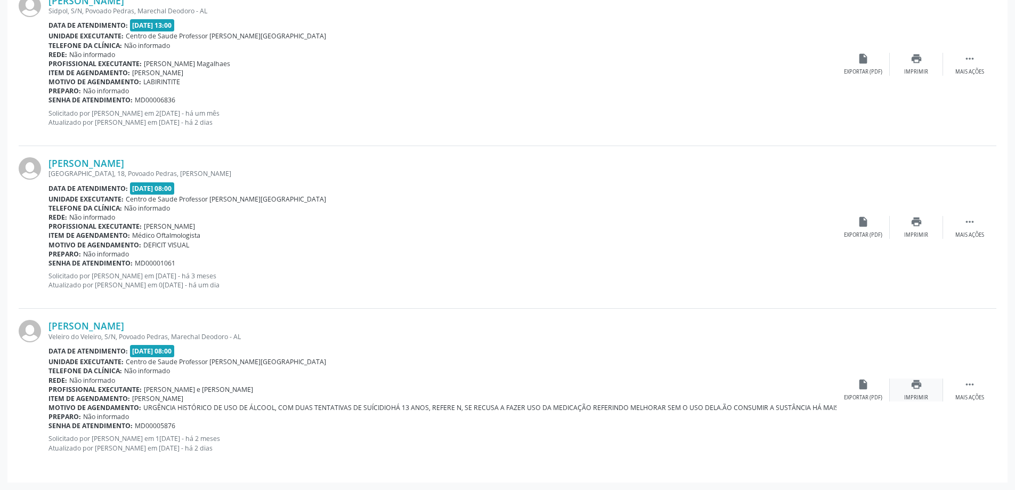
click at [916, 391] on div "print Imprimir" at bounding box center [916, 389] width 53 height 23
click at [968, 389] on icon "" at bounding box center [970, 384] width 12 height 12
click at [920, 386] on icon "edit" at bounding box center [917, 384] width 12 height 12
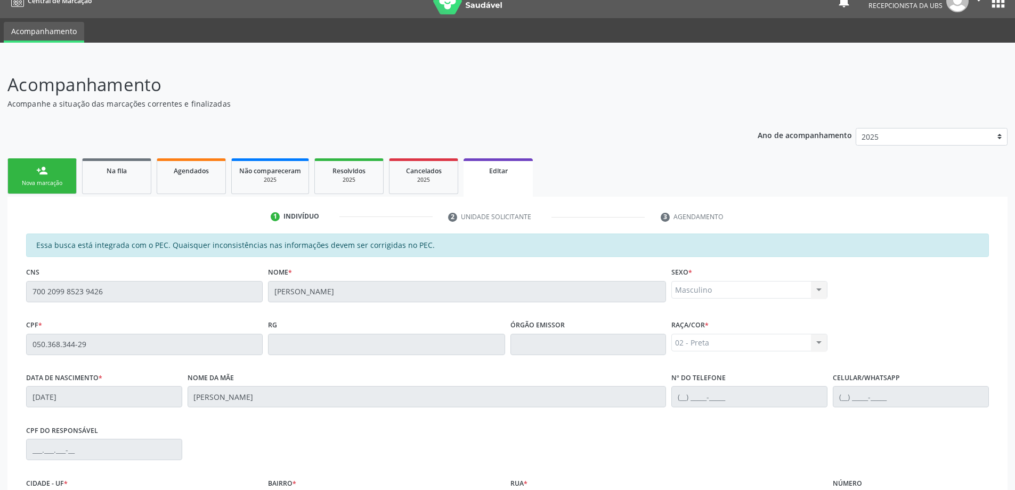
scroll to position [0, 0]
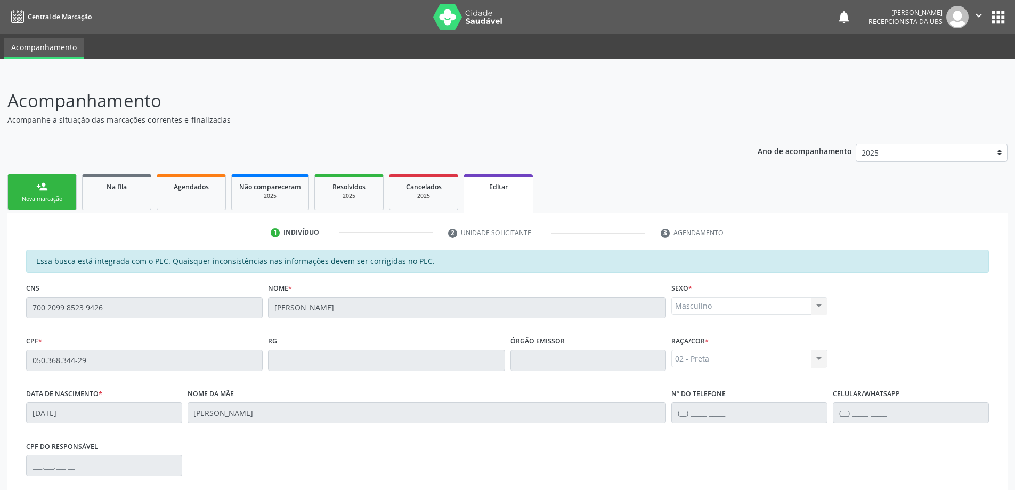
click at [58, 193] on link "person_add Nova marcação" at bounding box center [41, 192] width 69 height 36
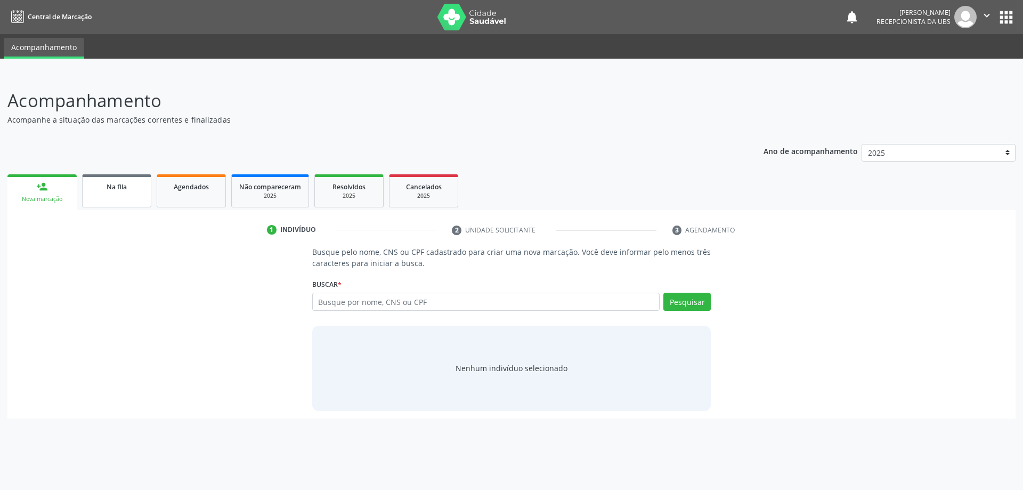
click at [131, 192] on link "Na fila" at bounding box center [116, 190] width 69 height 33
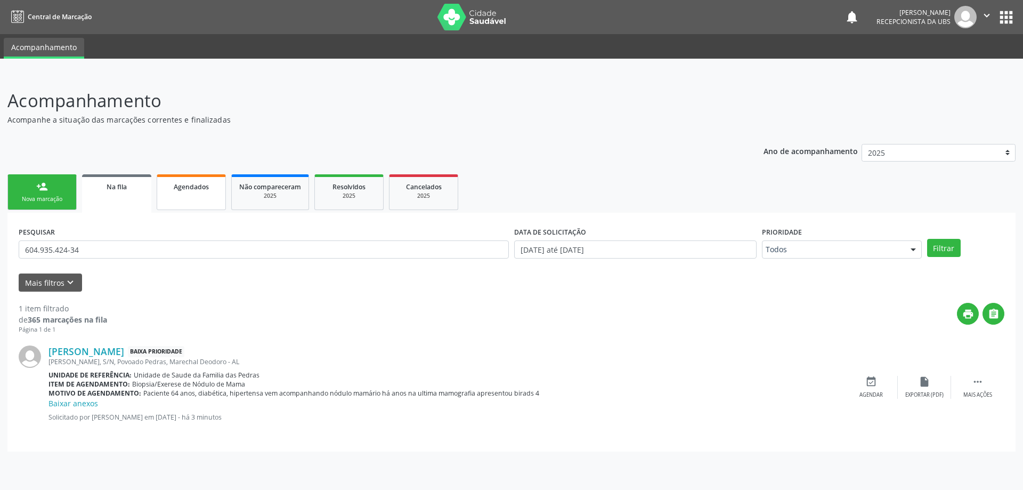
click at [206, 197] on link "Agendados" at bounding box center [191, 192] width 69 height 36
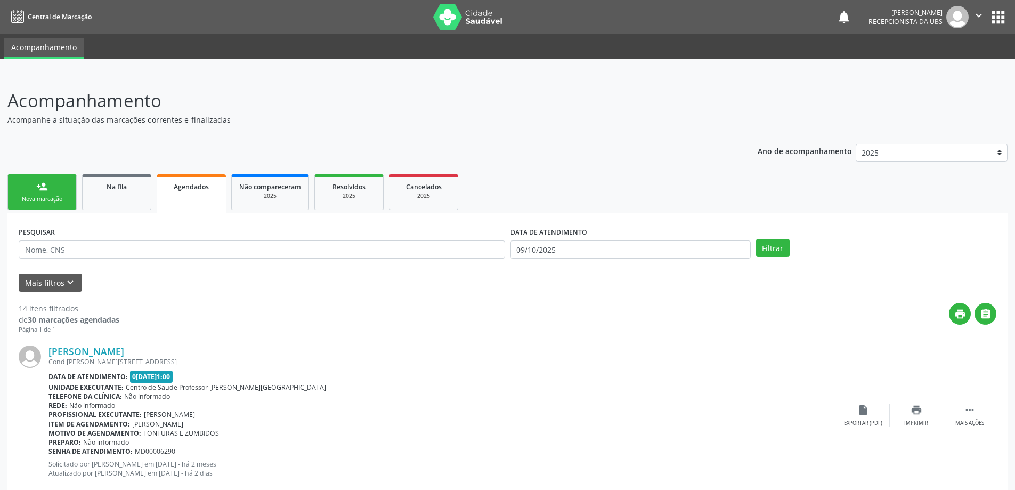
click at [980, 17] on icon "" at bounding box center [979, 16] width 12 height 12
click at [960, 62] on link "Sair" at bounding box center [952, 65] width 74 height 15
